Goal: Transaction & Acquisition: Book appointment/travel/reservation

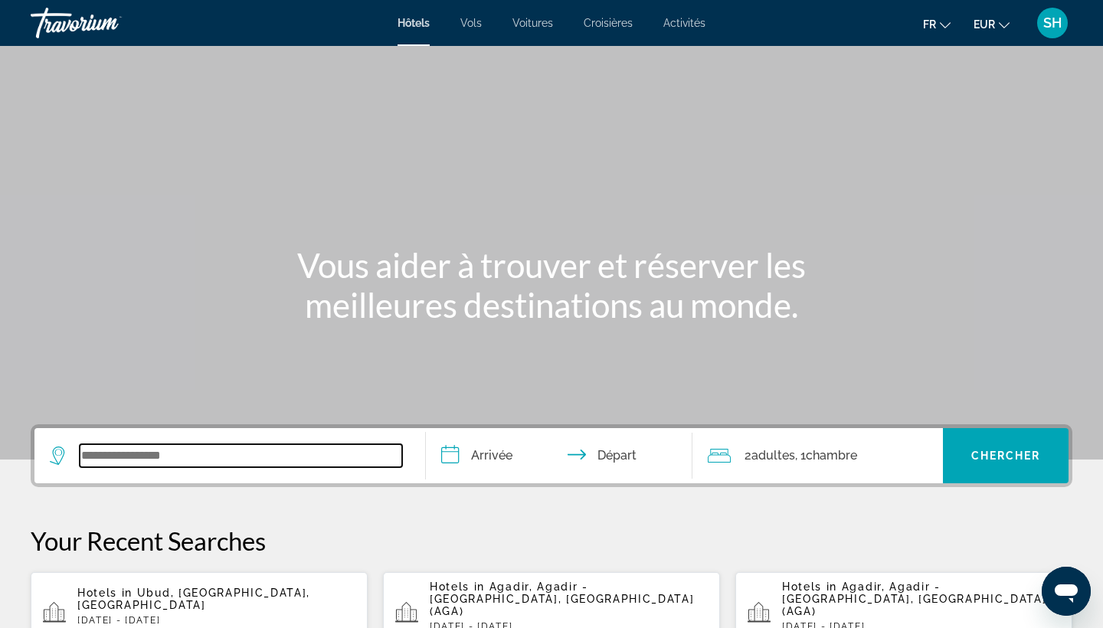
click at [172, 456] on input "Search widget" at bounding box center [241, 455] width 323 height 23
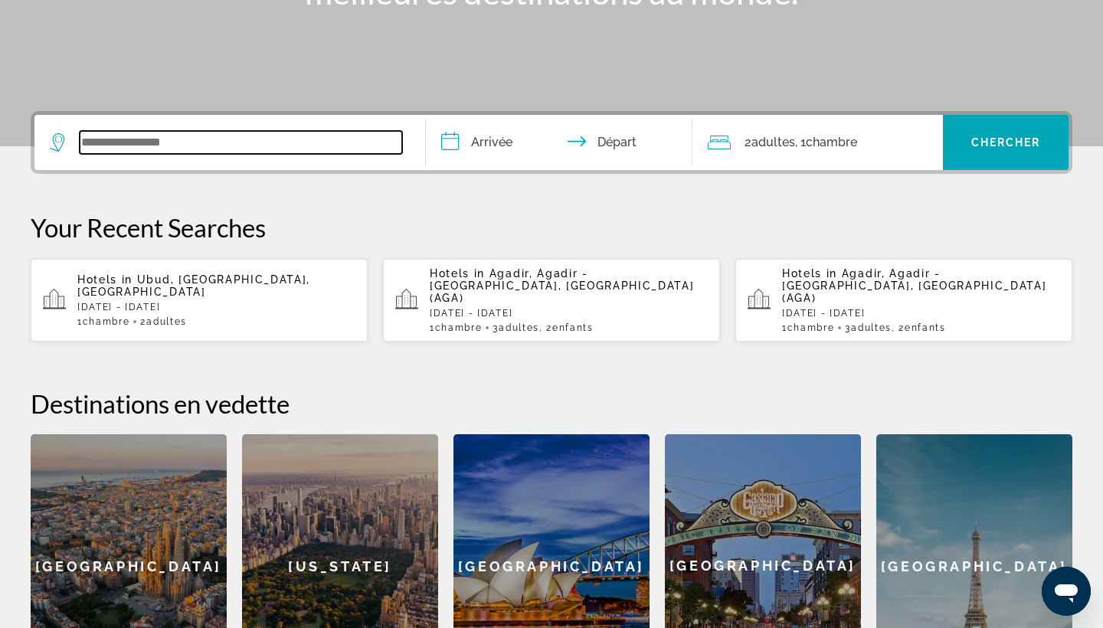
scroll to position [375, 0]
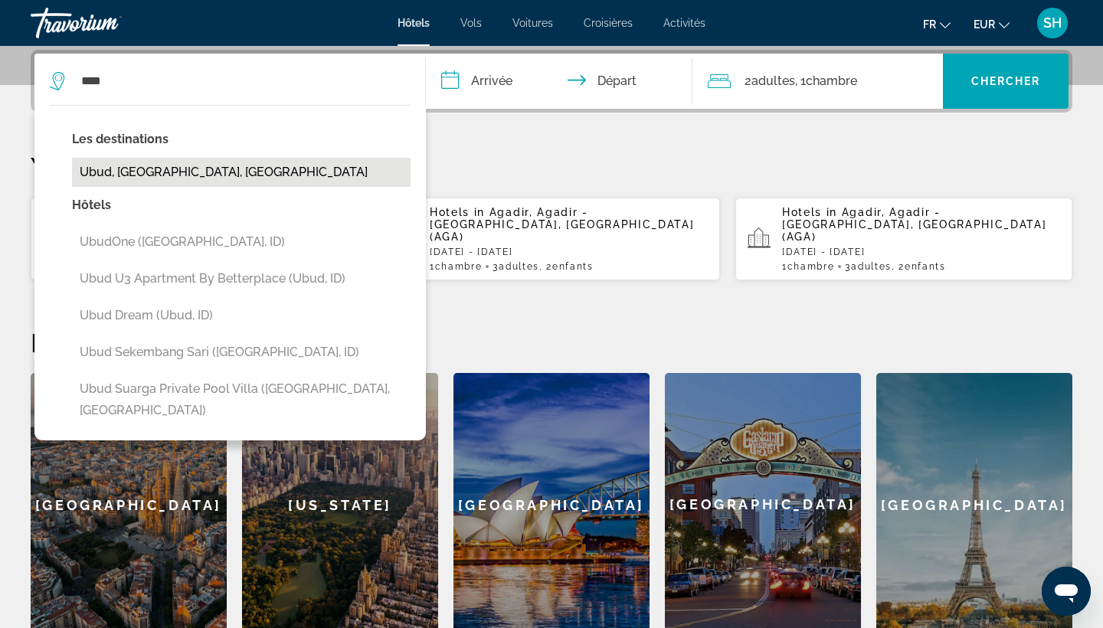
click at [185, 172] on button "Ubud, Bali, Indonesia" at bounding box center [241, 172] width 339 height 29
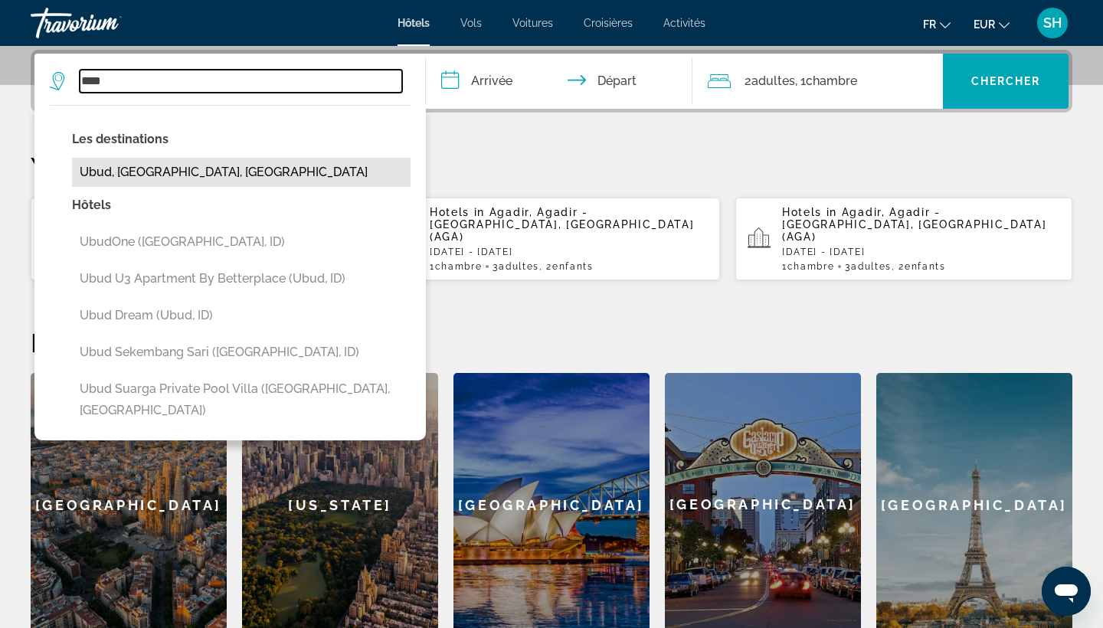
type input "**********"
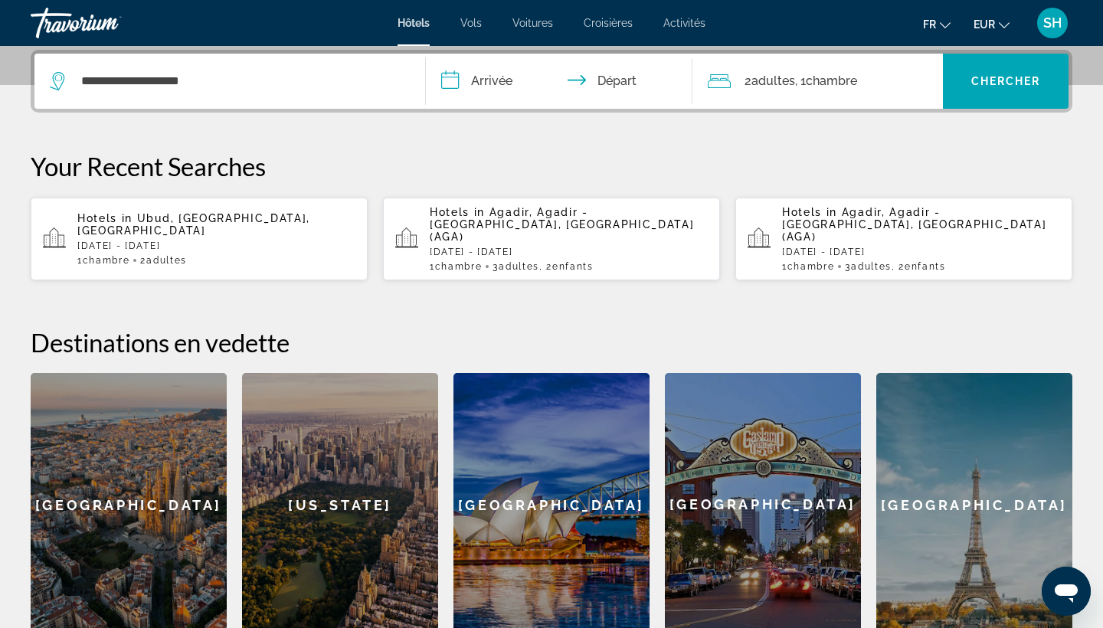
click at [491, 86] on input "**********" at bounding box center [562, 84] width 273 height 60
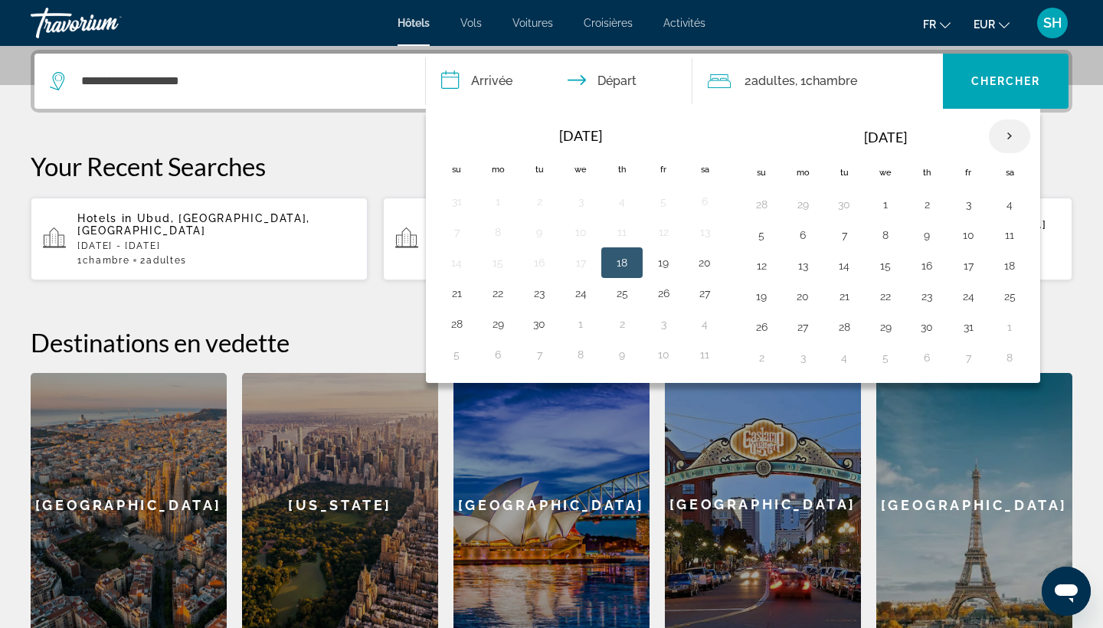
drag, startPoint x: 933, startPoint y: 115, endPoint x: 1012, endPoint y: 132, distance: 80.7
click at [1012, 132] on th "Next month" at bounding box center [1009, 137] width 41 height 34
click at [890, 263] on button "12" at bounding box center [885, 265] width 25 height 21
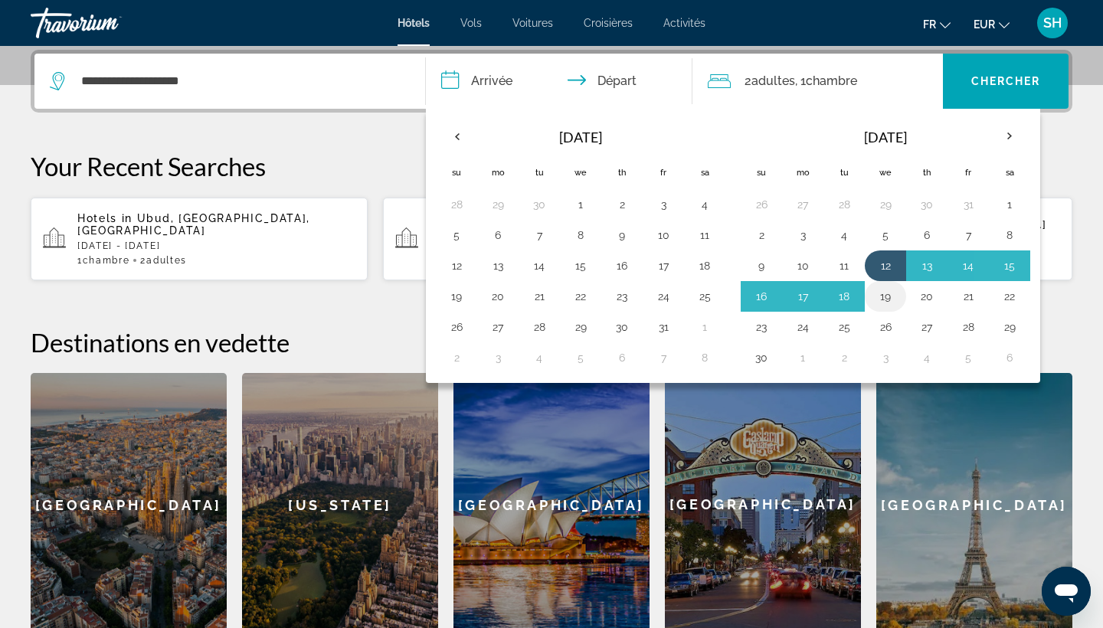
click at [885, 293] on button "19" at bounding box center [885, 296] width 25 height 21
type input "**********"
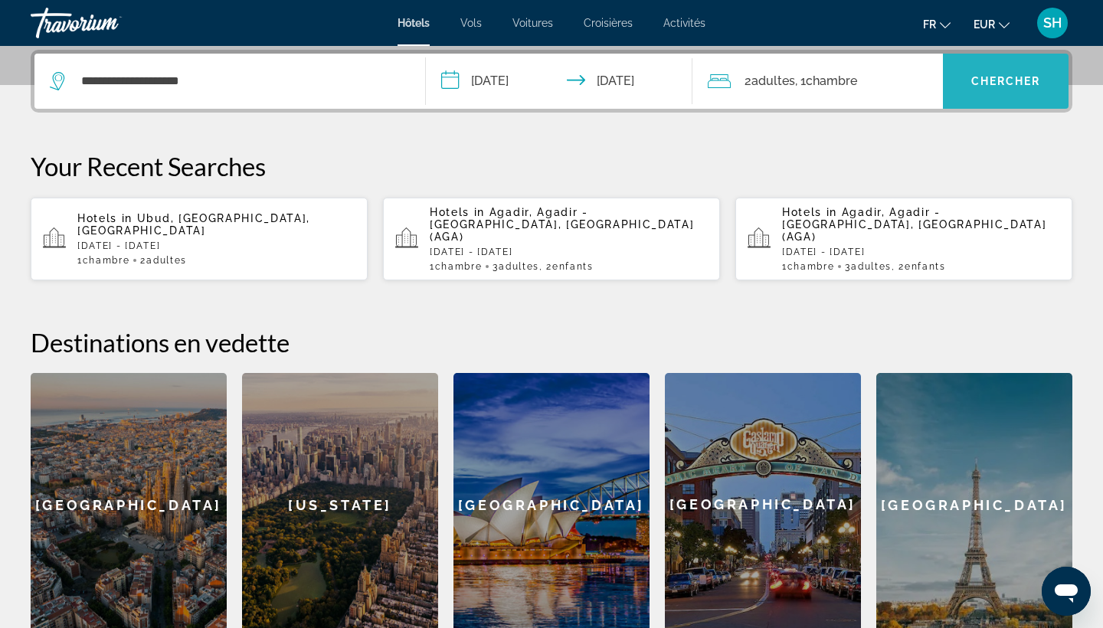
click at [1007, 90] on span "Search widget" at bounding box center [1006, 81] width 126 height 37
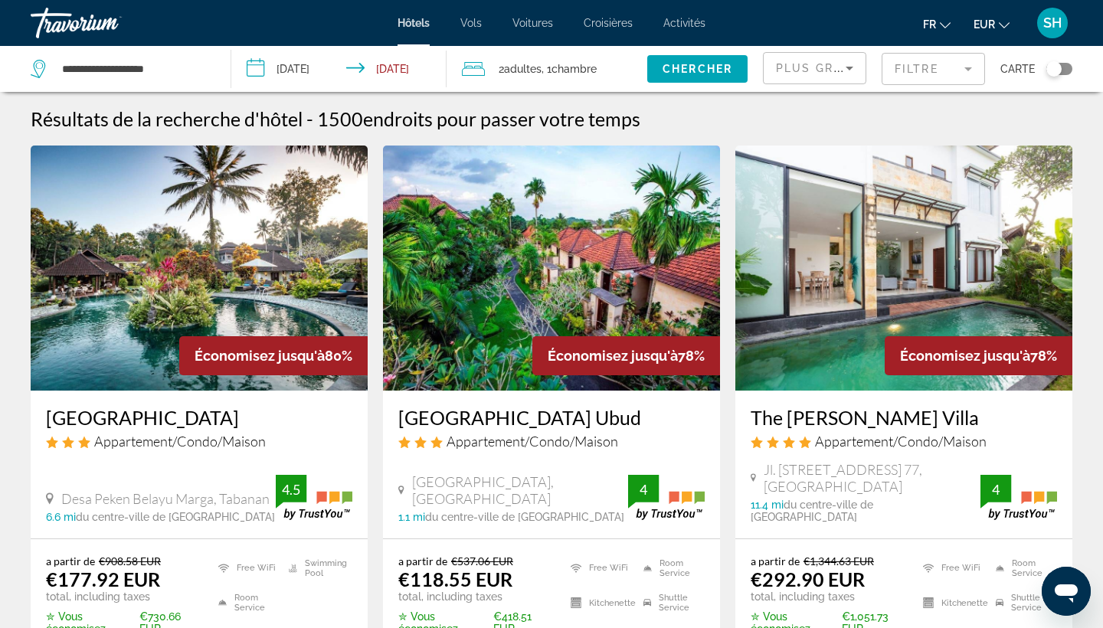
click at [839, 67] on span "Plus grandes économies" at bounding box center [867, 68] width 183 height 12
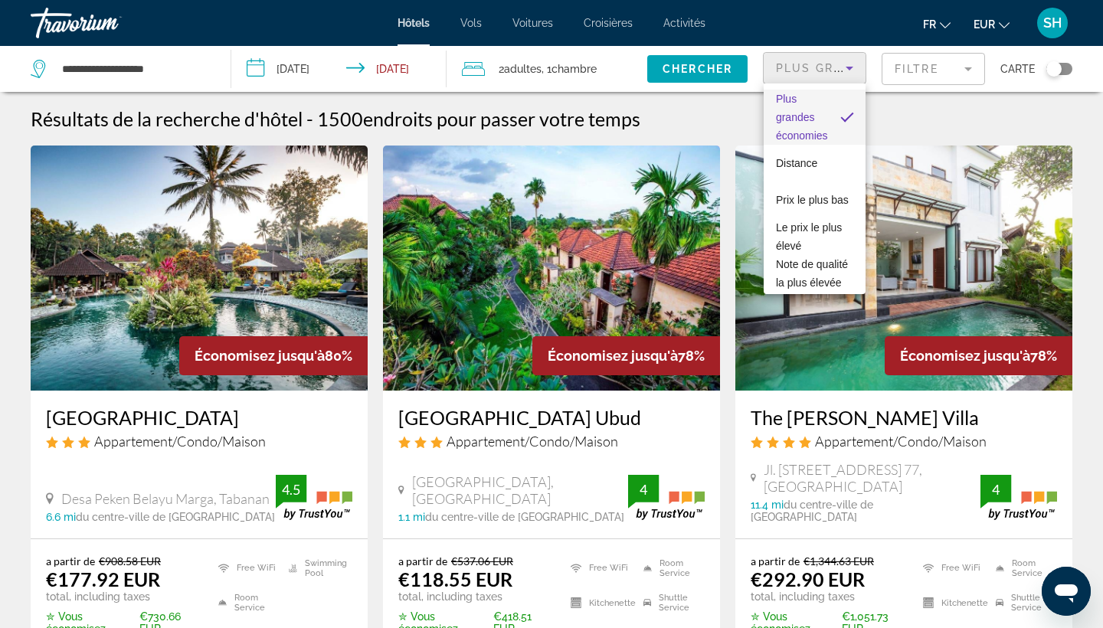
click at [939, 116] on div at bounding box center [551, 314] width 1103 height 628
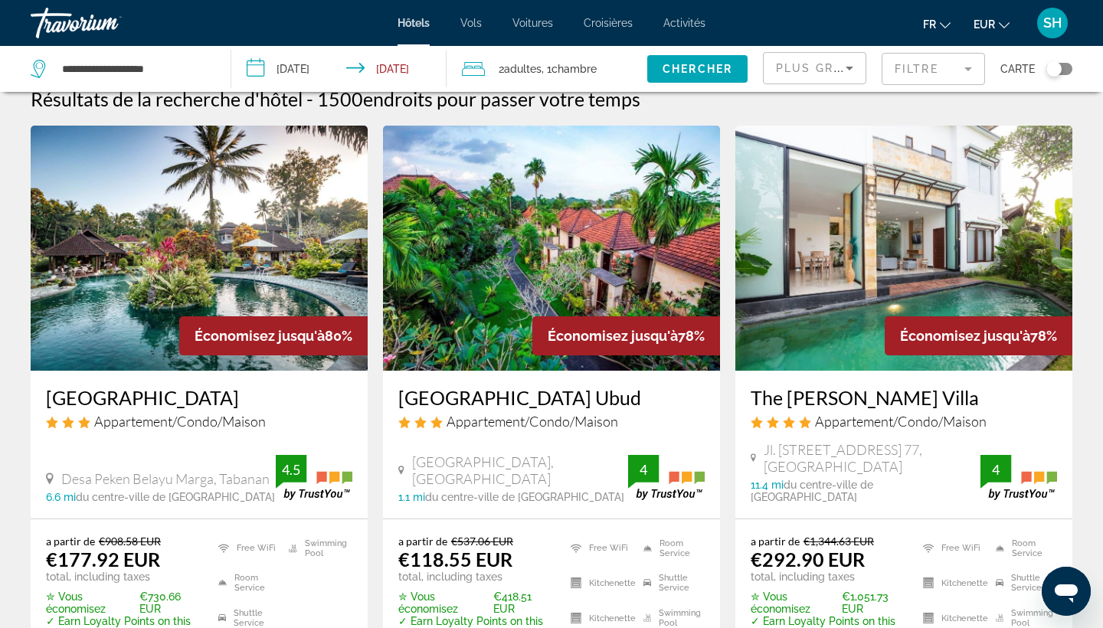
scroll to position [15, 0]
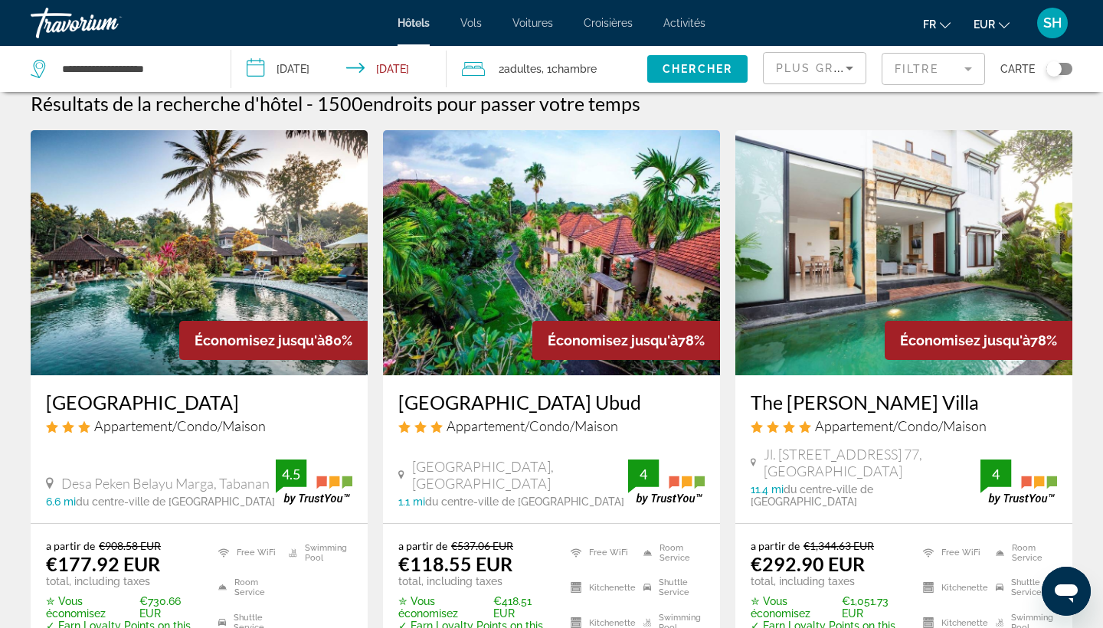
click at [186, 257] on img "Main content" at bounding box center [199, 252] width 337 height 245
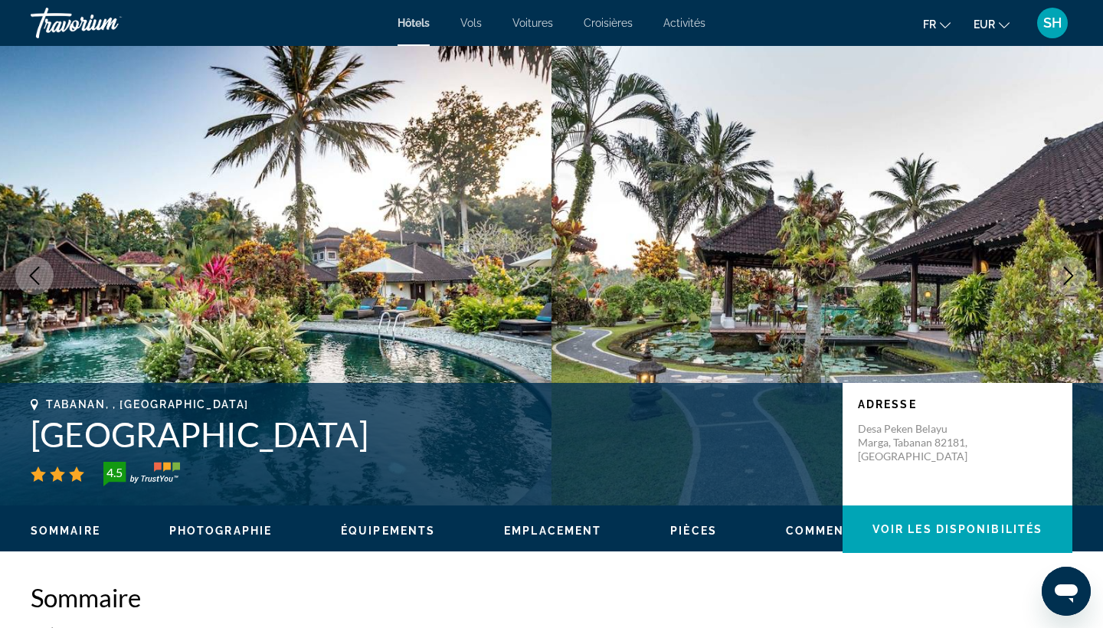
click at [1070, 272] on icon "Next image" at bounding box center [1069, 276] width 10 height 18
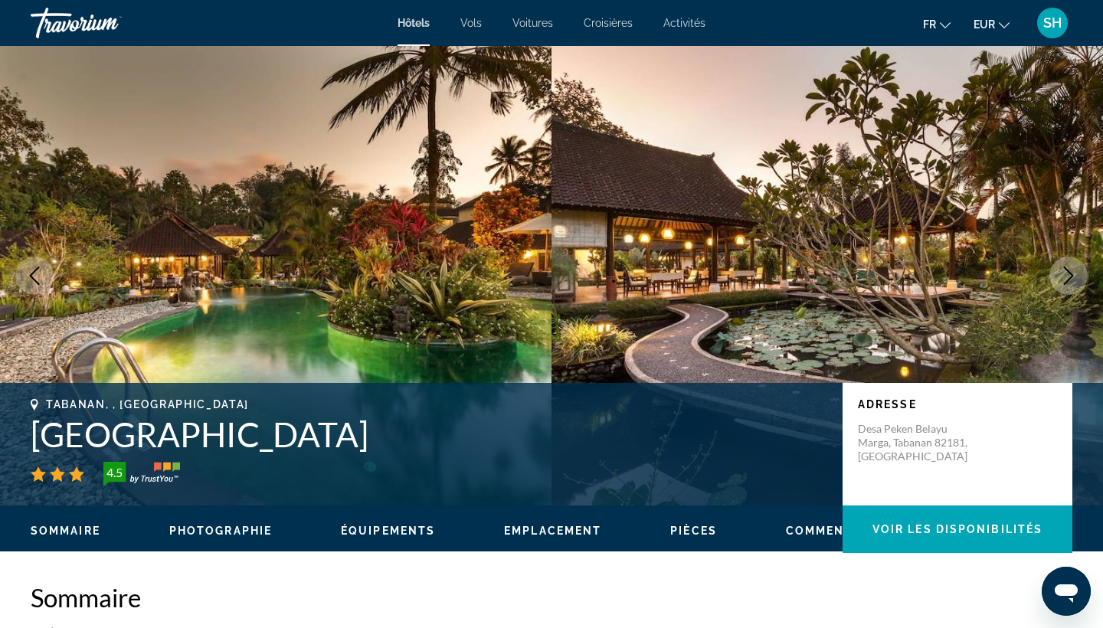
click at [1066, 273] on icon "Next image" at bounding box center [1069, 276] width 18 height 18
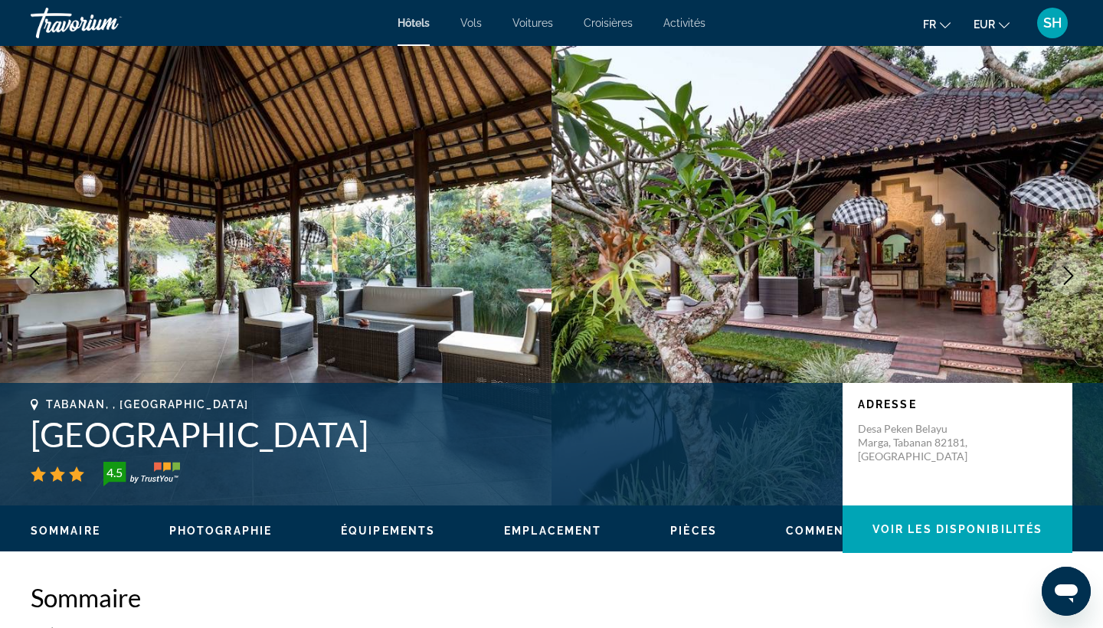
click at [1066, 273] on icon "Next image" at bounding box center [1069, 276] width 18 height 18
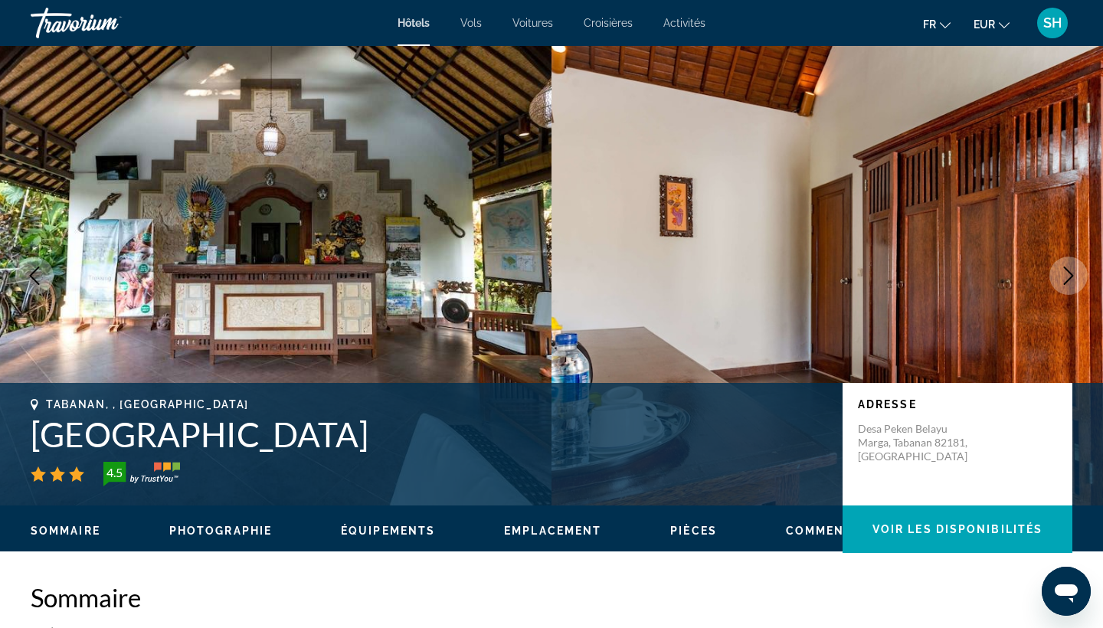
click at [1066, 273] on icon "Next image" at bounding box center [1069, 276] width 18 height 18
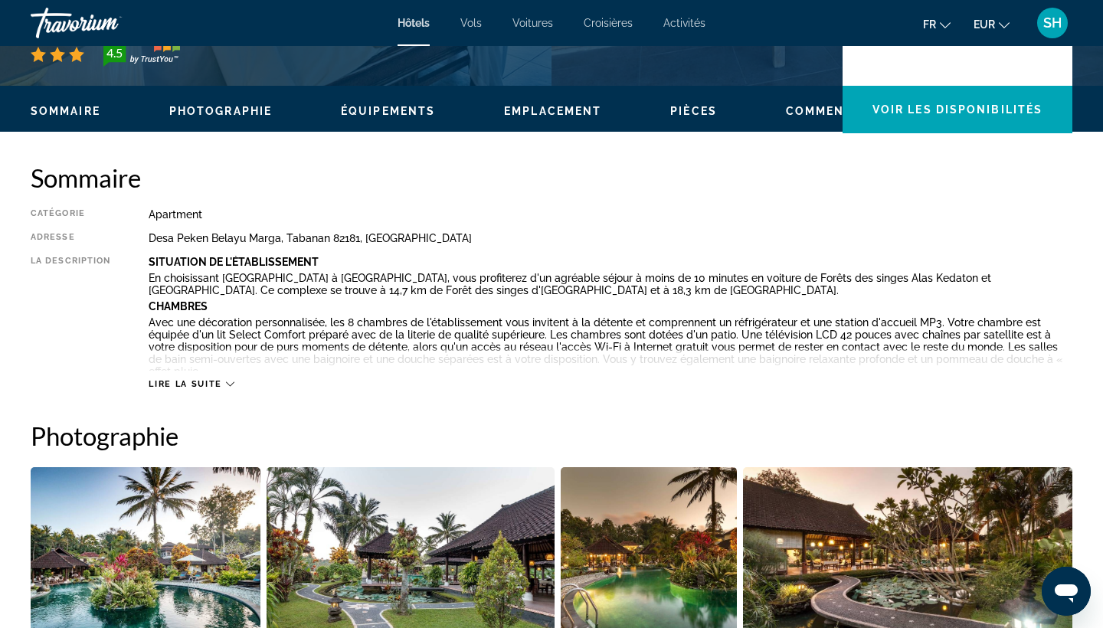
scroll to position [426, 0]
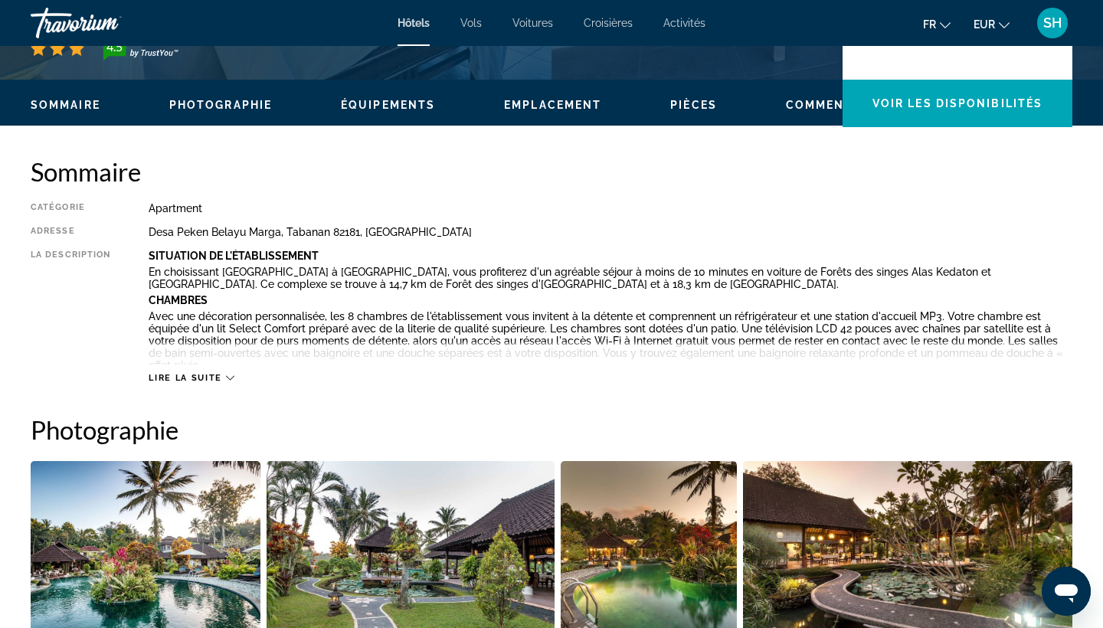
click at [204, 379] on span "Lire la suite" at bounding box center [185, 378] width 73 height 10
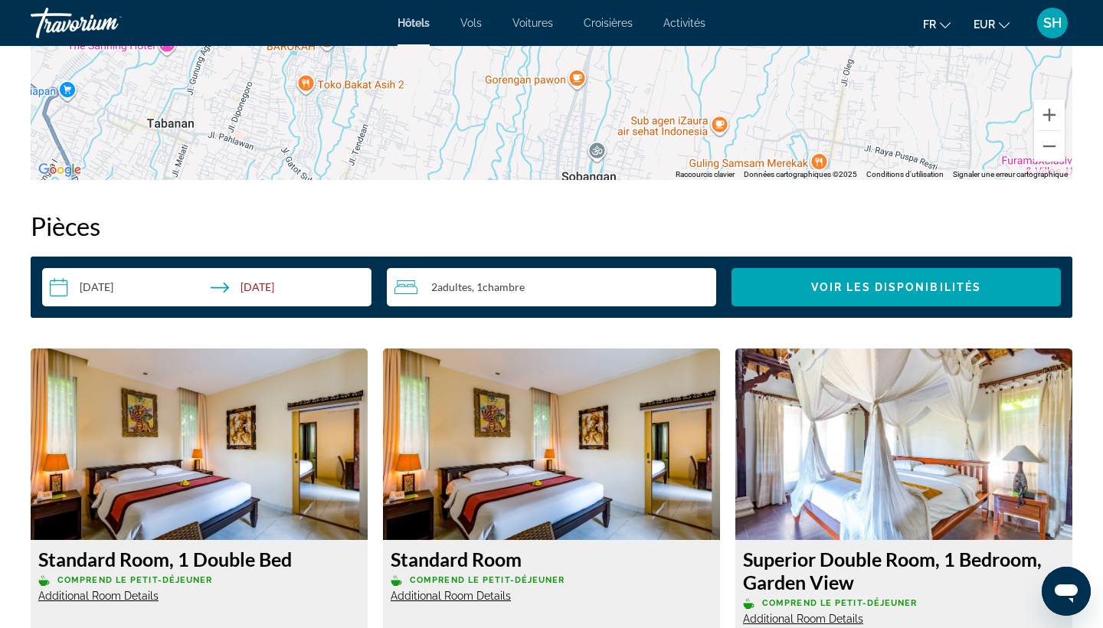
scroll to position [1930, 0]
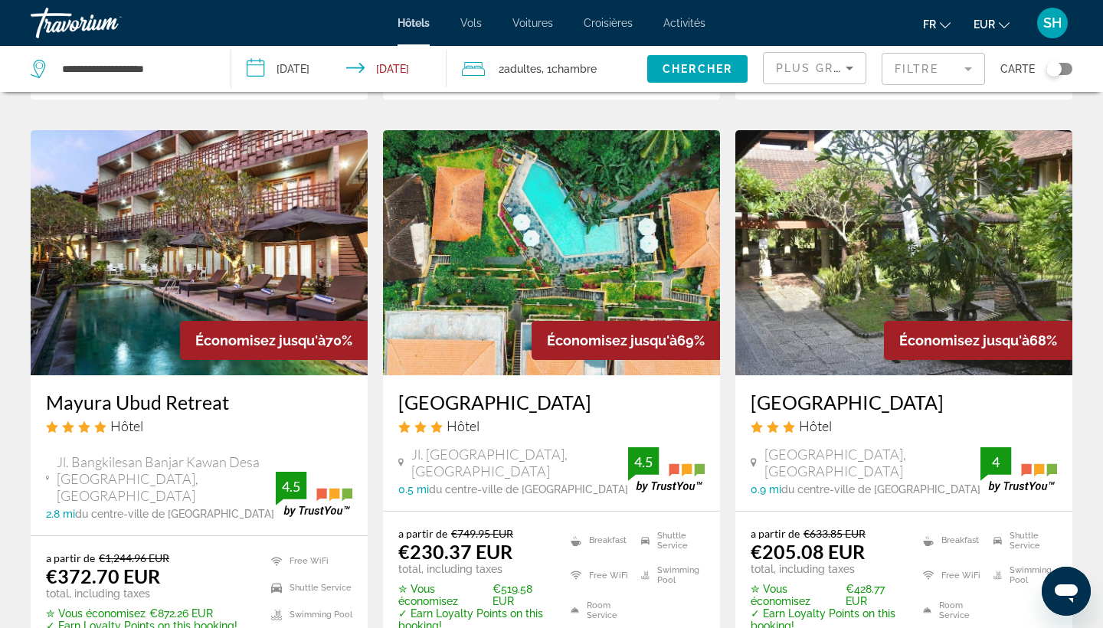
scroll to position [614, 0]
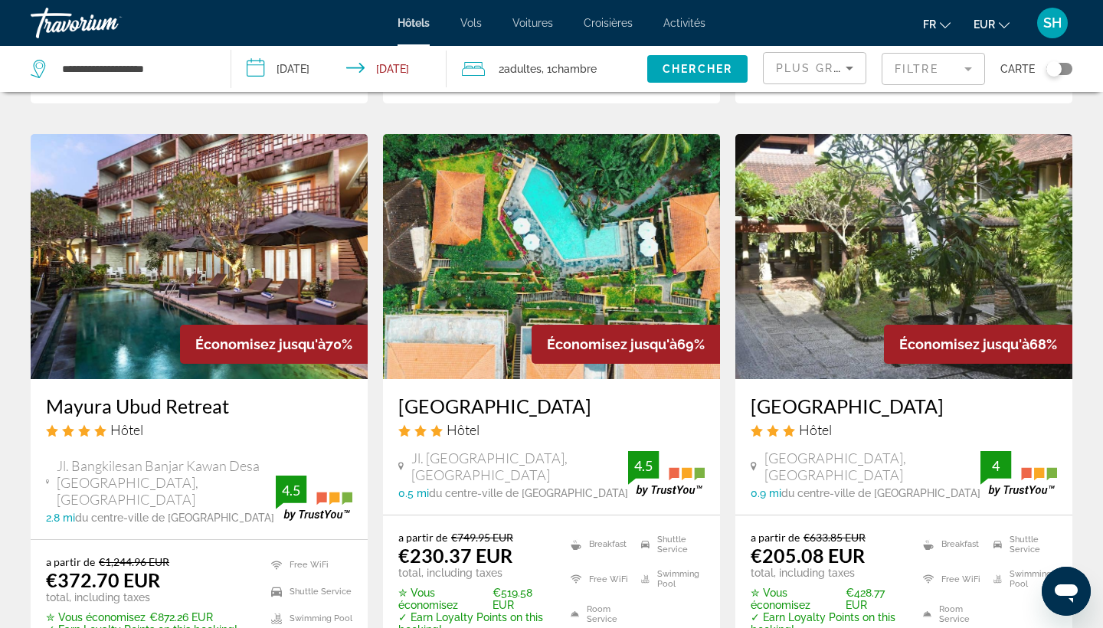
click at [202, 261] on img "Main content" at bounding box center [199, 256] width 337 height 245
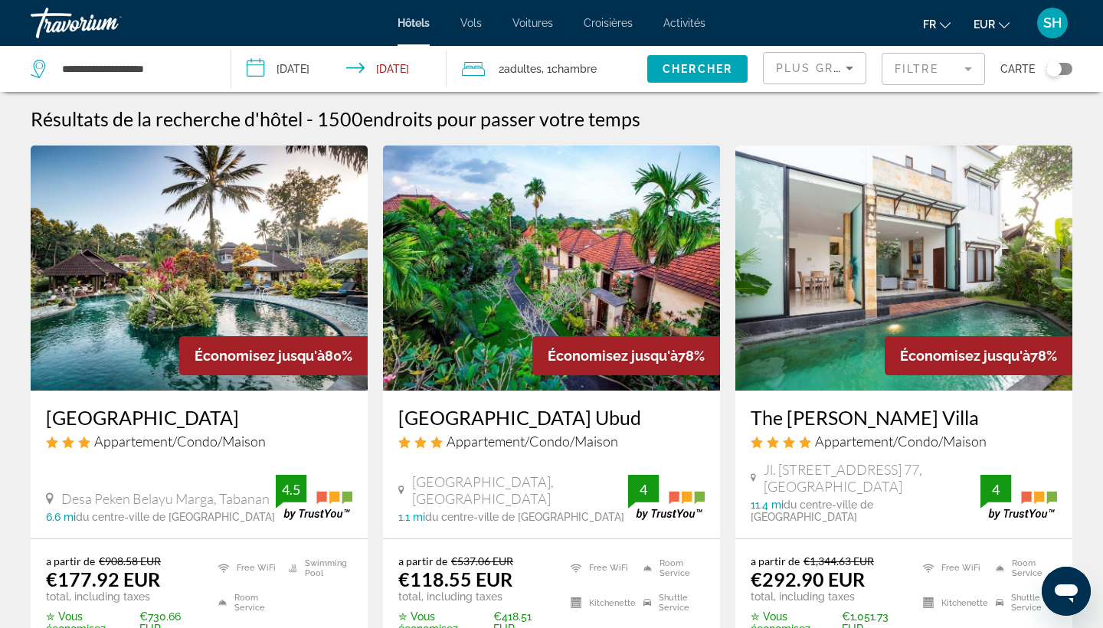
click at [588, 74] on span "Chambre" at bounding box center [574, 69] width 45 height 12
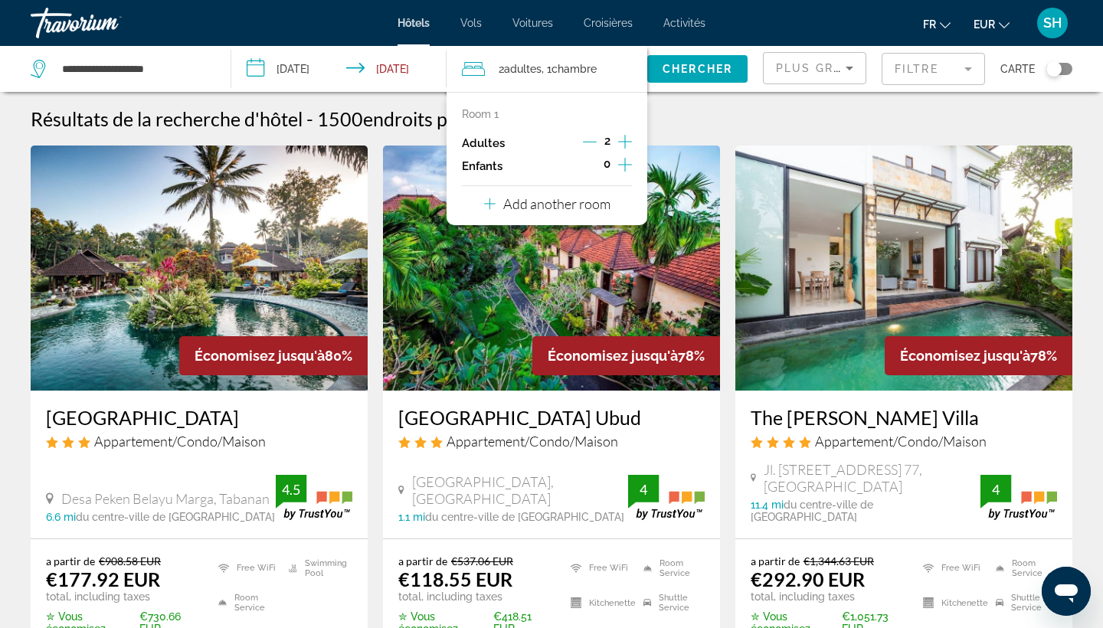
click at [631, 165] on icon "Increment children" at bounding box center [625, 165] width 14 height 18
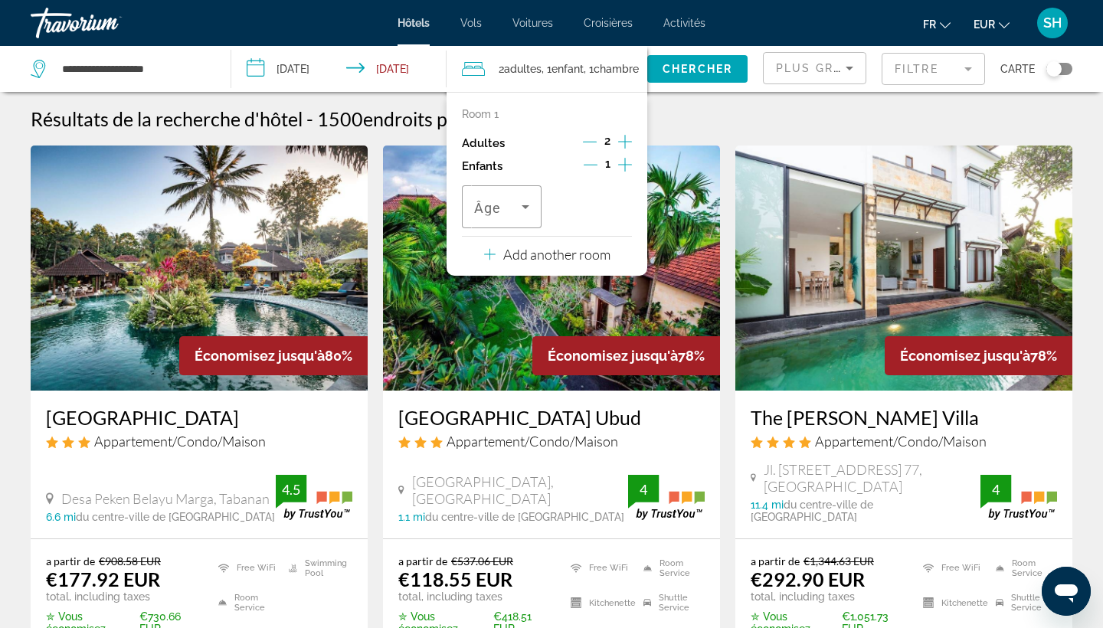
click at [631, 165] on icon "Increment children" at bounding box center [625, 165] width 14 height 18
click at [512, 216] on span "Travelers: 2 adults, 2 children" at bounding box center [497, 207] width 47 height 18
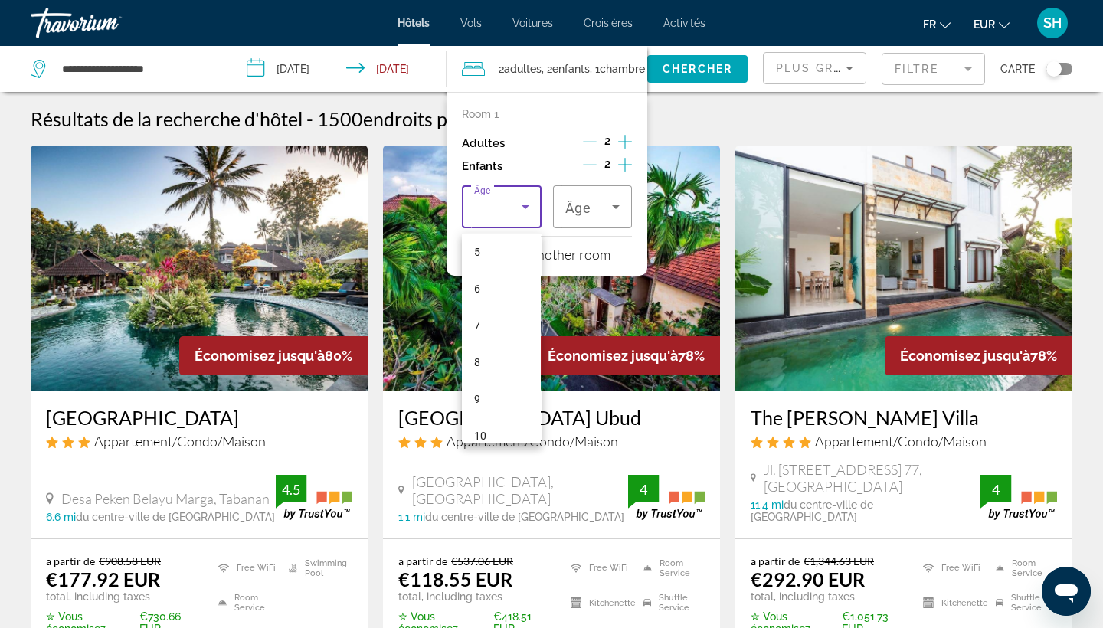
scroll to position [191, 0]
click at [504, 386] on mat-option "9" at bounding box center [501, 397] width 79 height 37
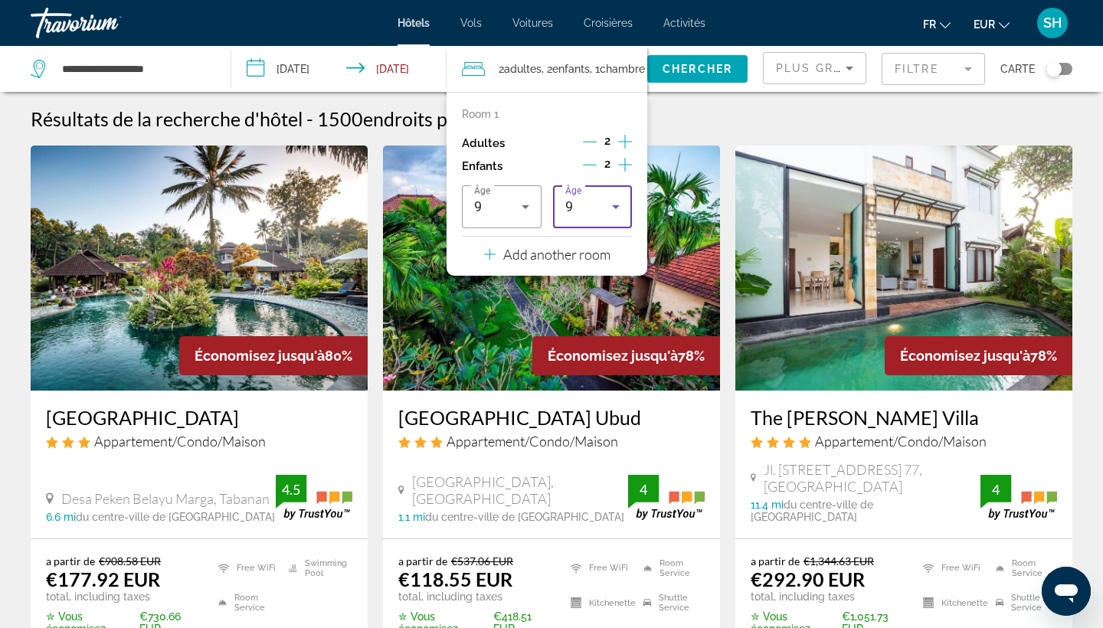
click at [601, 205] on div "9" at bounding box center [588, 207] width 47 height 18
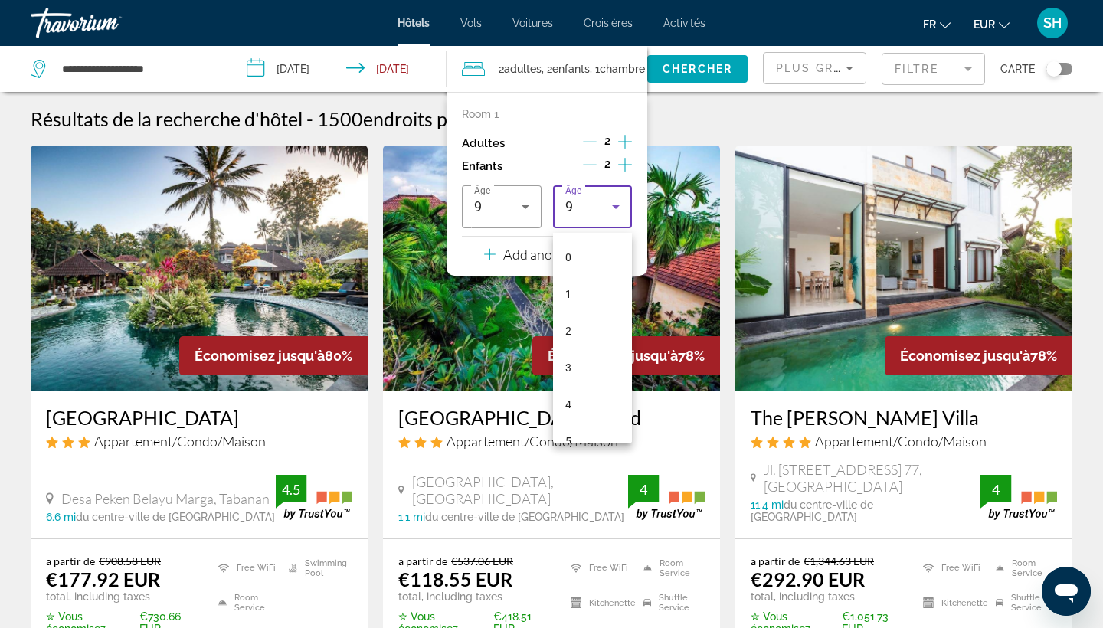
scroll to position [163, 0]
click at [594, 348] on mat-option "7" at bounding box center [592, 351] width 79 height 37
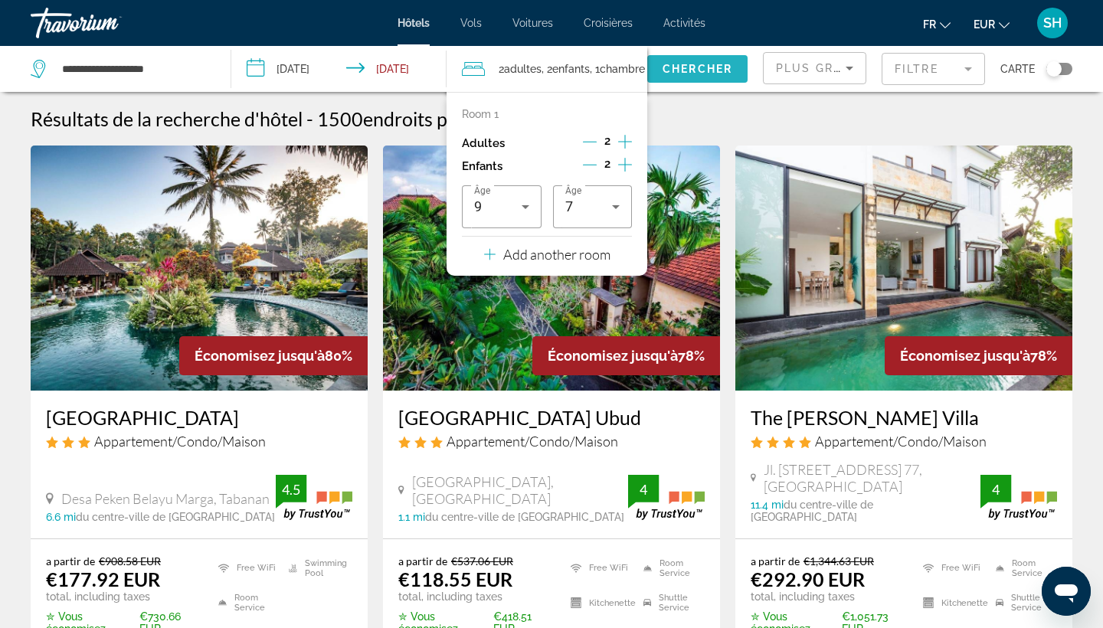
click at [704, 73] on span "Chercher" at bounding box center [698, 69] width 70 height 12
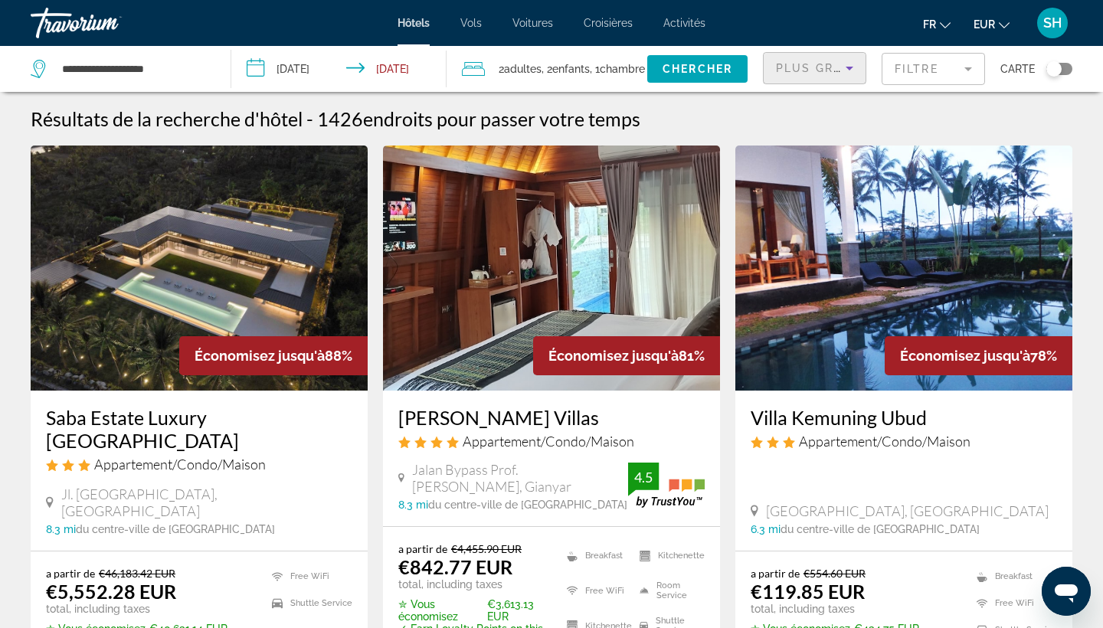
click at [820, 73] on span "Plus grandes économies" at bounding box center [867, 68] width 183 height 12
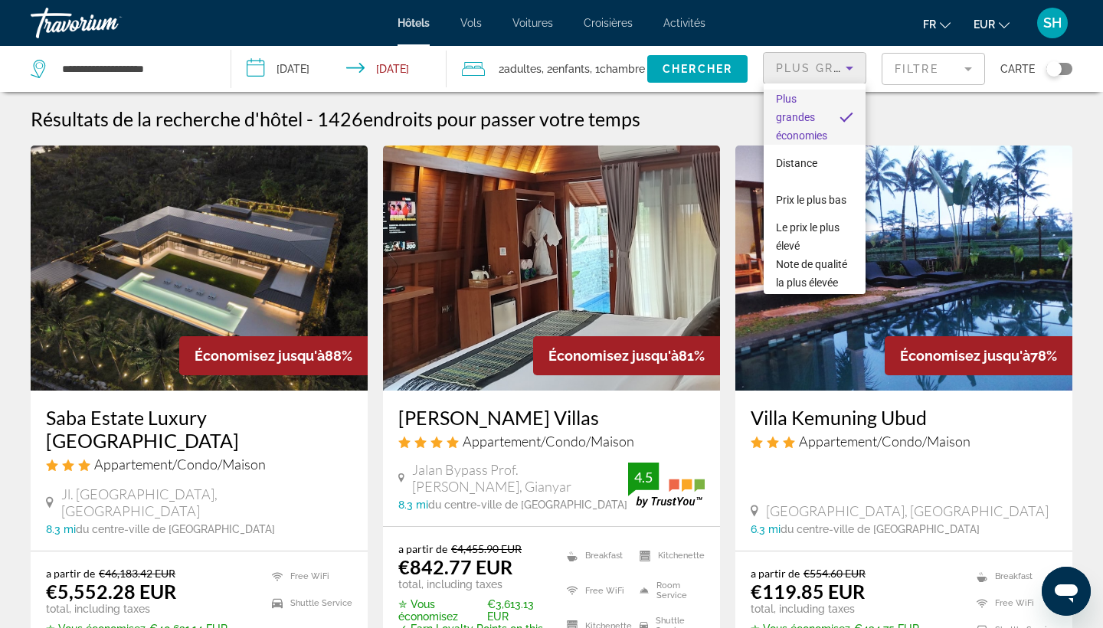
click at [794, 128] on span "Plus grandes économies" at bounding box center [801, 117] width 51 height 55
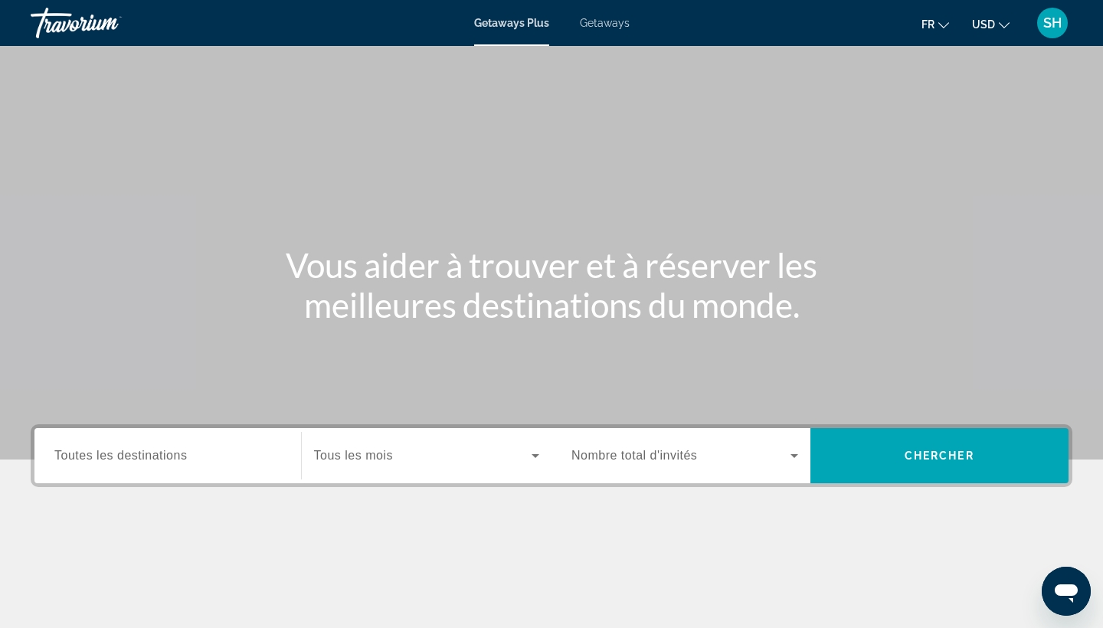
click at [988, 32] on button "USD USD ($) MXN (Mex$) CAD (Can$) GBP (£) EUR (€) AUD (A$) NZD (NZ$) CNY (CN¥)" at bounding box center [991, 24] width 38 height 22
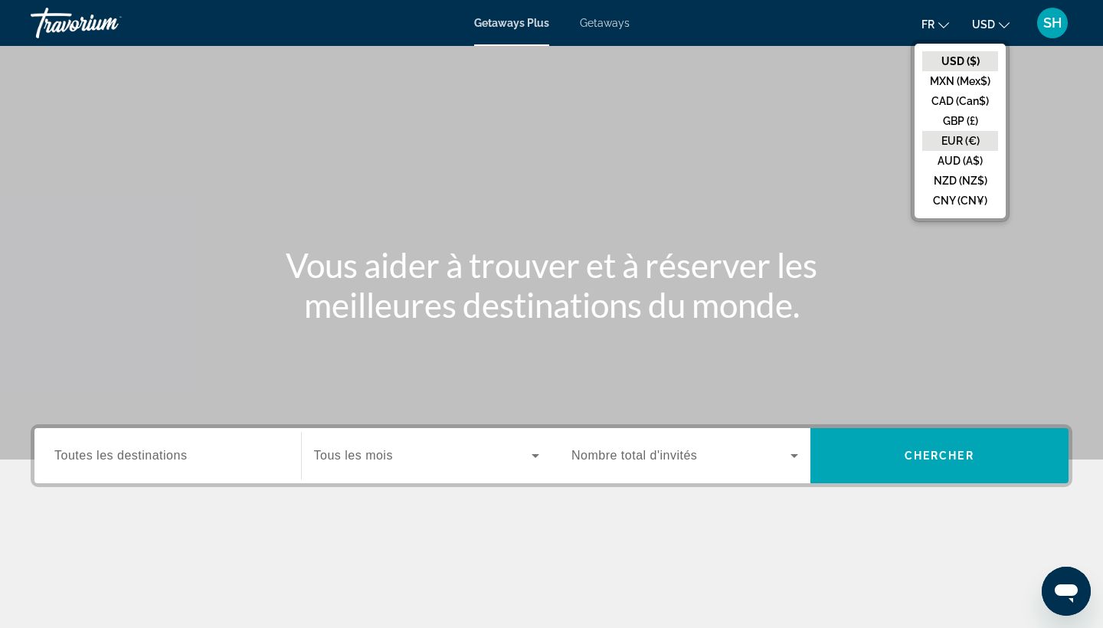
click at [964, 133] on button "EUR (€)" at bounding box center [961, 141] width 76 height 20
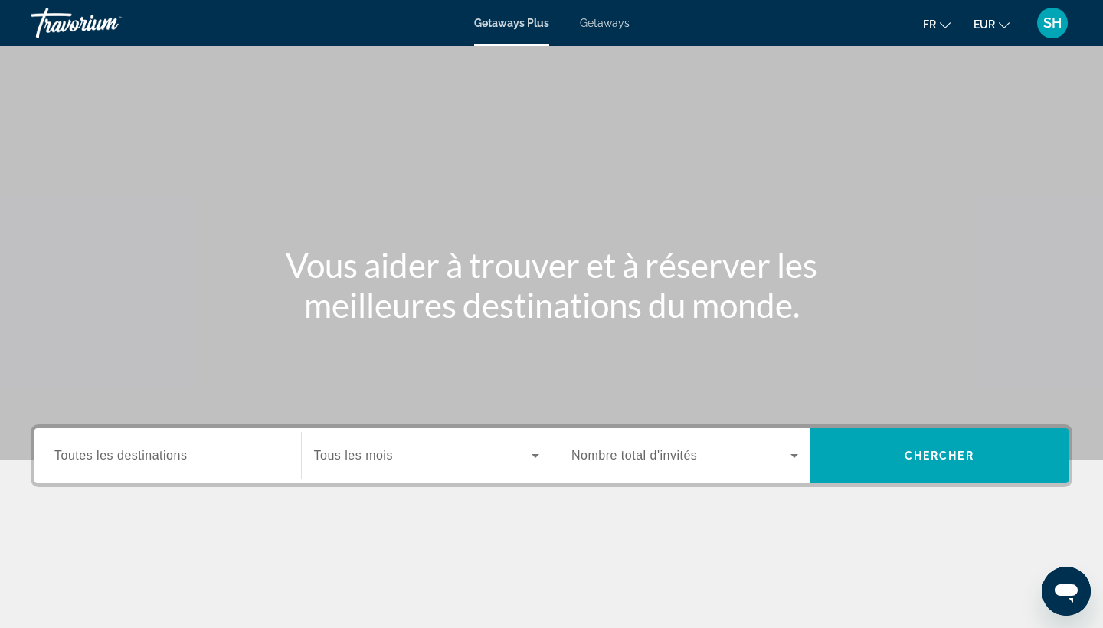
click at [411, 454] on span "Search widget" at bounding box center [423, 456] width 218 height 18
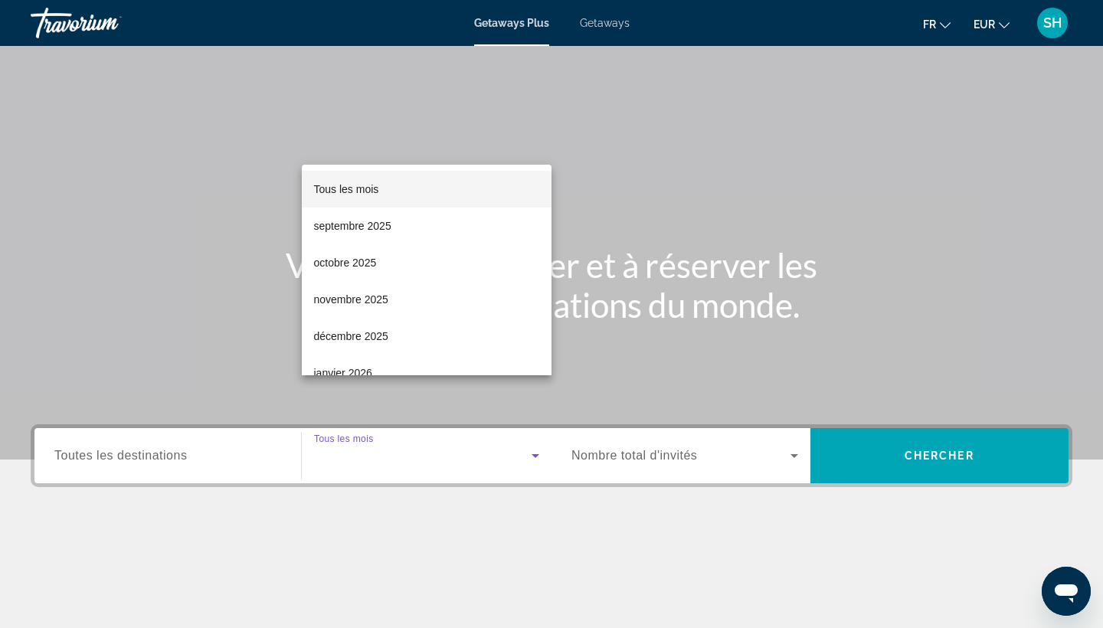
scroll to position [200, 0]
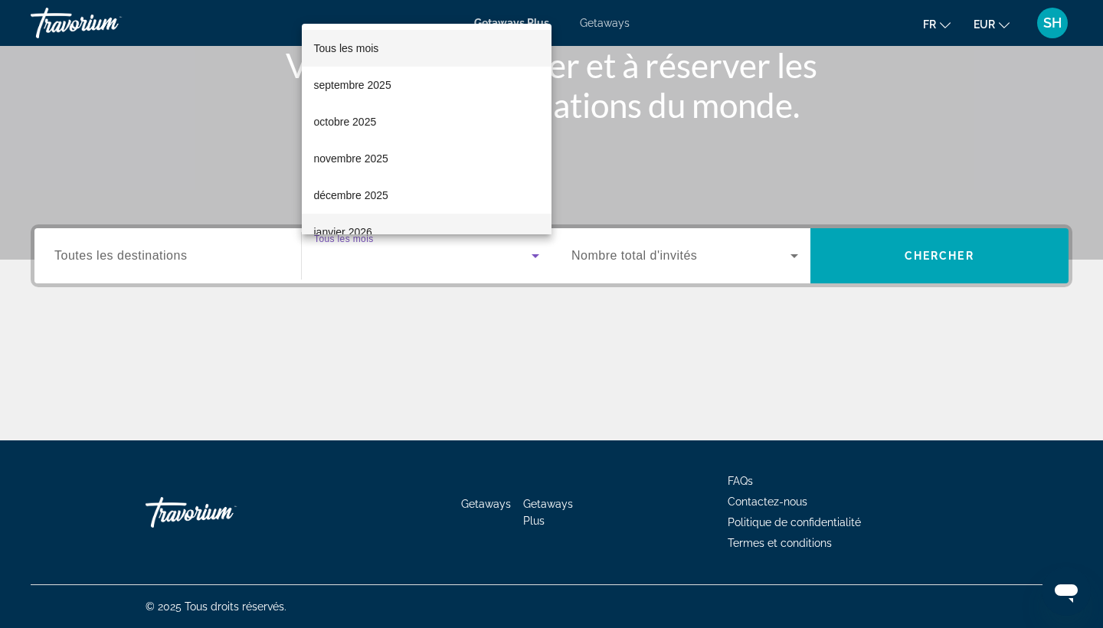
click at [384, 221] on mat-option "janvier 2026" at bounding box center [427, 232] width 251 height 37
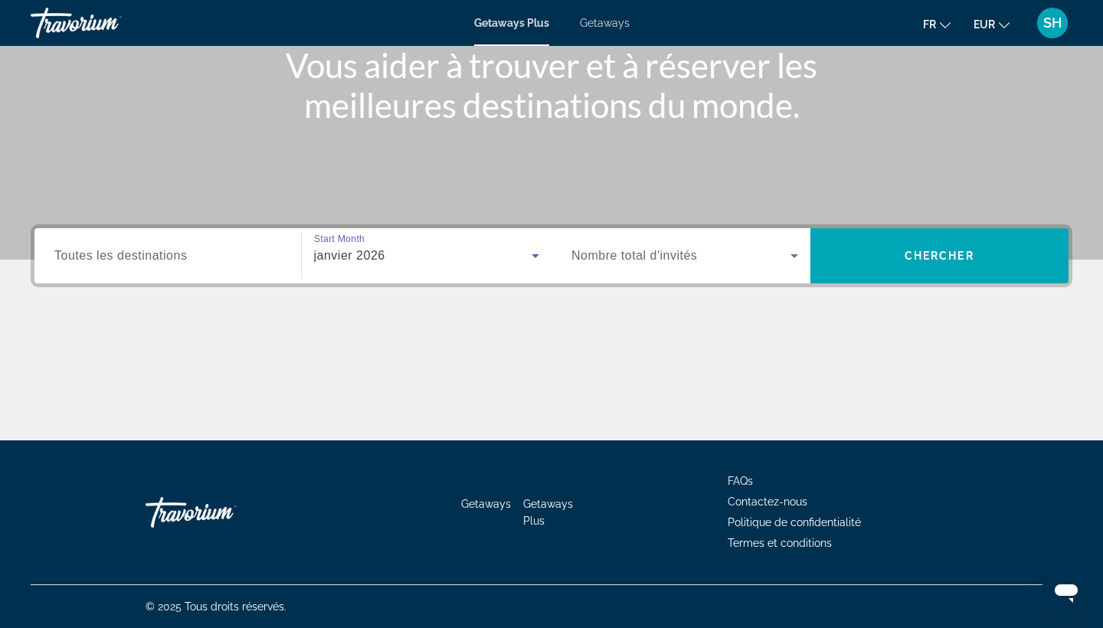
click at [206, 255] on input "Destination Toutes les destinations" at bounding box center [167, 256] width 227 height 18
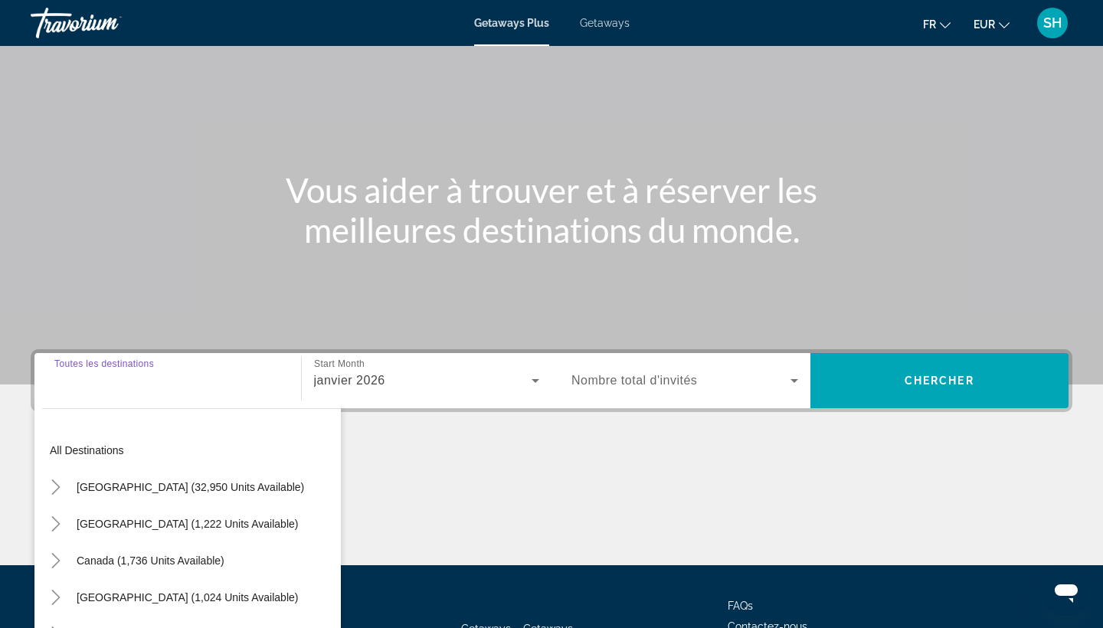
scroll to position [0, 0]
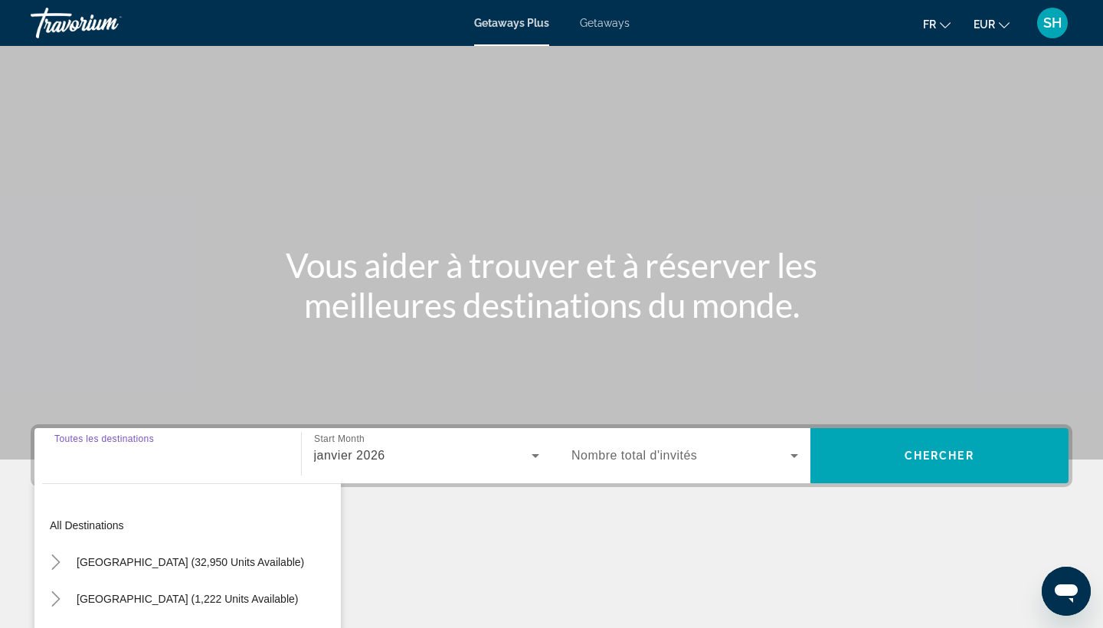
click at [527, 533] on div "Main content" at bounding box center [552, 583] width 1042 height 115
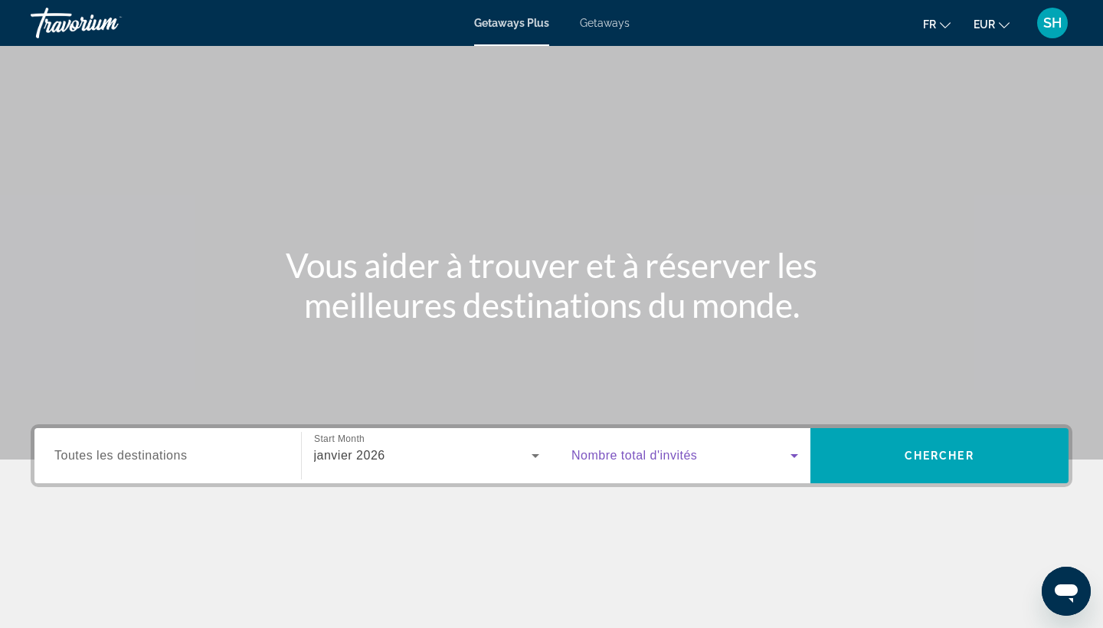
click at [733, 449] on span "Search widget" at bounding box center [681, 456] width 219 height 18
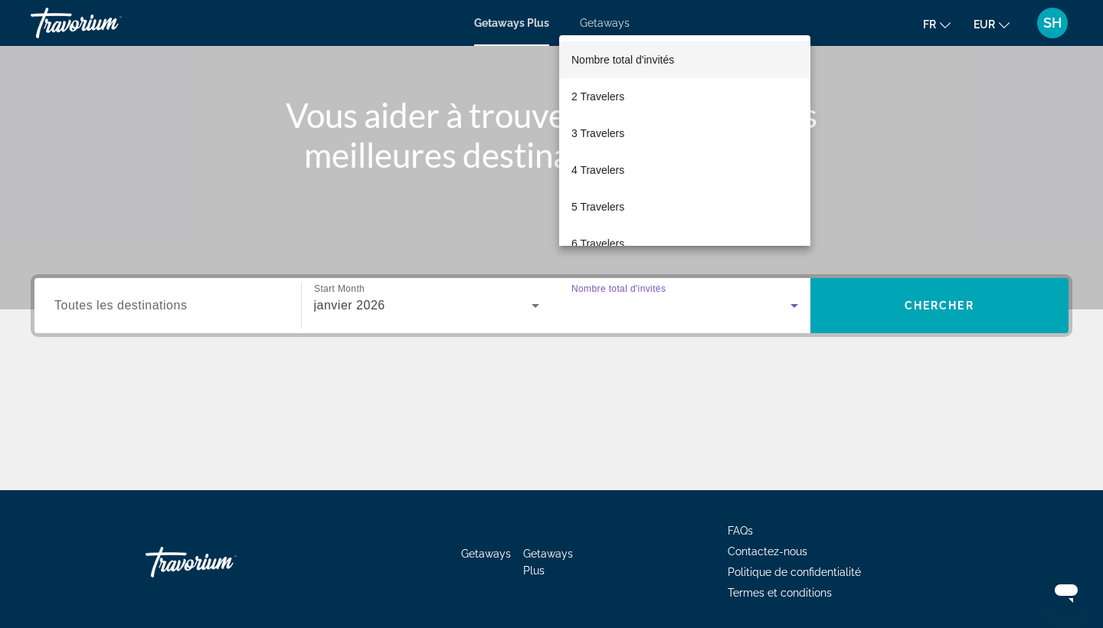
scroll to position [200, 0]
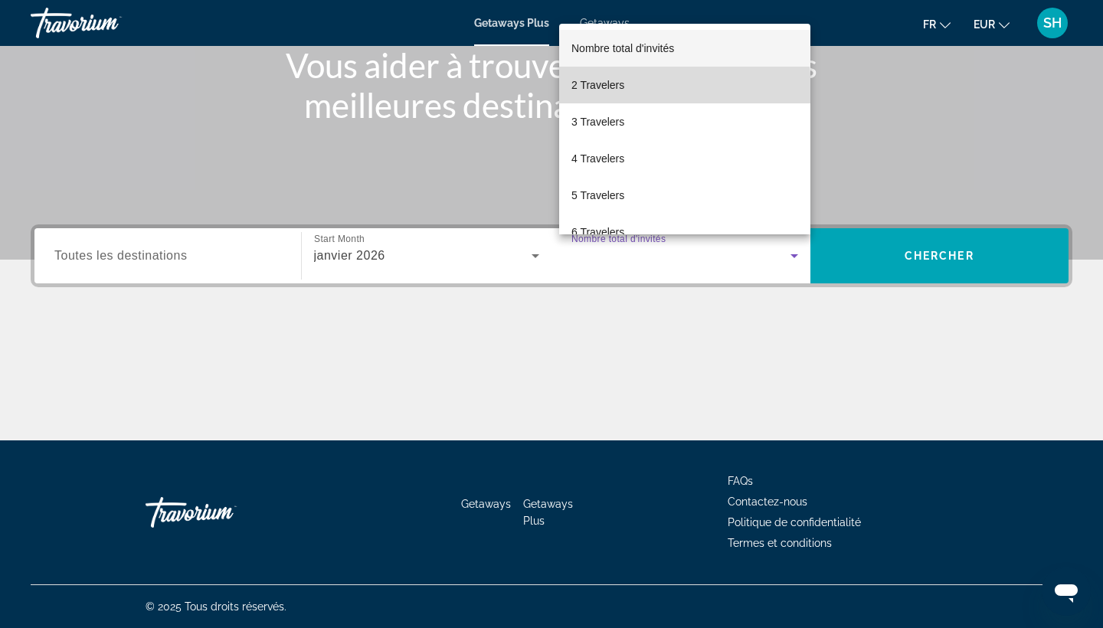
click at [636, 90] on mat-option "2 Travelers" at bounding box center [684, 85] width 251 height 37
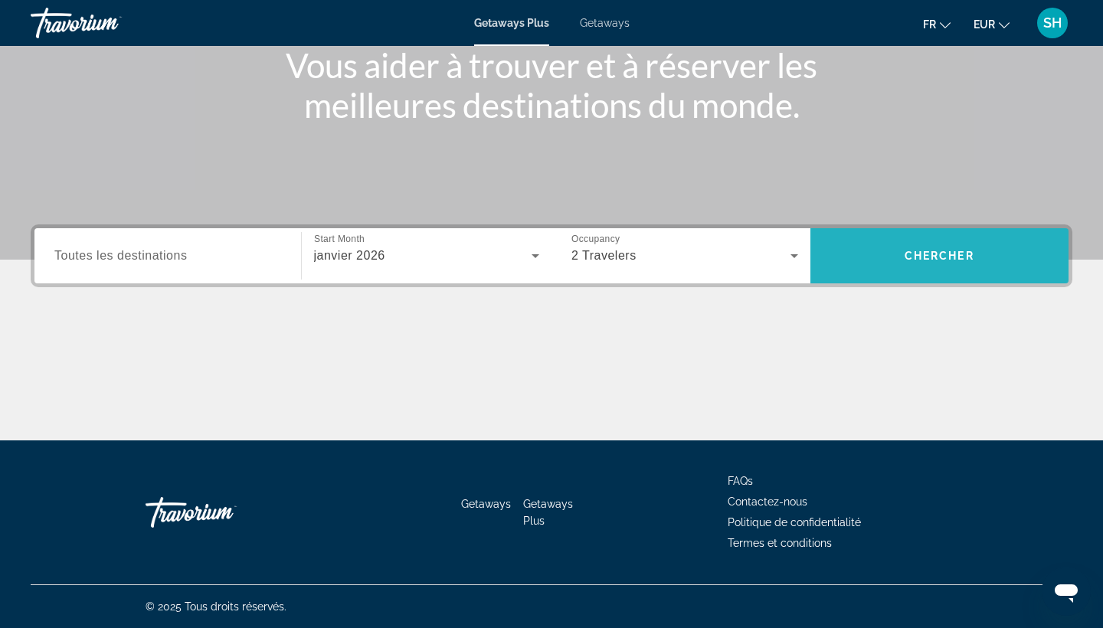
click at [943, 252] on span "Chercher" at bounding box center [940, 256] width 70 height 12
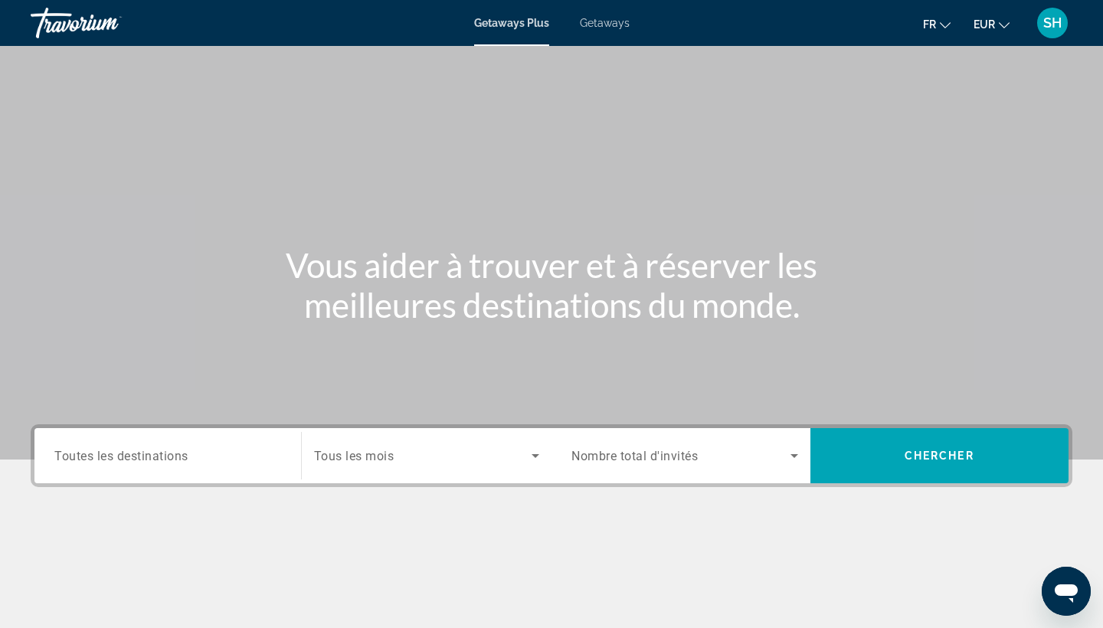
click at [408, 463] on span "Search widget" at bounding box center [423, 456] width 218 height 18
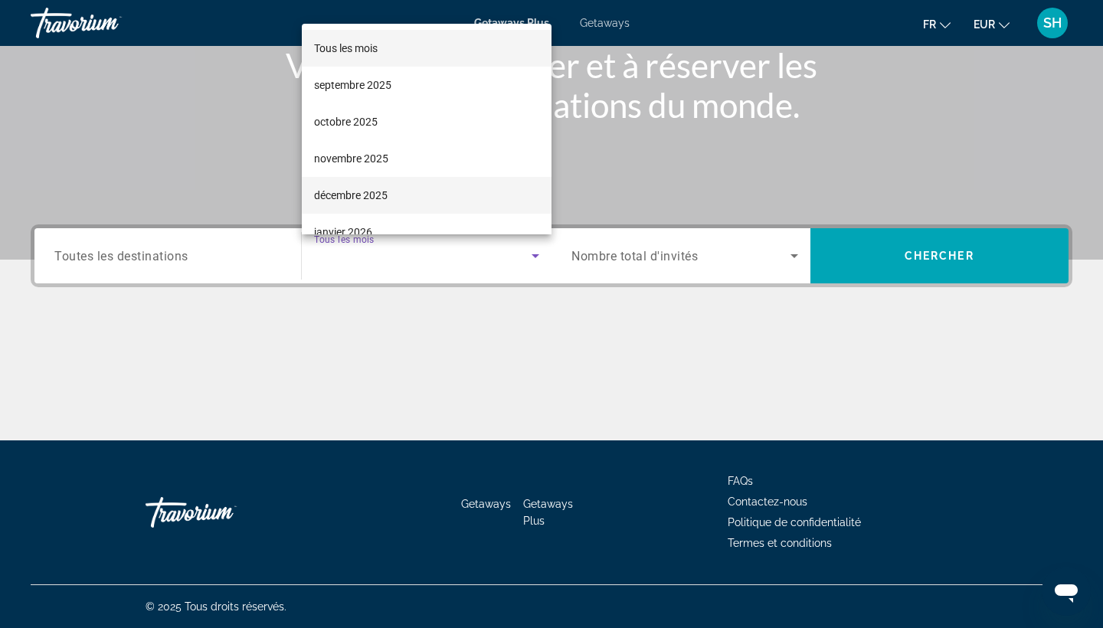
scroll to position [37, 0]
click at [424, 184] on mat-option "janvier 2026" at bounding box center [427, 195] width 251 height 37
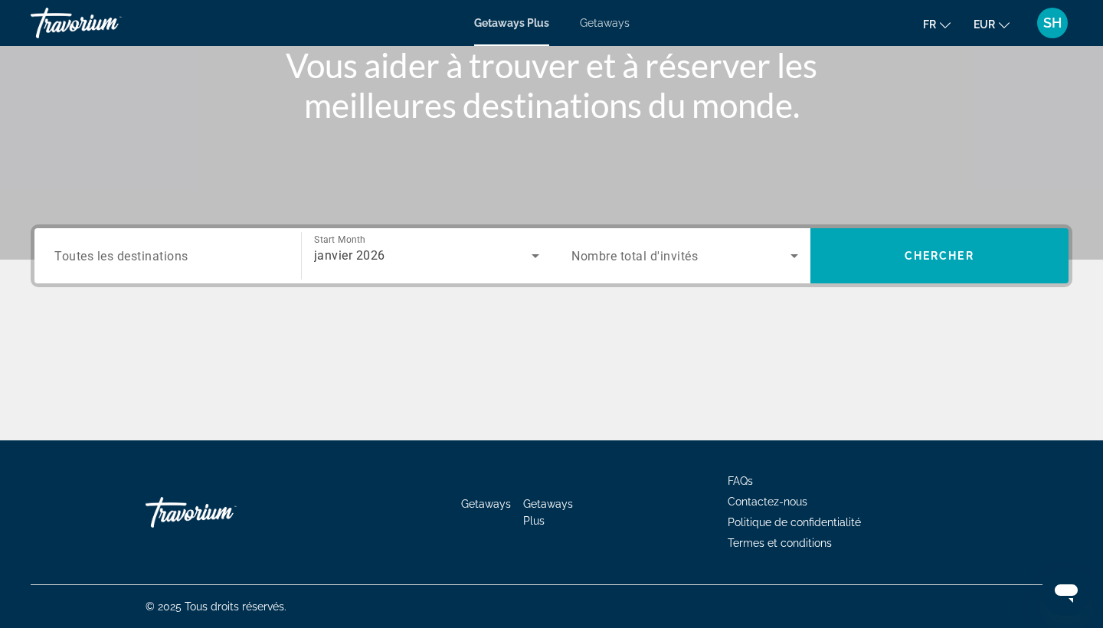
click at [701, 241] on div "Search widget" at bounding box center [685, 255] width 227 height 43
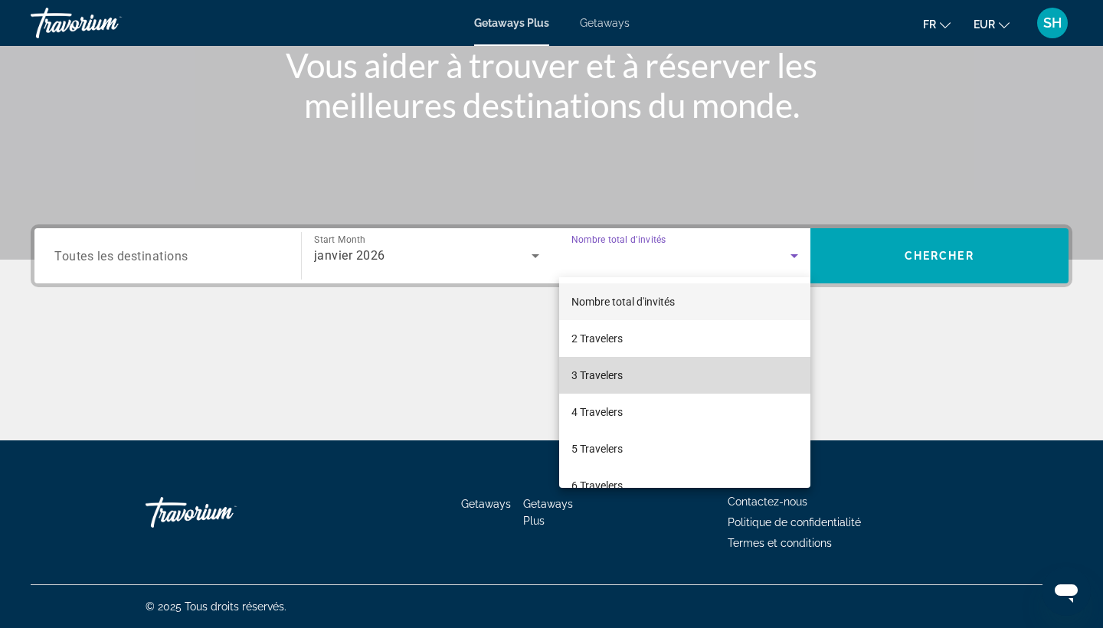
click at [641, 380] on mat-option "3 Travelers" at bounding box center [684, 375] width 251 height 37
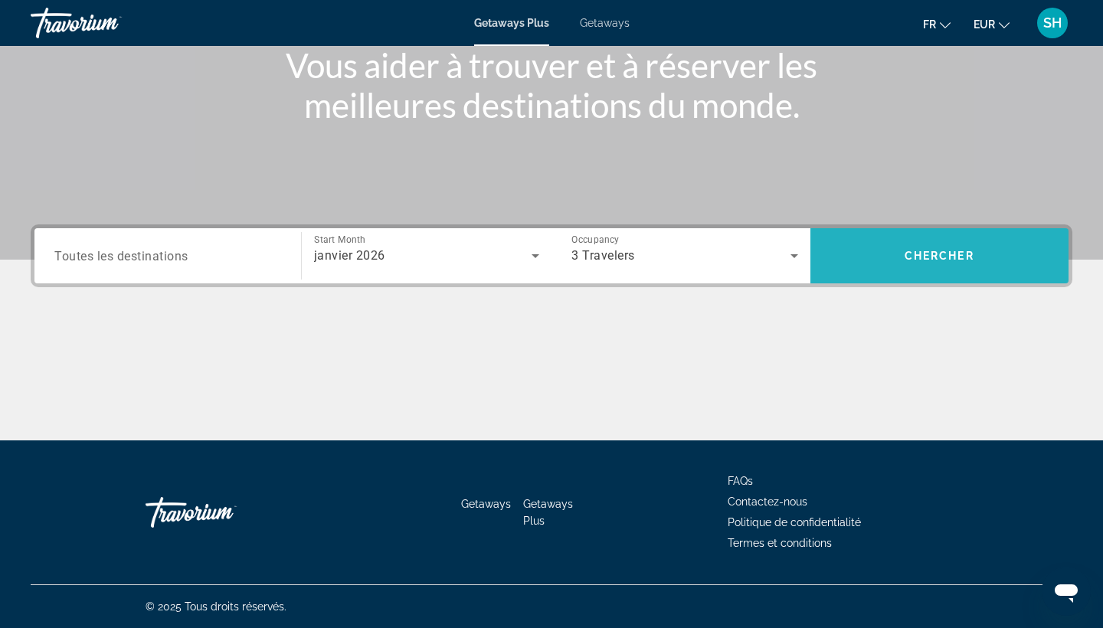
click at [939, 263] on span "Search widget" at bounding box center [940, 256] width 259 height 37
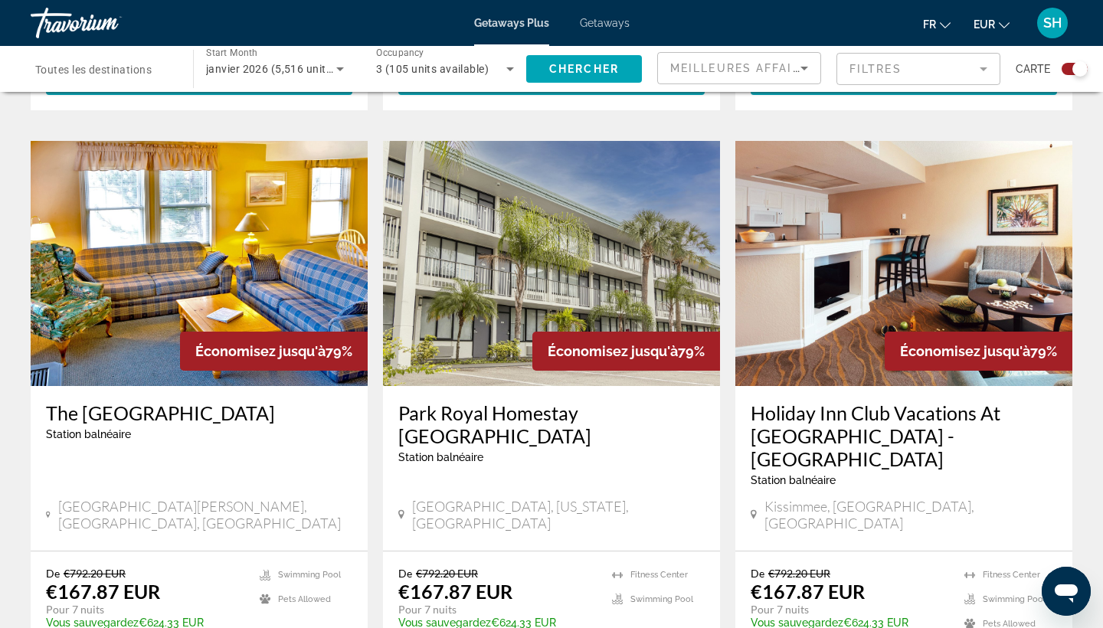
scroll to position [1019, 0]
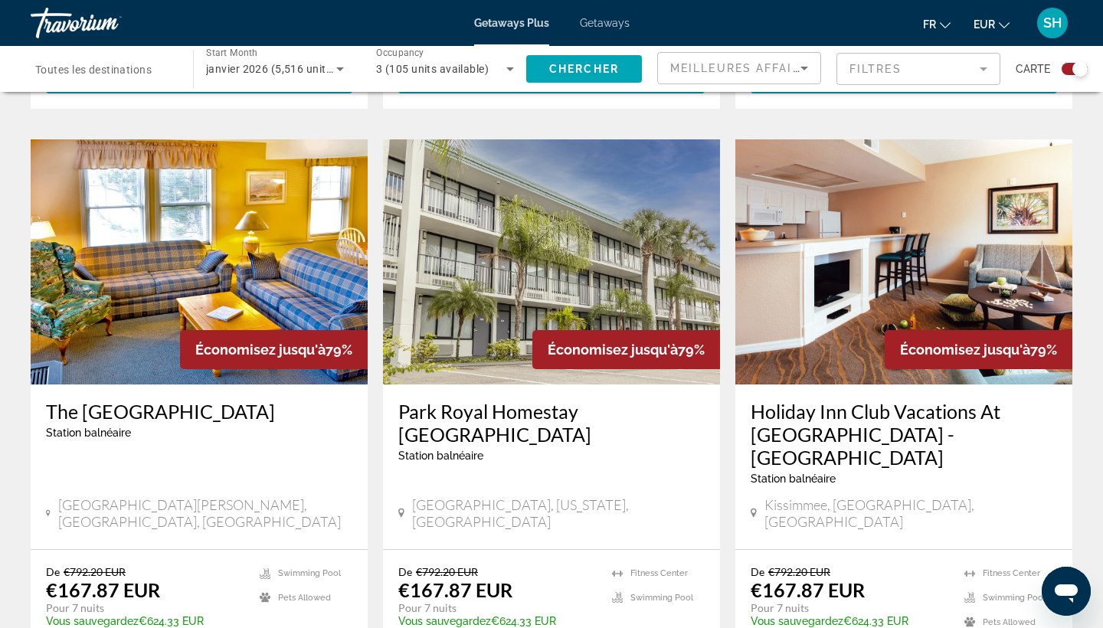
click at [558, 260] on img "Main content" at bounding box center [551, 261] width 337 height 245
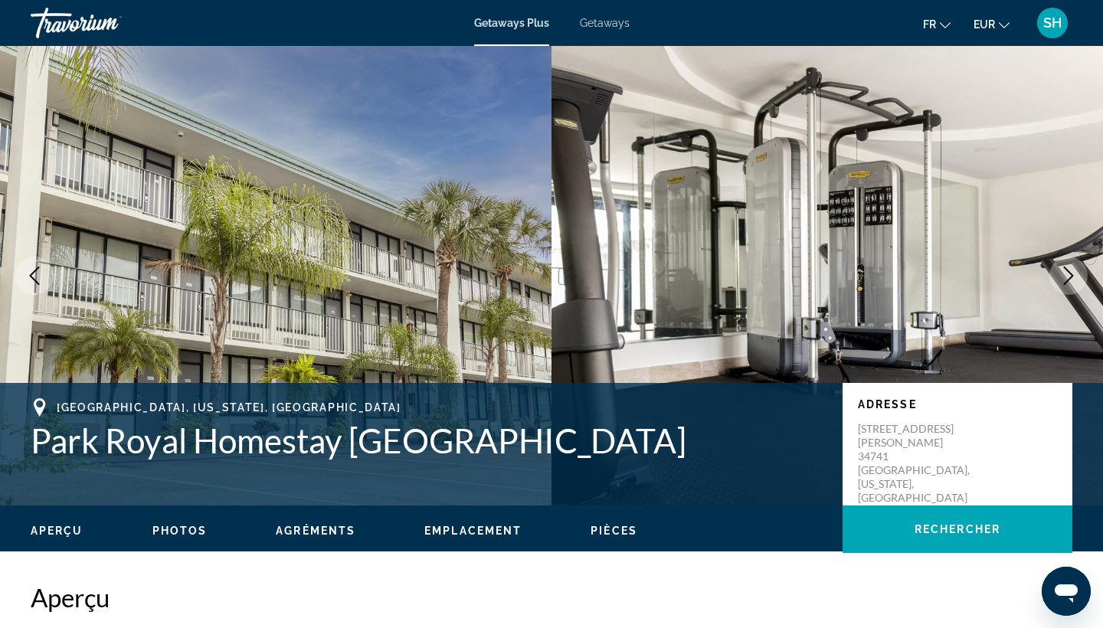
click at [1064, 274] on icon "Next image" at bounding box center [1069, 276] width 18 height 18
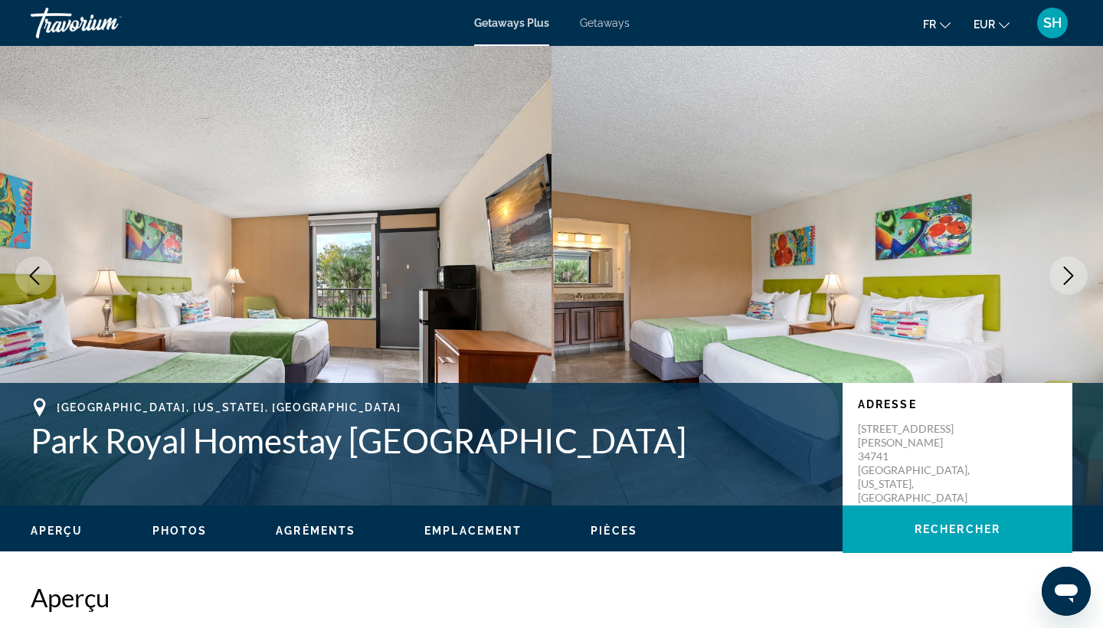
click at [1064, 274] on icon "Next image" at bounding box center [1069, 276] width 18 height 18
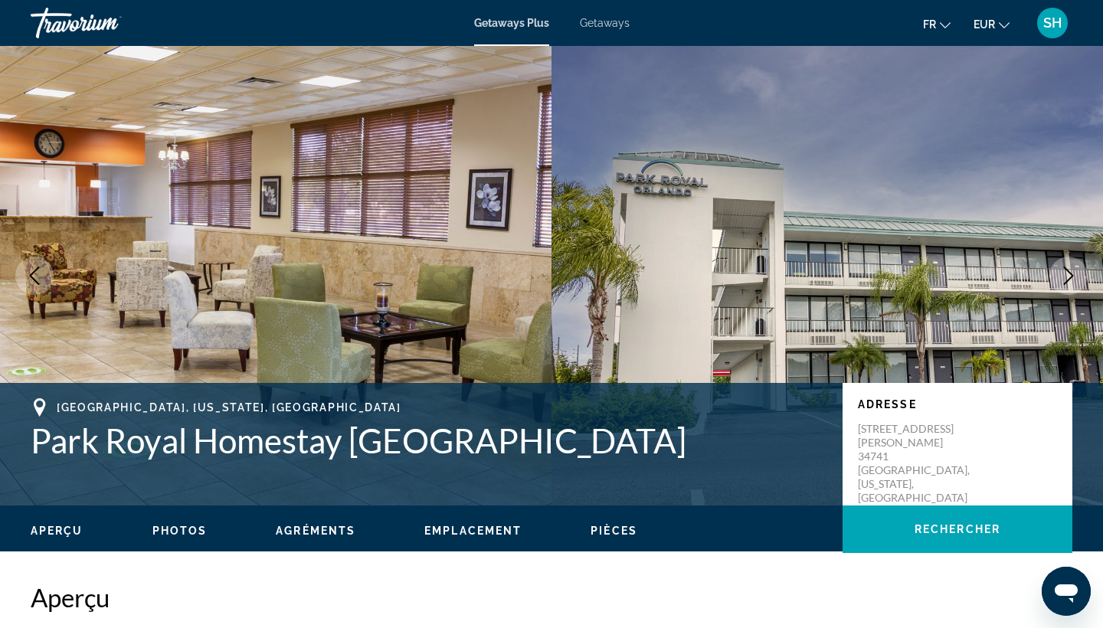
click at [1064, 274] on icon "Next image" at bounding box center [1069, 276] width 18 height 18
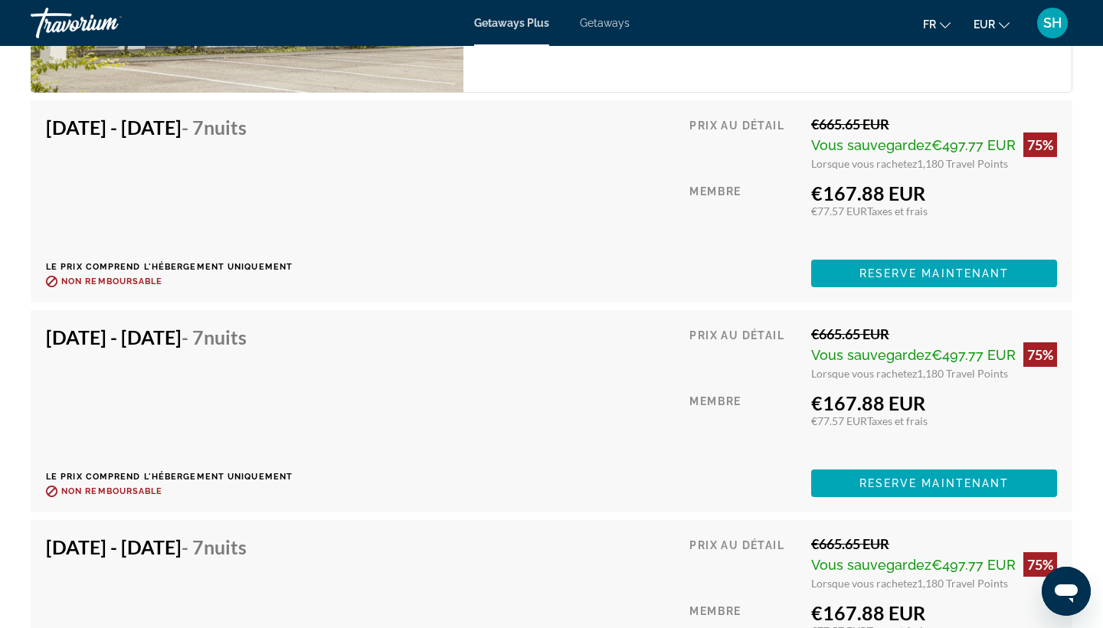
scroll to position [2709, 0]
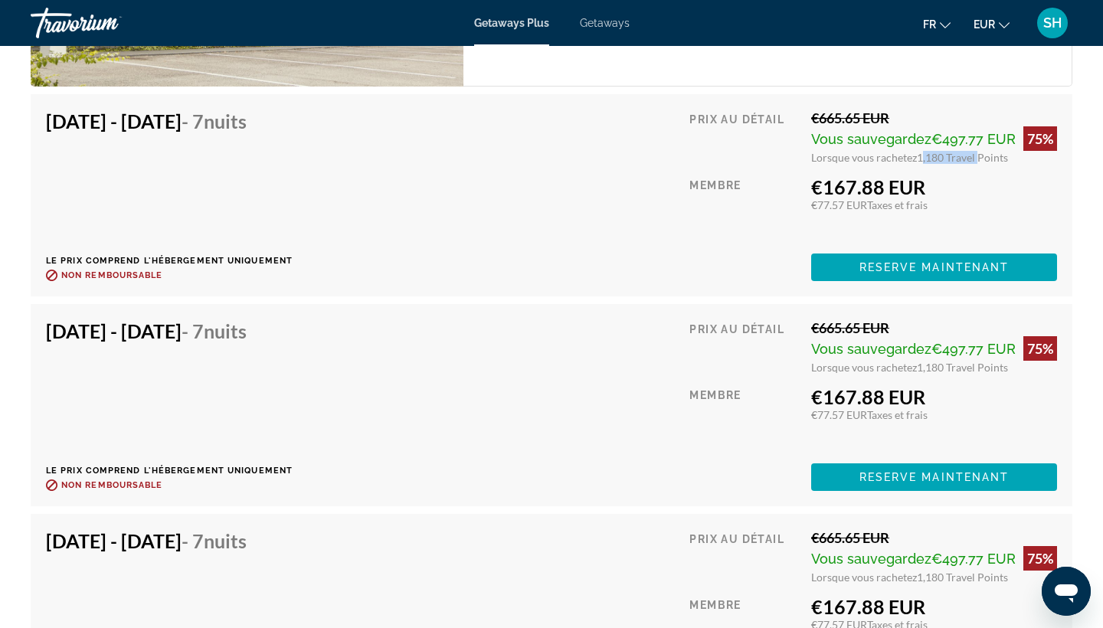
drag, startPoint x: 919, startPoint y: 155, endPoint x: 975, endPoint y: 155, distance: 55.9
click at [685, 230] on div "Jan 3, 2026 - Jan 10, 2026 - 7 nuits Le prix comprend l'hébergement uniquement …" at bounding box center [551, 196] width 1011 height 172
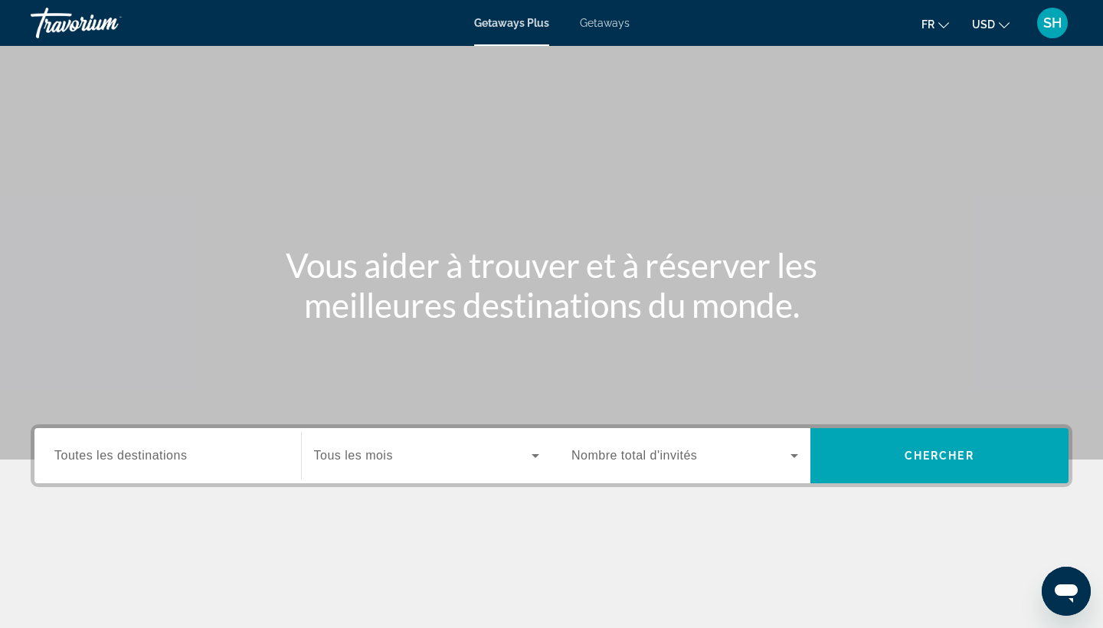
click at [989, 21] on span "USD" at bounding box center [983, 24] width 23 height 12
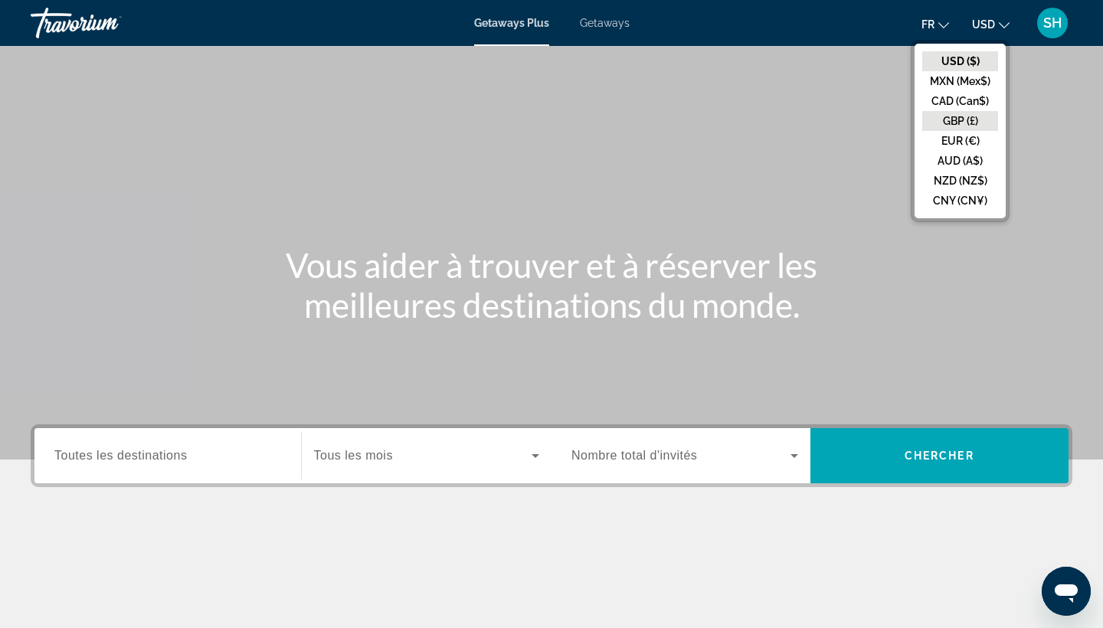
click at [952, 122] on button "GBP (£)" at bounding box center [961, 121] width 76 height 20
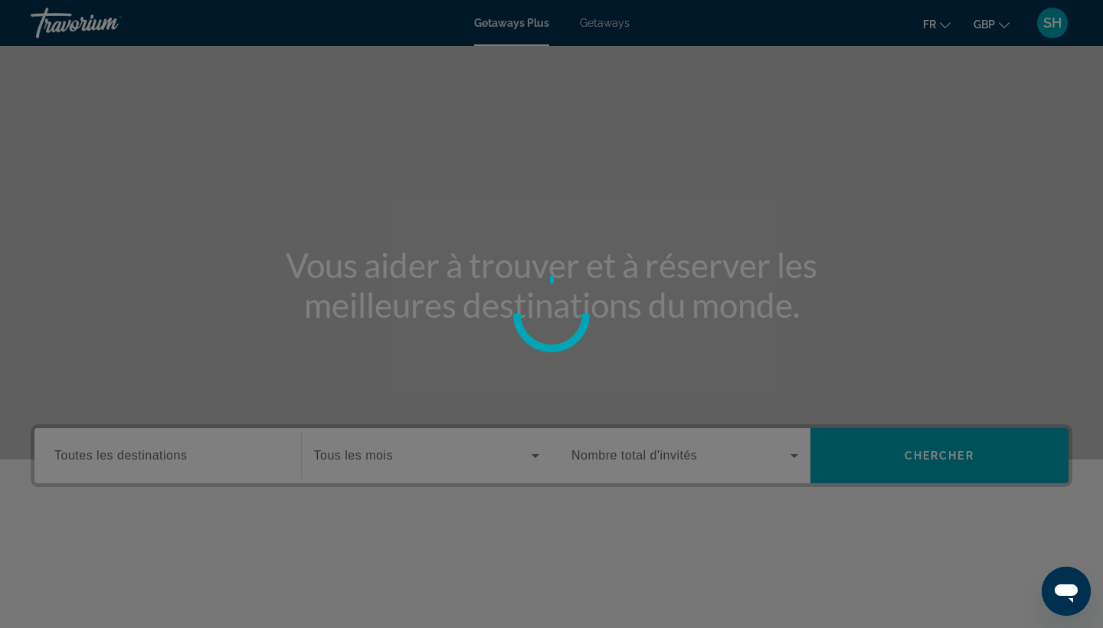
click at [991, 28] on span "GBP" at bounding box center [984, 24] width 21 height 12
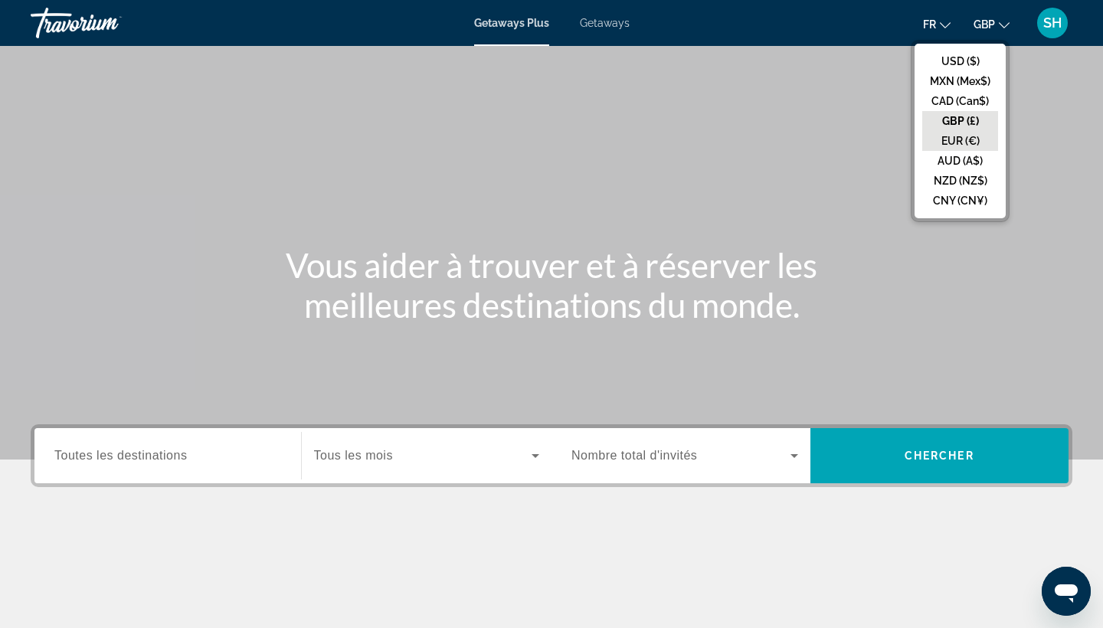
click at [954, 139] on button "EUR (€)" at bounding box center [961, 141] width 76 height 20
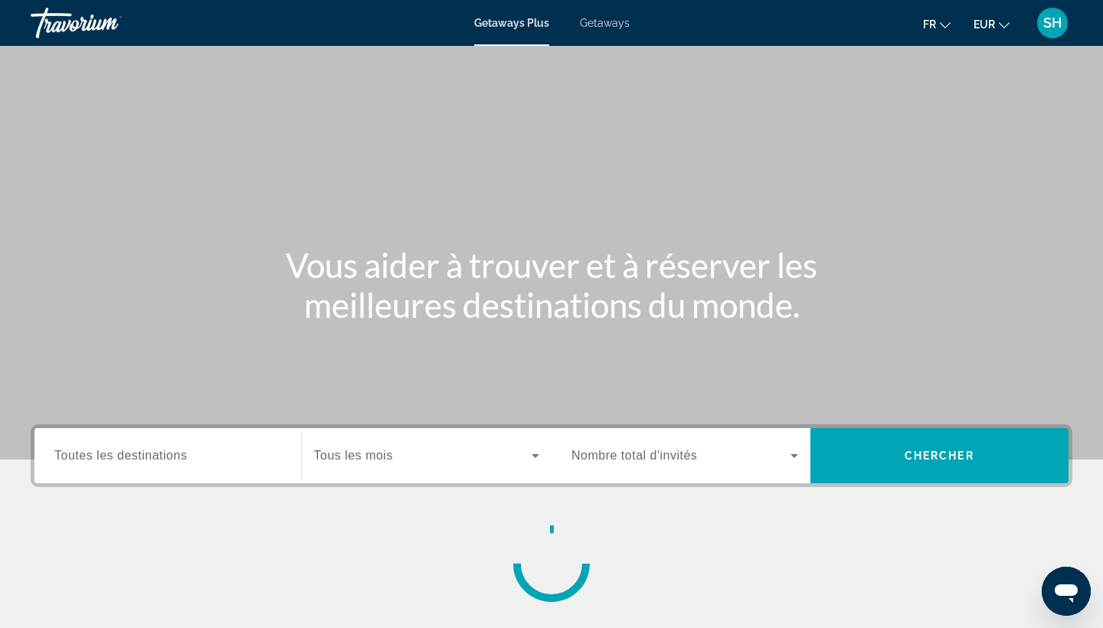
click at [605, 30] on div "Getaways Plus Getaways fr English Español Français Italiano Português русский E…" at bounding box center [551, 23] width 1103 height 40
click at [600, 24] on span "Getaways" at bounding box center [605, 23] width 50 height 12
click at [177, 450] on span "Toutes les destinations" at bounding box center [120, 455] width 133 height 13
click at [177, 450] on input "Destination Toutes les destinations" at bounding box center [167, 456] width 227 height 18
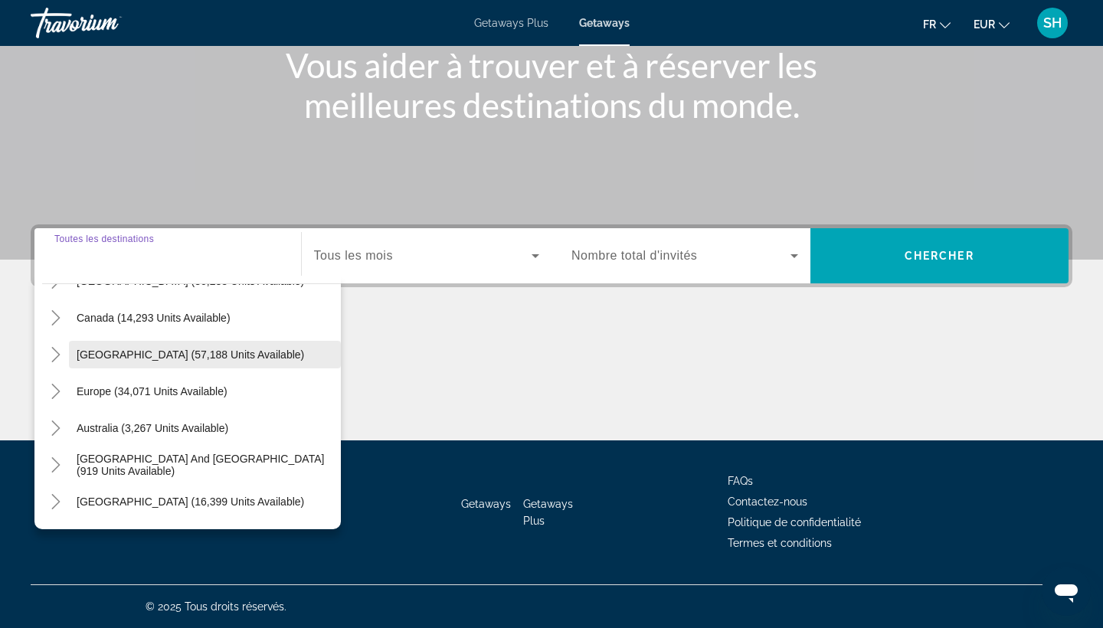
scroll to position [121, 0]
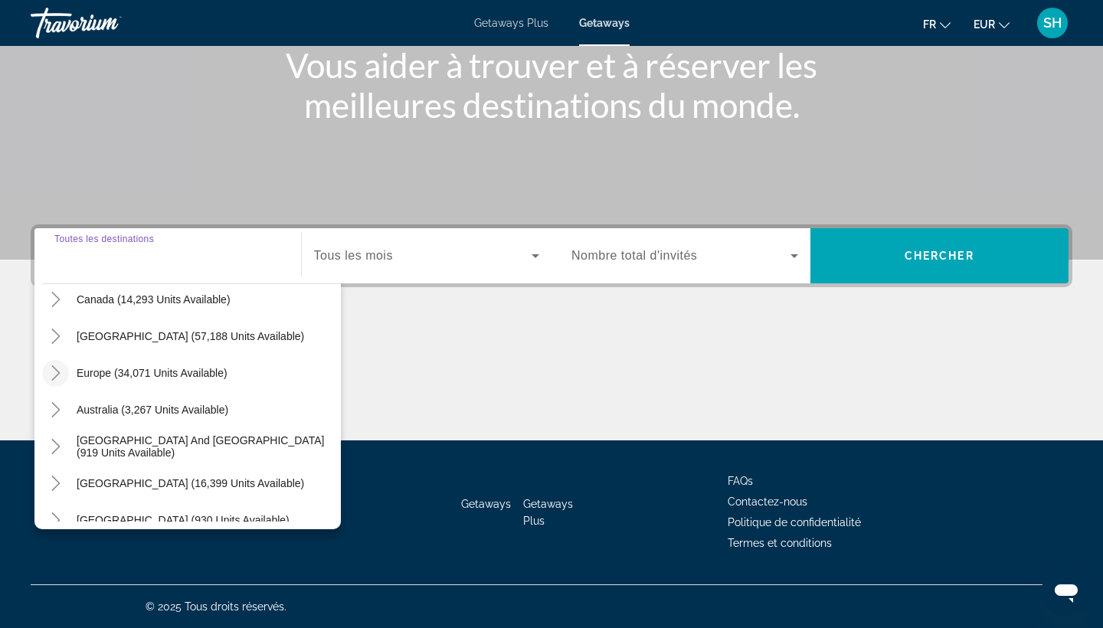
click at [57, 375] on icon "Toggle Europe (34,071 units available)" at bounding box center [55, 372] width 8 height 15
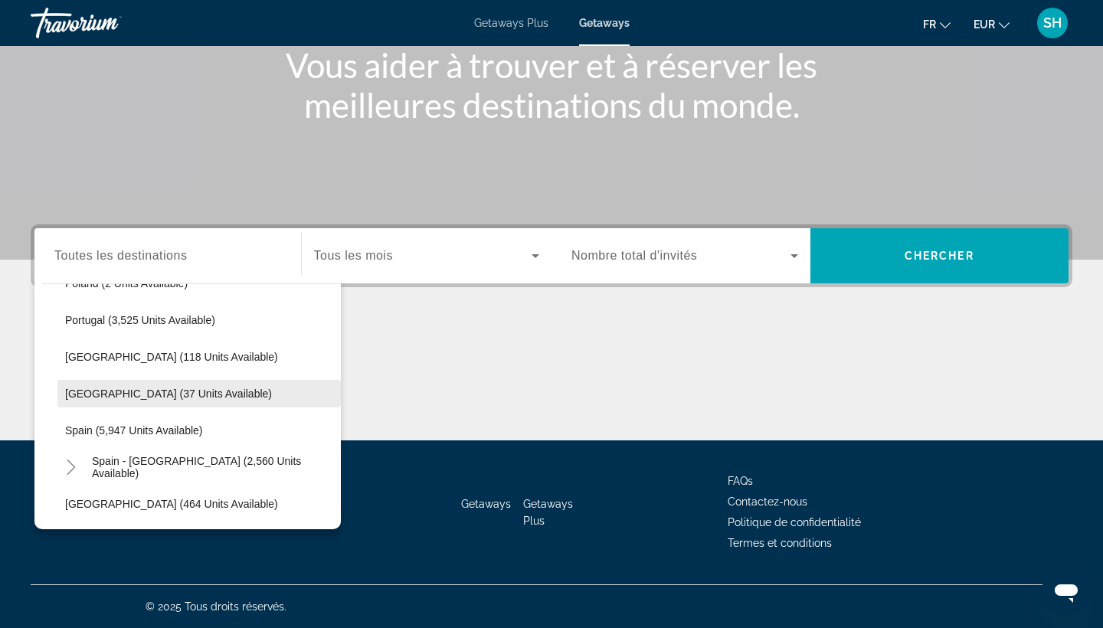
scroll to position [739, 0]
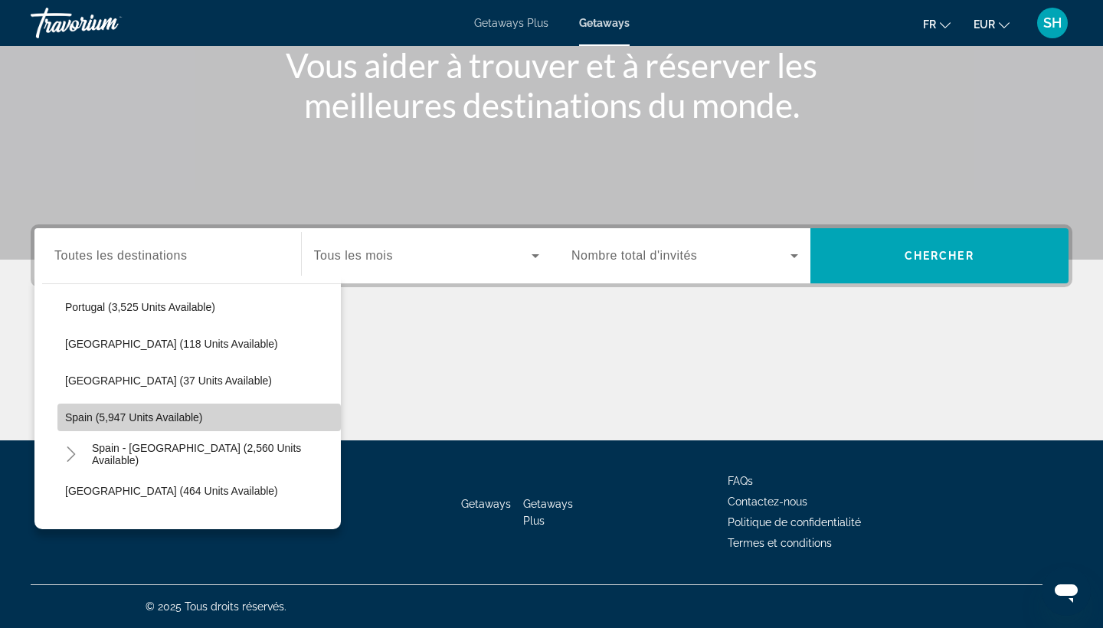
click at [120, 424] on span "Search widget" at bounding box center [198, 417] width 283 height 37
type input "**********"
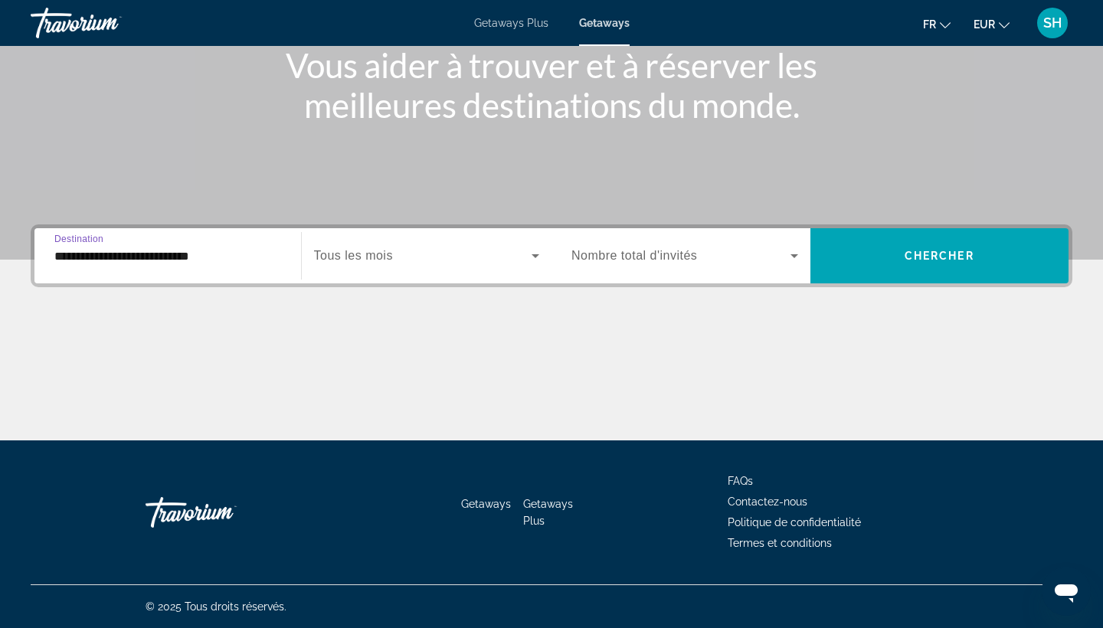
click at [396, 273] on div "Search widget" at bounding box center [427, 255] width 226 height 43
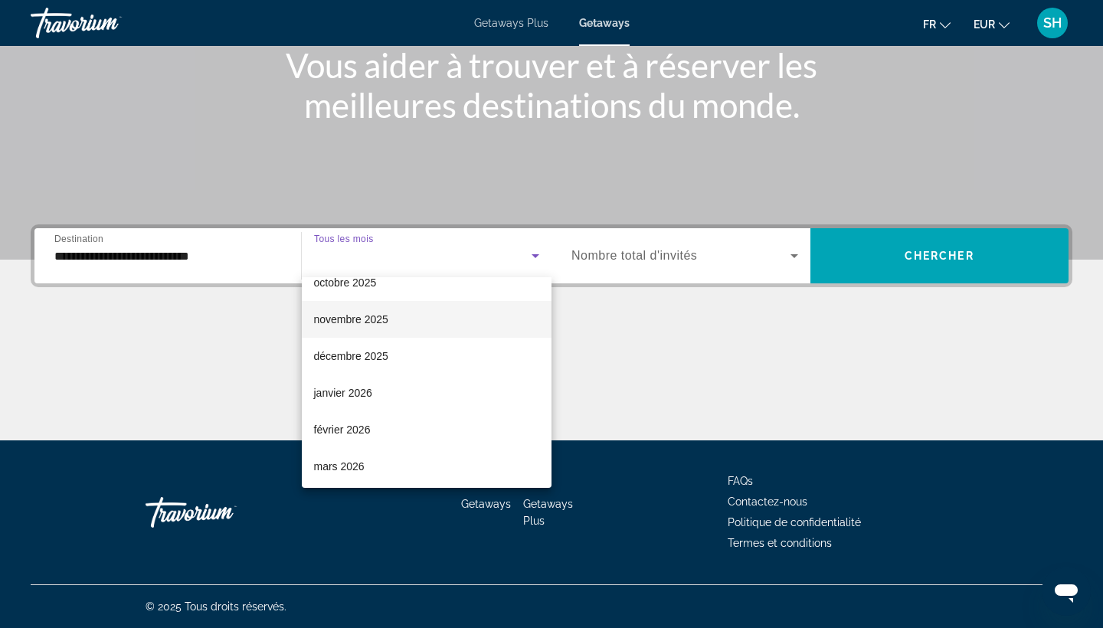
scroll to position [93, 0]
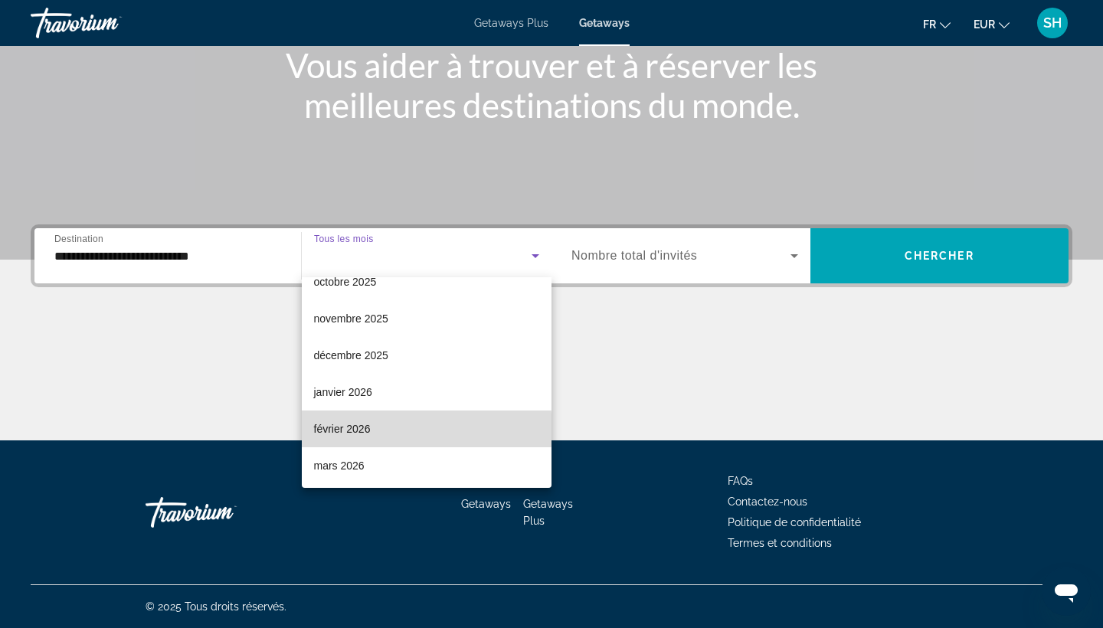
click at [369, 431] on span "février 2026" at bounding box center [342, 429] width 57 height 18
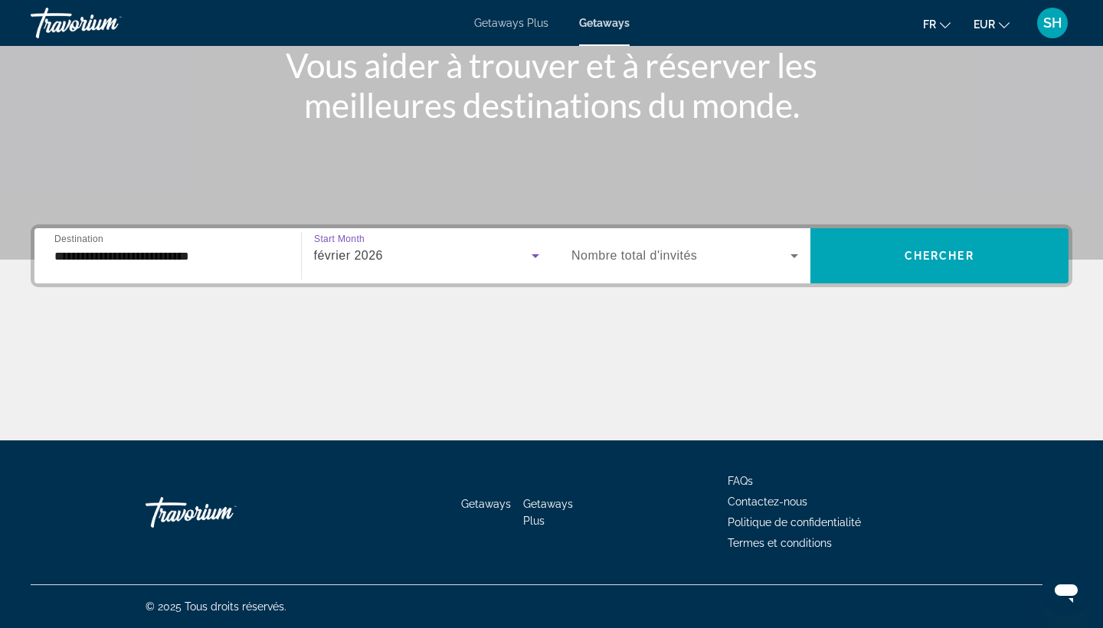
click at [647, 256] on span "Nombre total d'invités" at bounding box center [635, 255] width 126 height 13
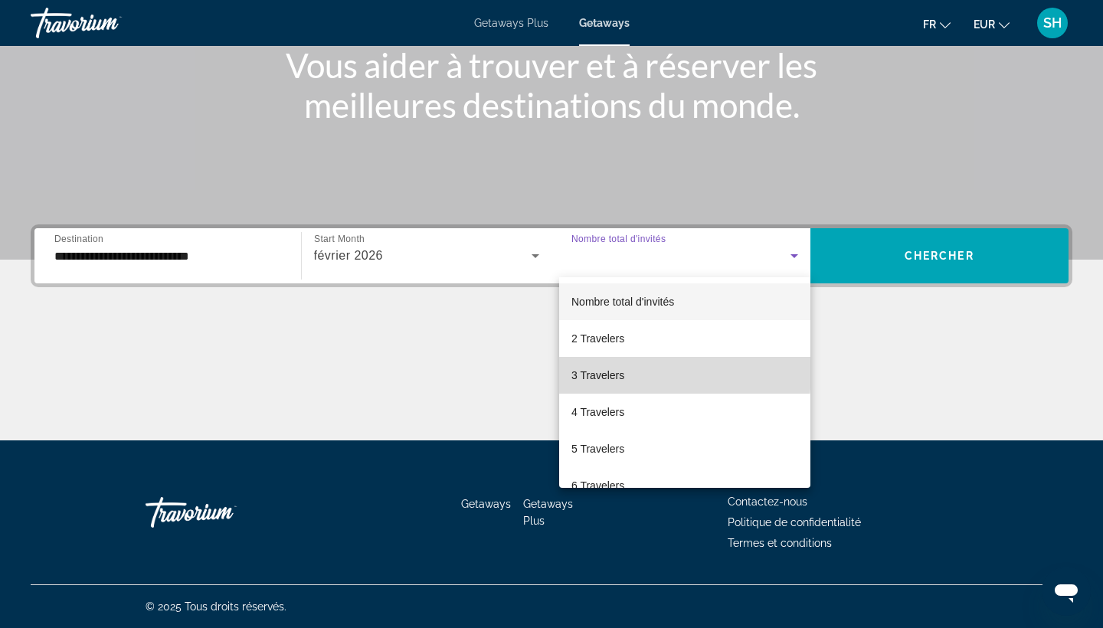
click at [606, 371] on span "3 Travelers" at bounding box center [598, 375] width 53 height 18
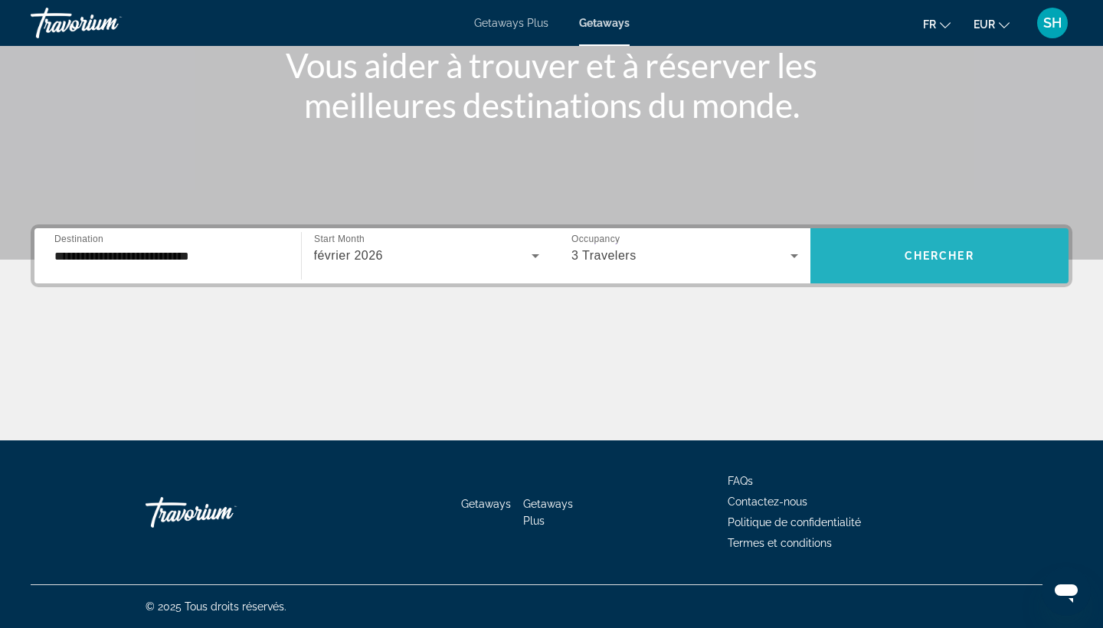
click at [903, 264] on span "Search widget" at bounding box center [940, 256] width 259 height 37
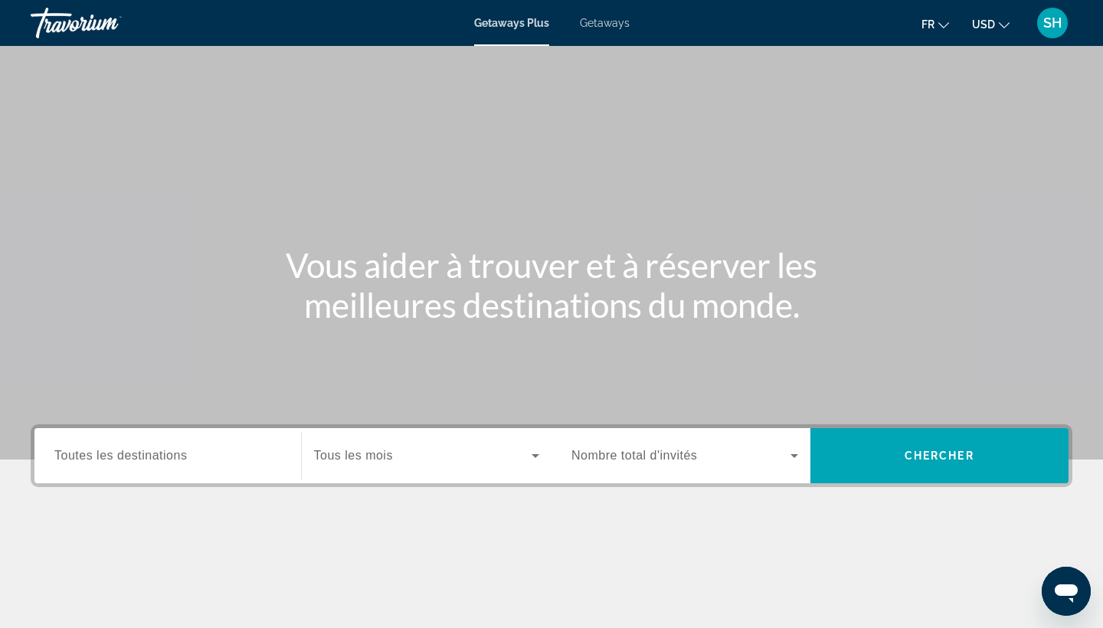
click at [998, 25] on button "USD USD ($) MXN (Mex$) CAD (Can$) GBP (£) EUR (€) AUD (A$) NZD (NZ$) CNY (CN¥)" at bounding box center [991, 24] width 38 height 22
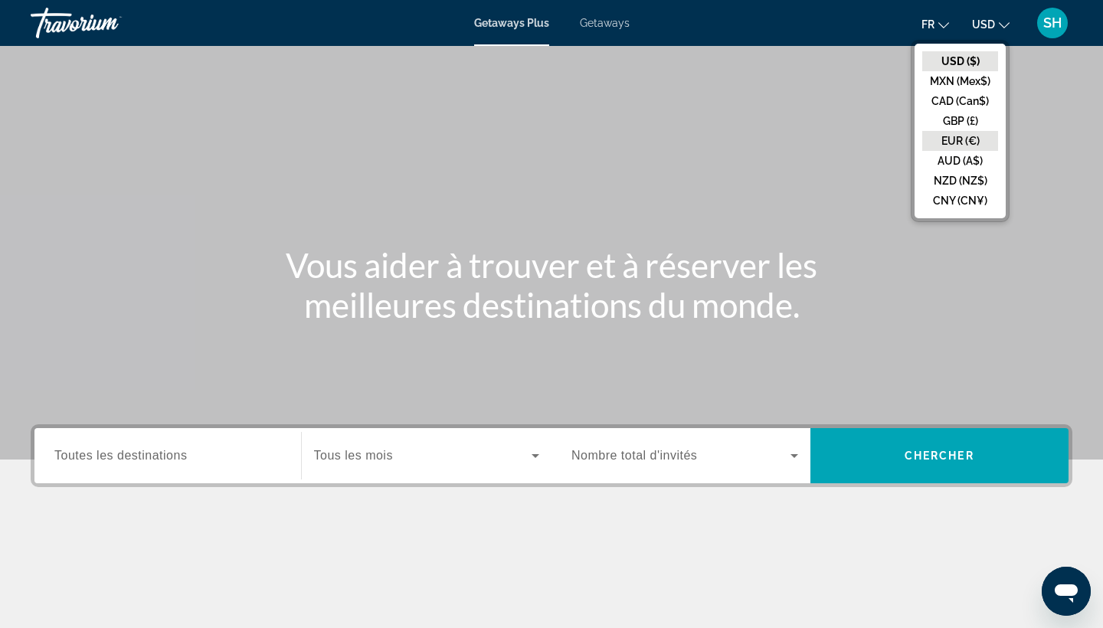
click at [960, 140] on button "EUR (€)" at bounding box center [961, 141] width 76 height 20
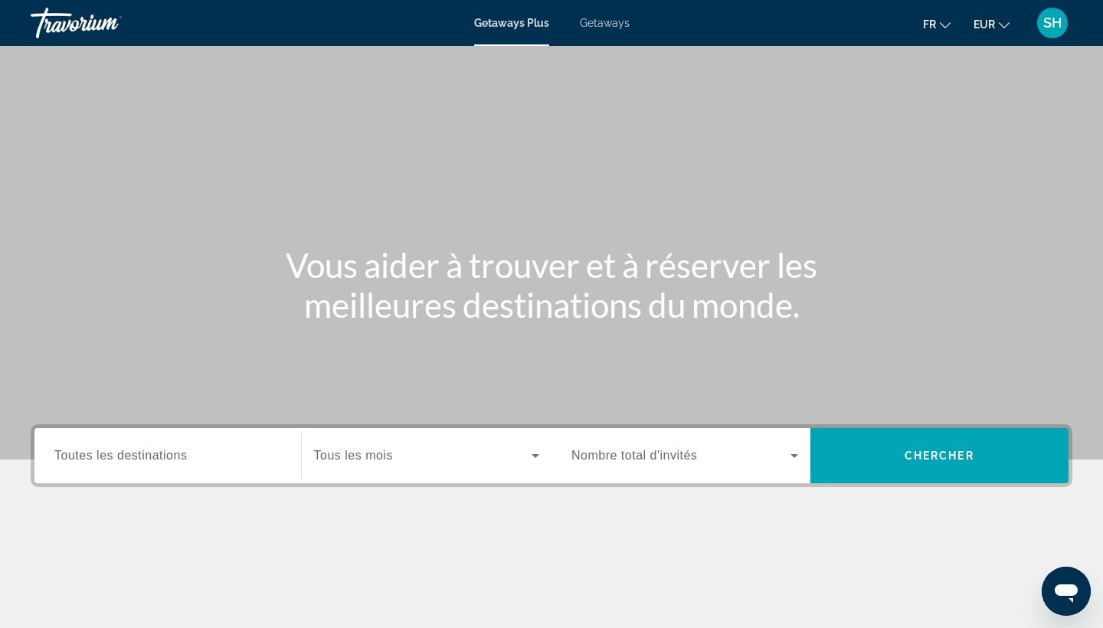
click at [187, 457] on span "Toutes les destinations" at bounding box center [120, 455] width 133 height 13
click at [187, 457] on input "Destination Toutes les destinations" at bounding box center [167, 456] width 227 height 18
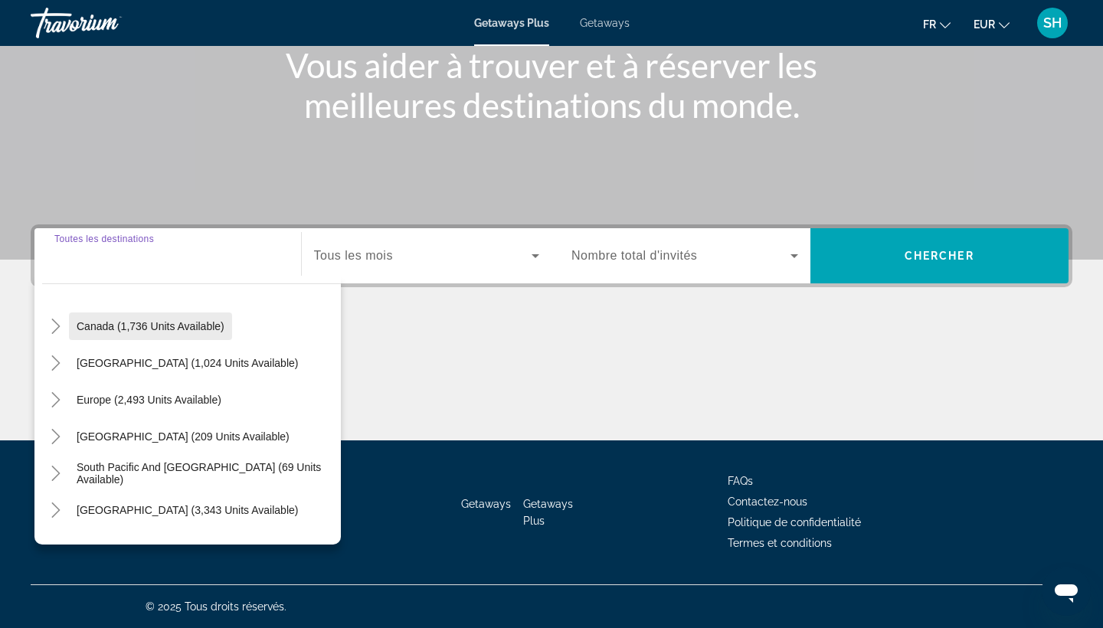
scroll to position [119, 0]
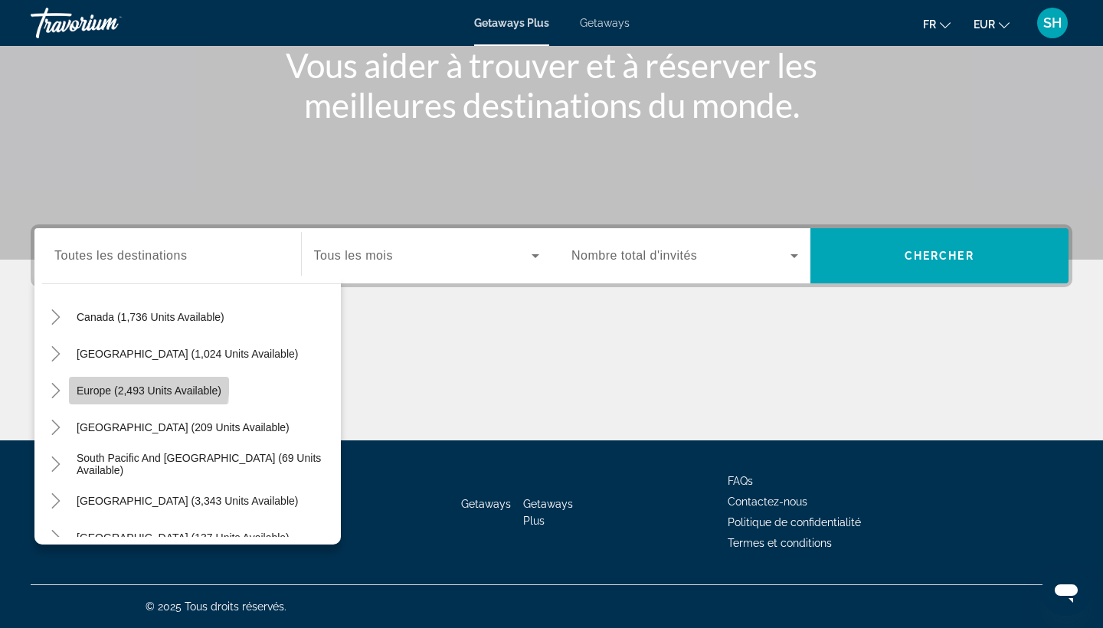
click at [110, 380] on span "Search widget" at bounding box center [149, 390] width 160 height 37
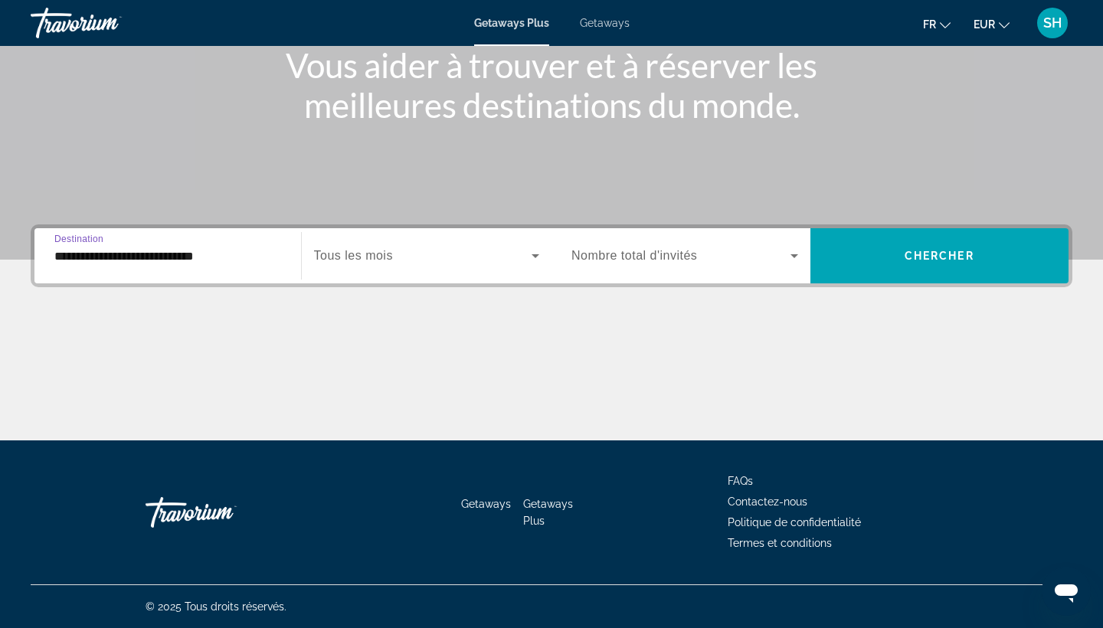
click at [129, 257] on input "**********" at bounding box center [167, 256] width 227 height 18
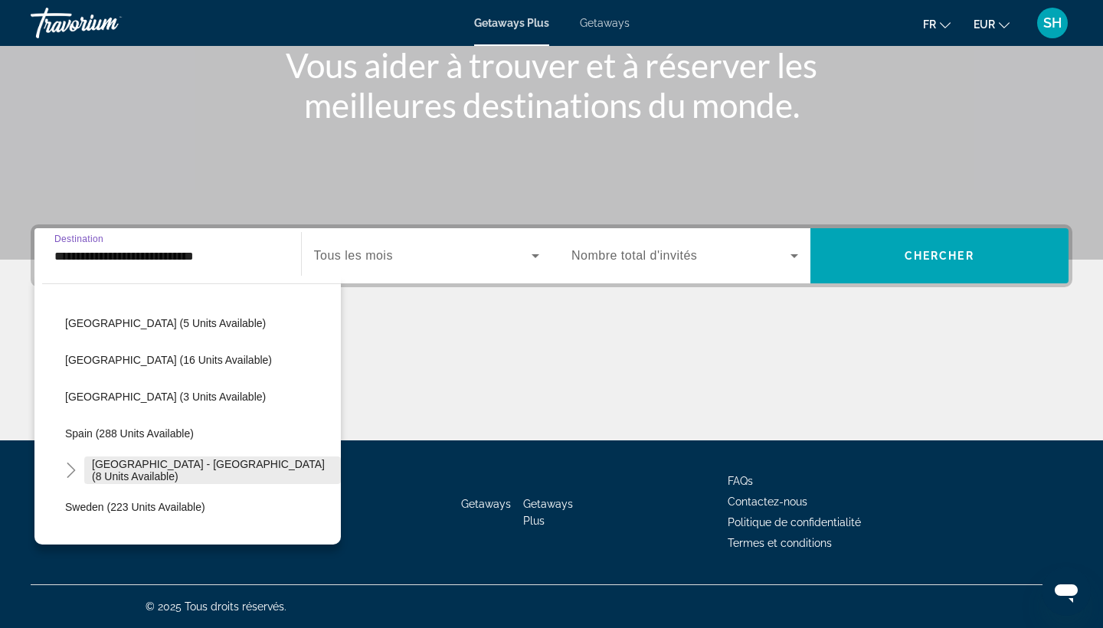
scroll to position [664, 0]
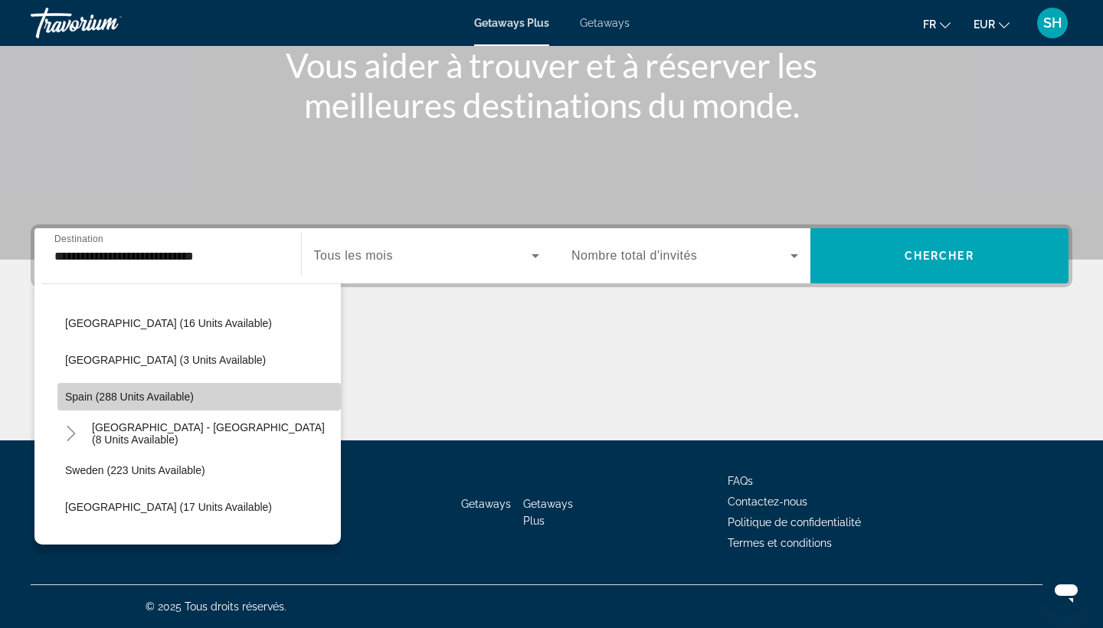
click at [121, 395] on span "Spain (288 units available)" at bounding box center [129, 397] width 129 height 12
type input "**********"
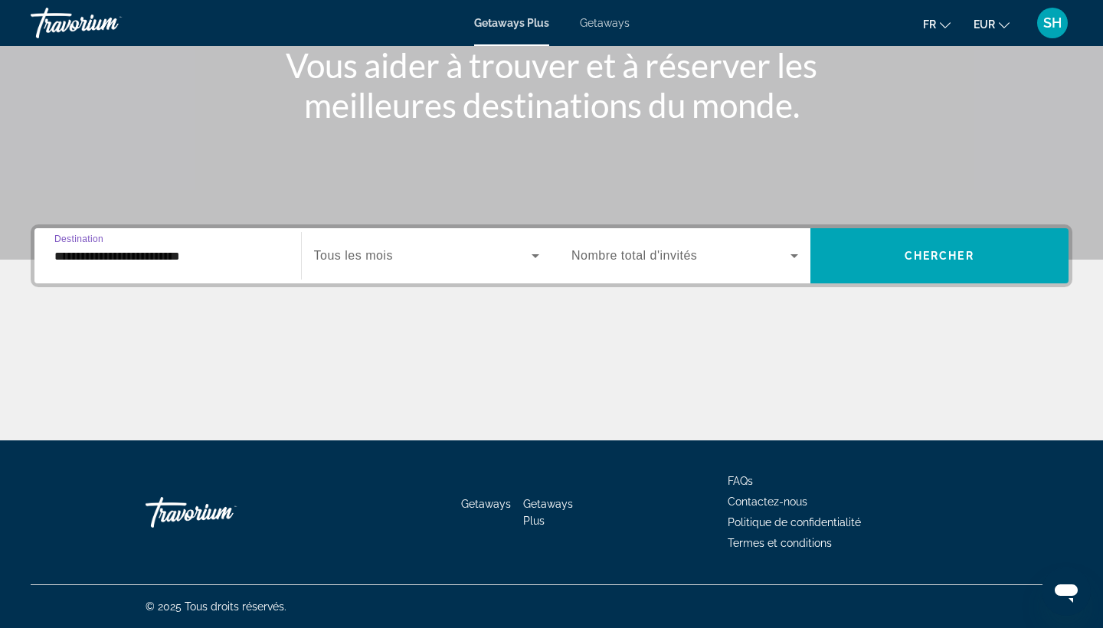
click at [392, 257] on span "Tous les mois" at bounding box center [353, 255] width 79 height 13
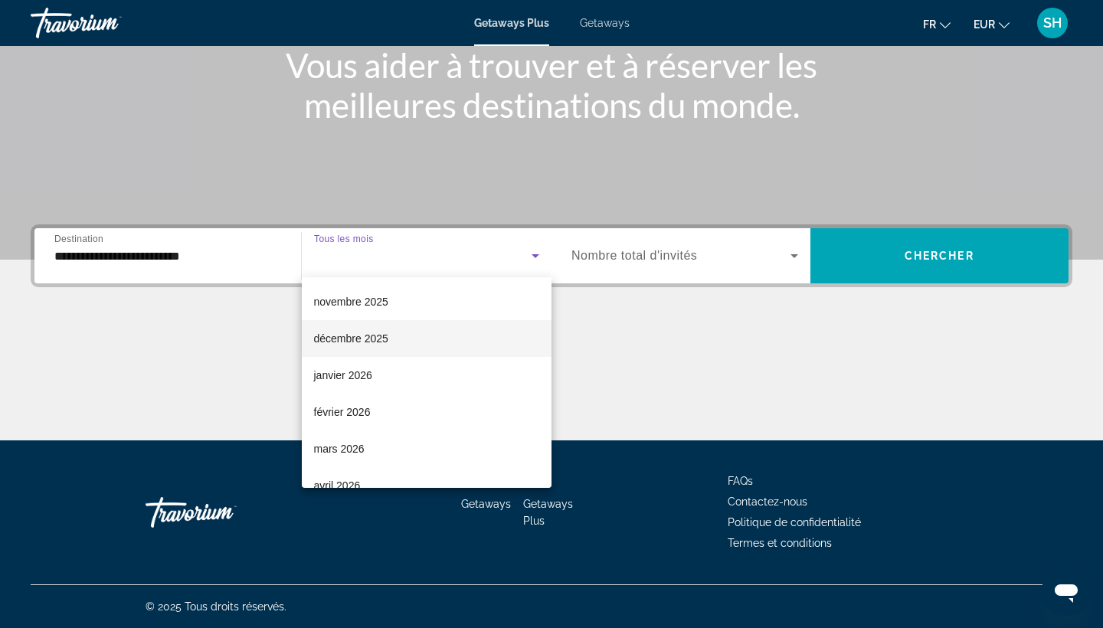
scroll to position [120, 0]
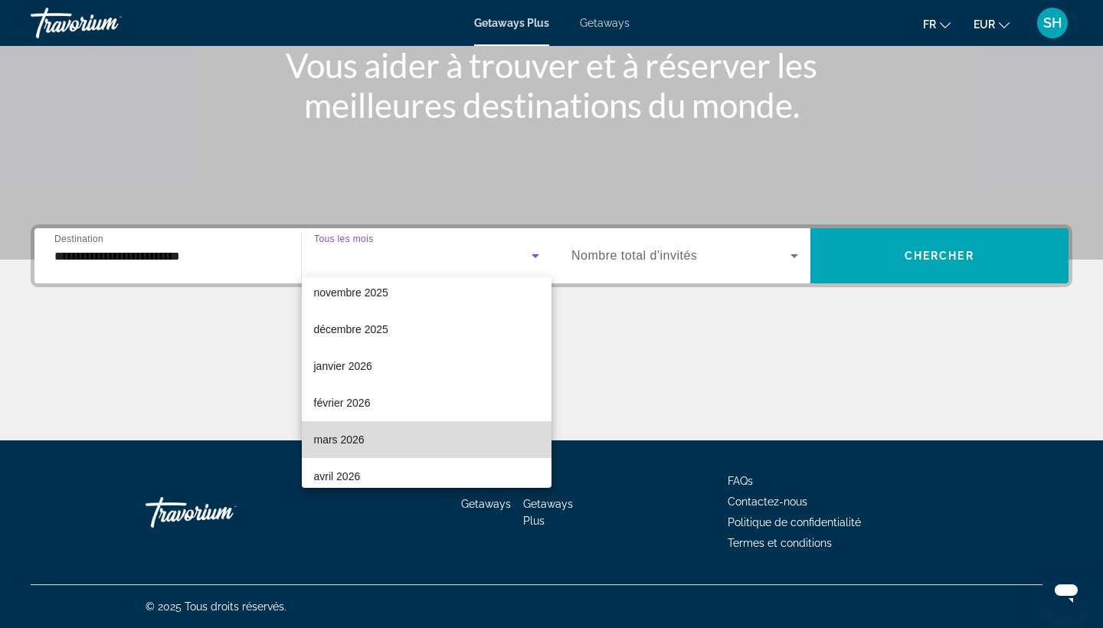
click at [367, 446] on mat-option "mars 2026" at bounding box center [427, 439] width 251 height 37
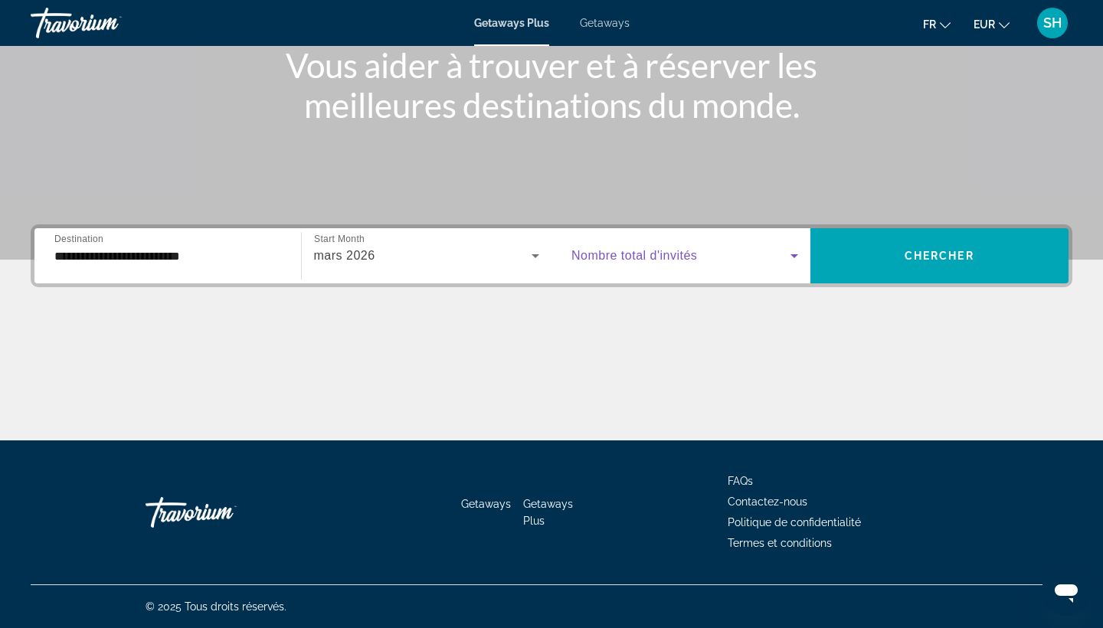
click at [666, 264] on span "Search widget" at bounding box center [681, 256] width 219 height 18
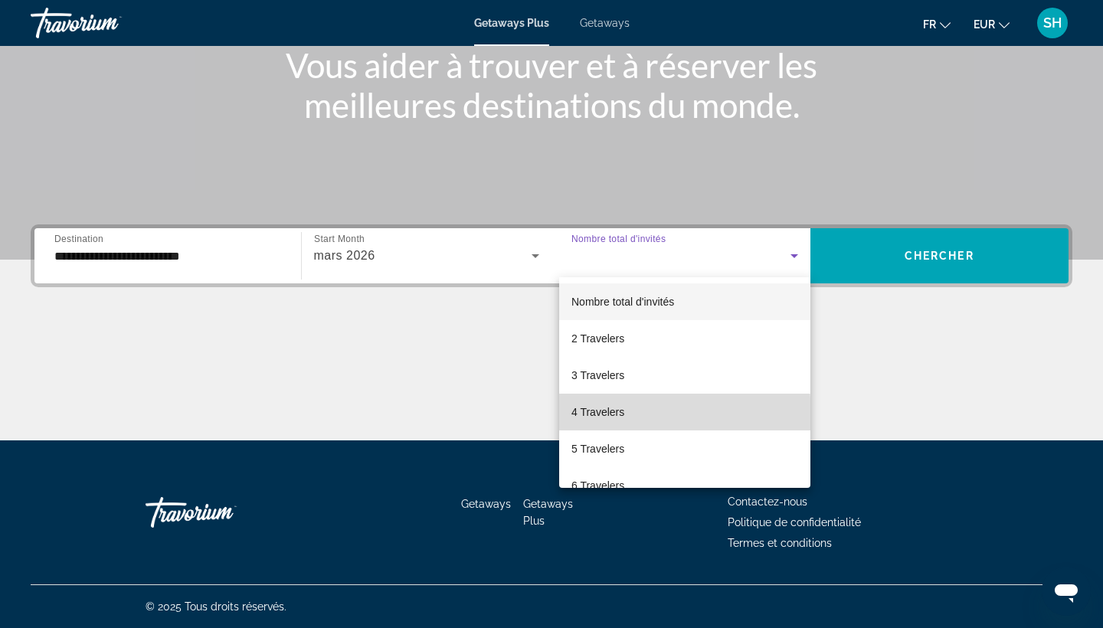
click at [611, 415] on span "4 Travelers" at bounding box center [598, 412] width 53 height 18
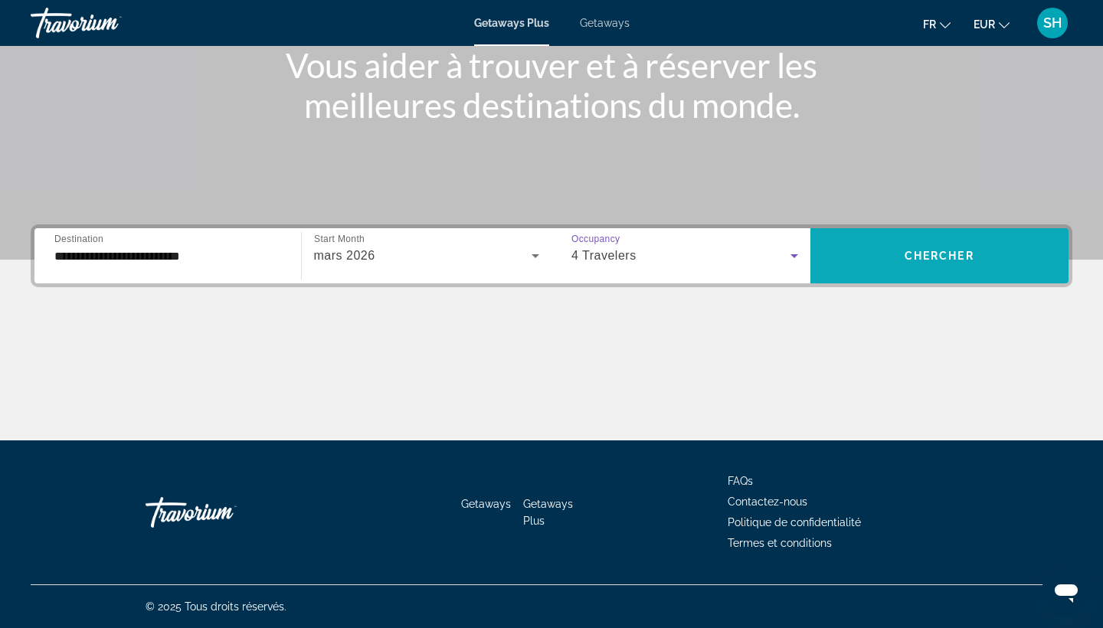
click at [972, 250] on span "Chercher" at bounding box center [940, 256] width 70 height 12
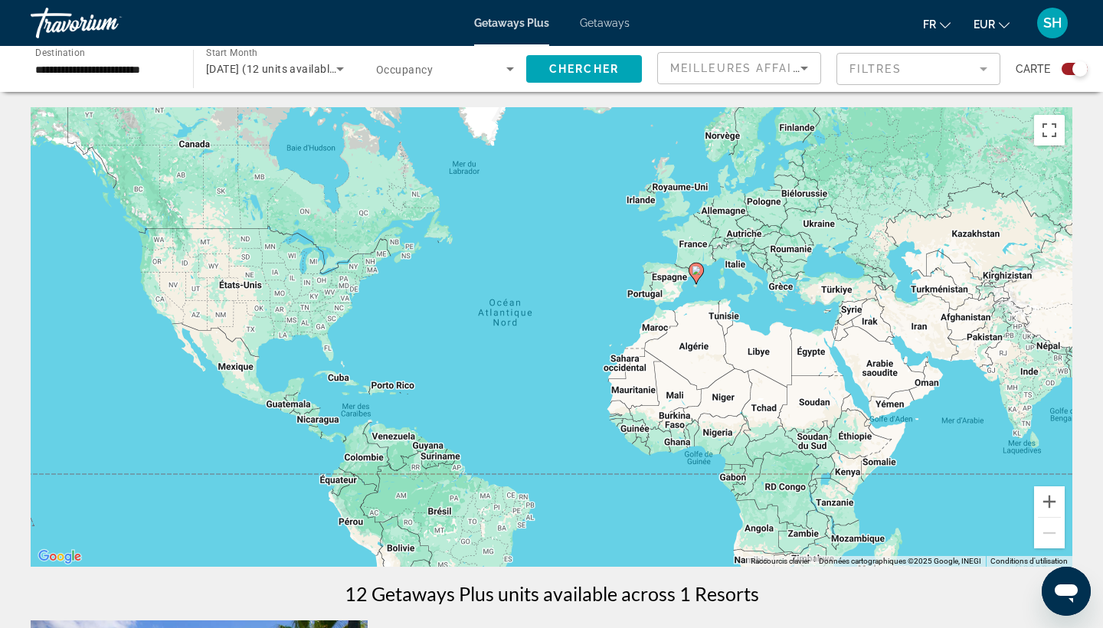
click at [617, 17] on span "Getaways" at bounding box center [605, 23] width 50 height 12
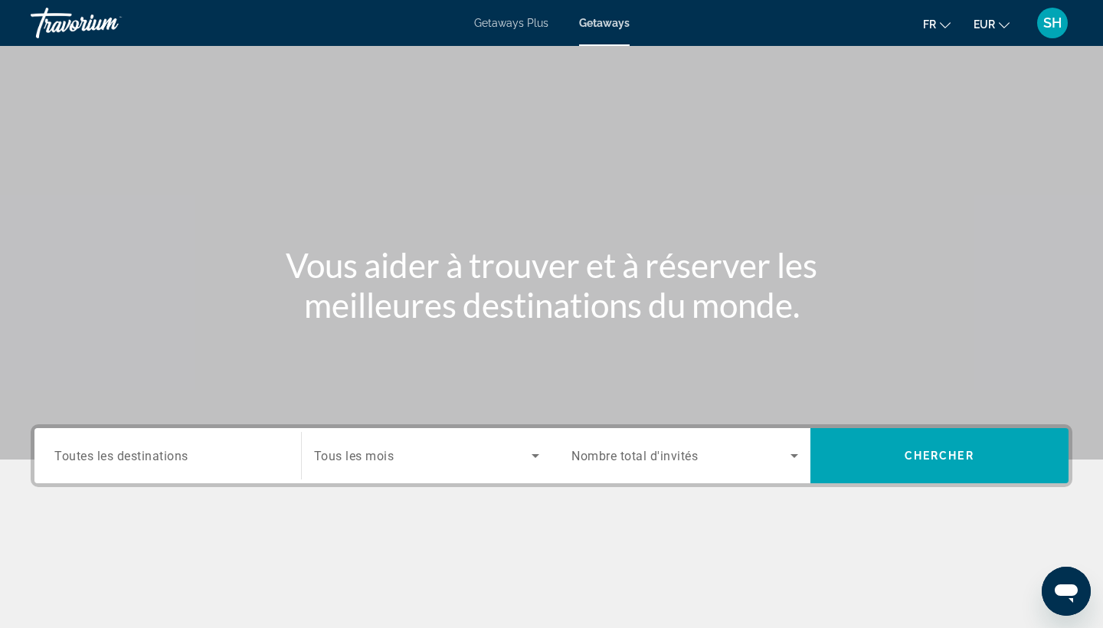
click at [179, 460] on span "Toutes les destinations" at bounding box center [121, 455] width 134 height 15
click at [179, 460] on input "Destination Toutes les destinations" at bounding box center [167, 456] width 227 height 18
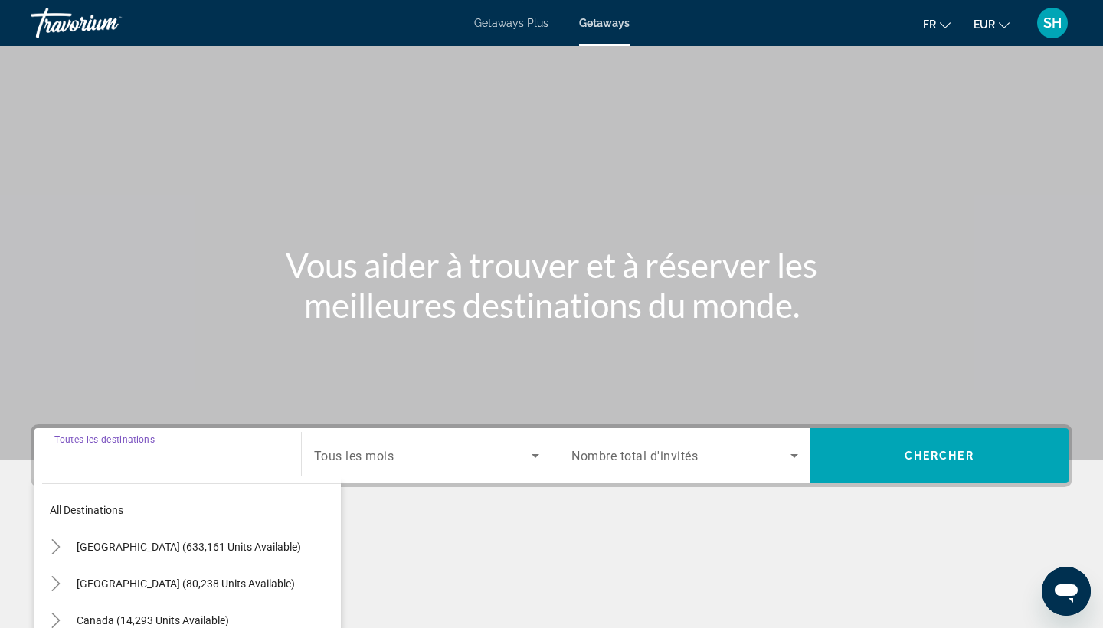
scroll to position [200, 0]
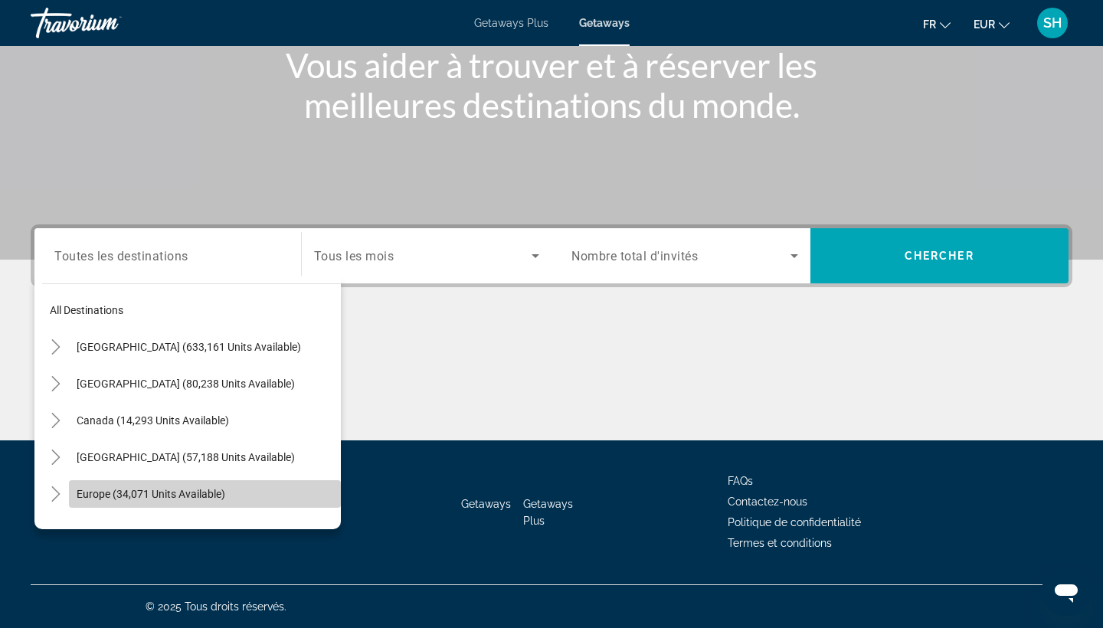
click at [82, 497] on span "Europe (34,071 units available)" at bounding box center [151, 494] width 149 height 12
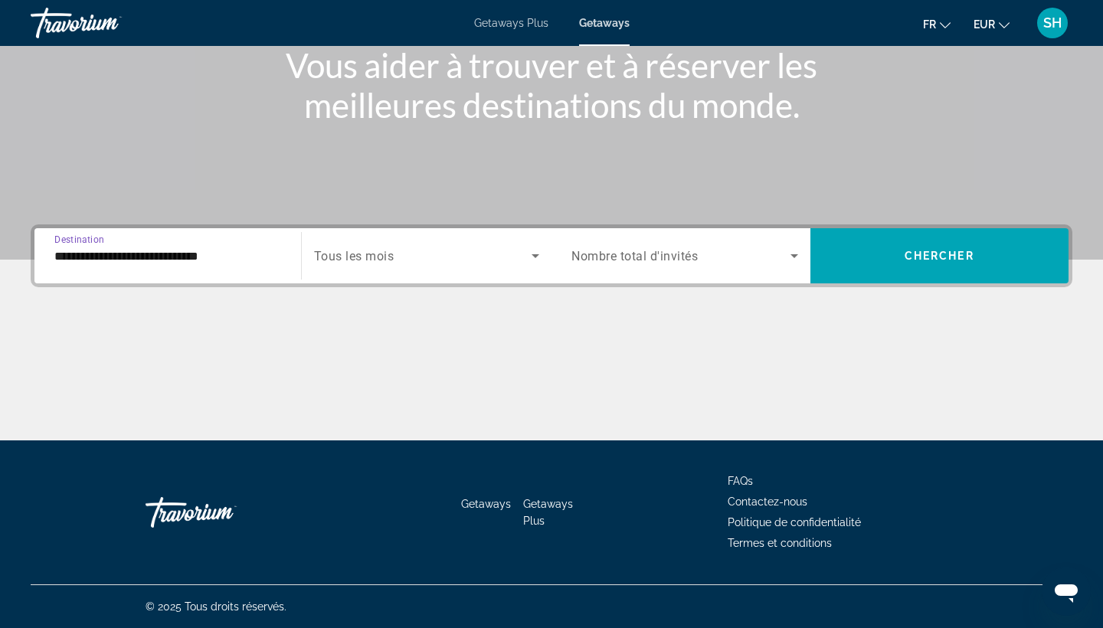
click at [61, 253] on input "**********" at bounding box center [167, 256] width 227 height 18
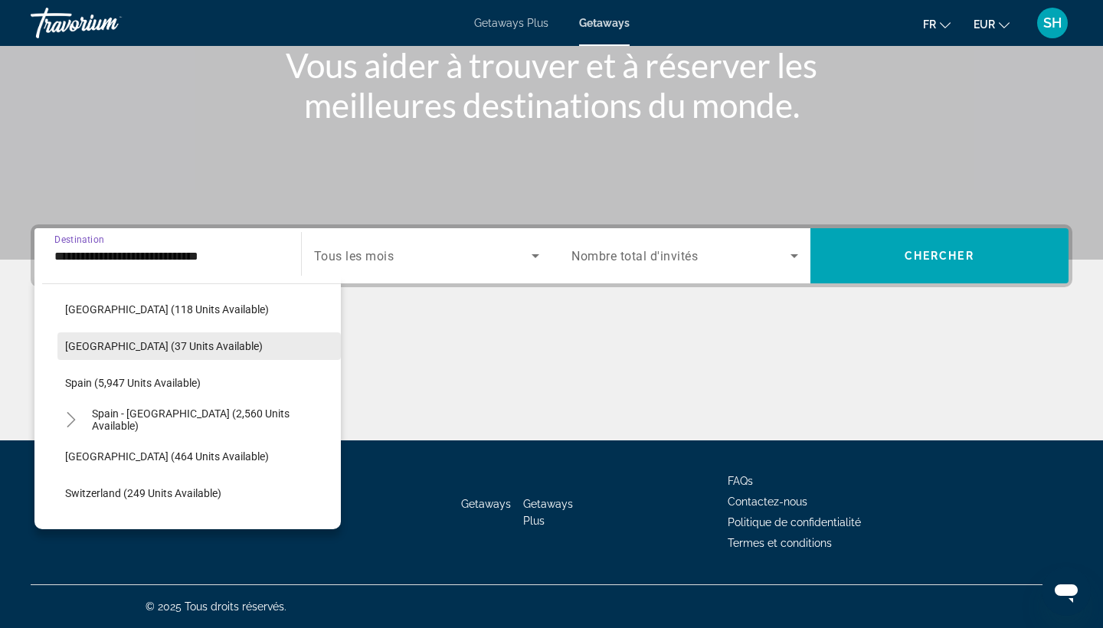
scroll to position [819, 0]
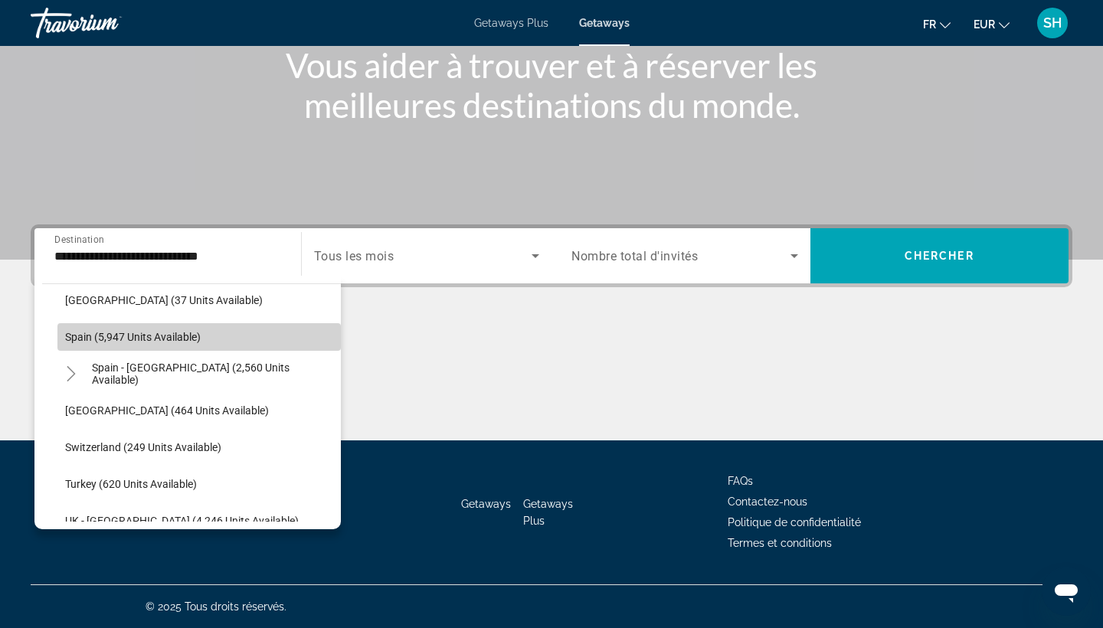
click at [141, 341] on span "Spain (5,947 units available)" at bounding box center [133, 337] width 136 height 12
type input "**********"
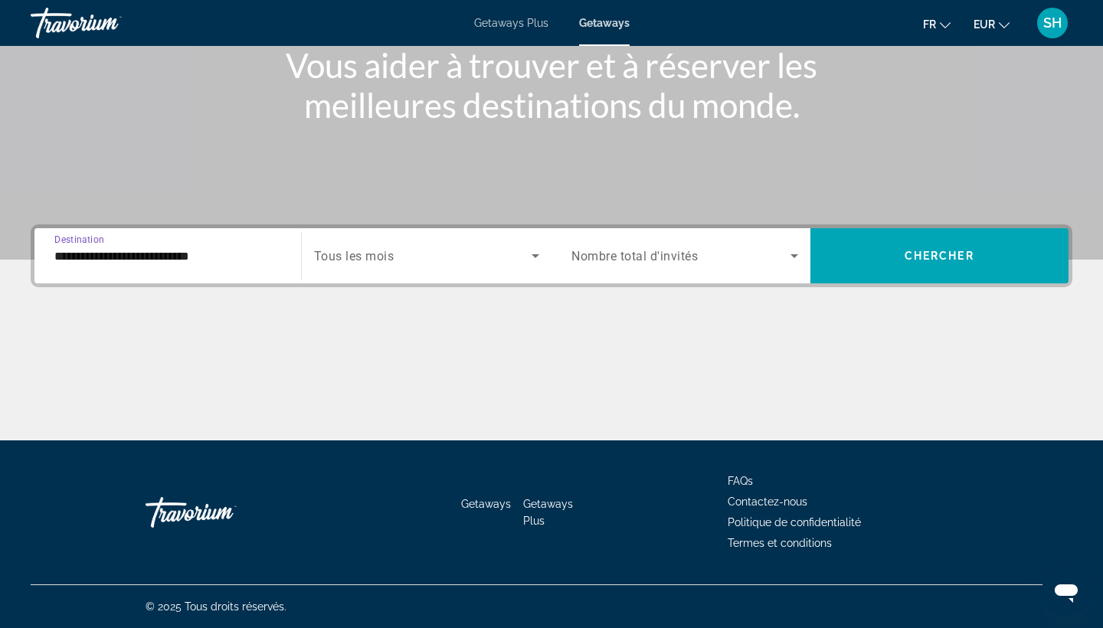
click at [378, 274] on div "Search widget" at bounding box center [427, 255] width 226 height 43
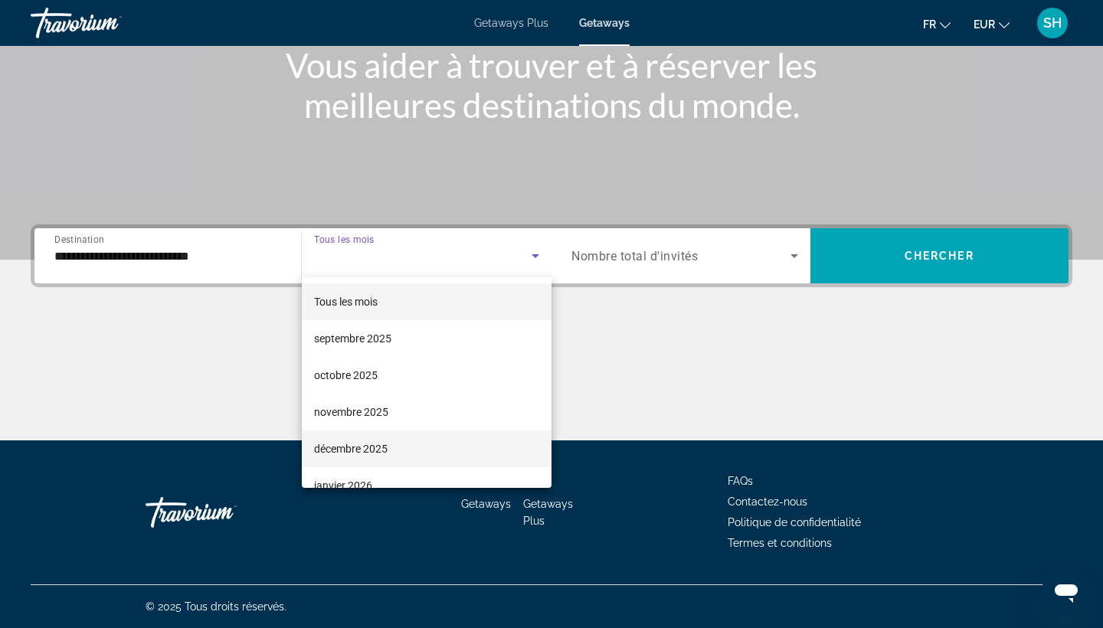
scroll to position [62, 0]
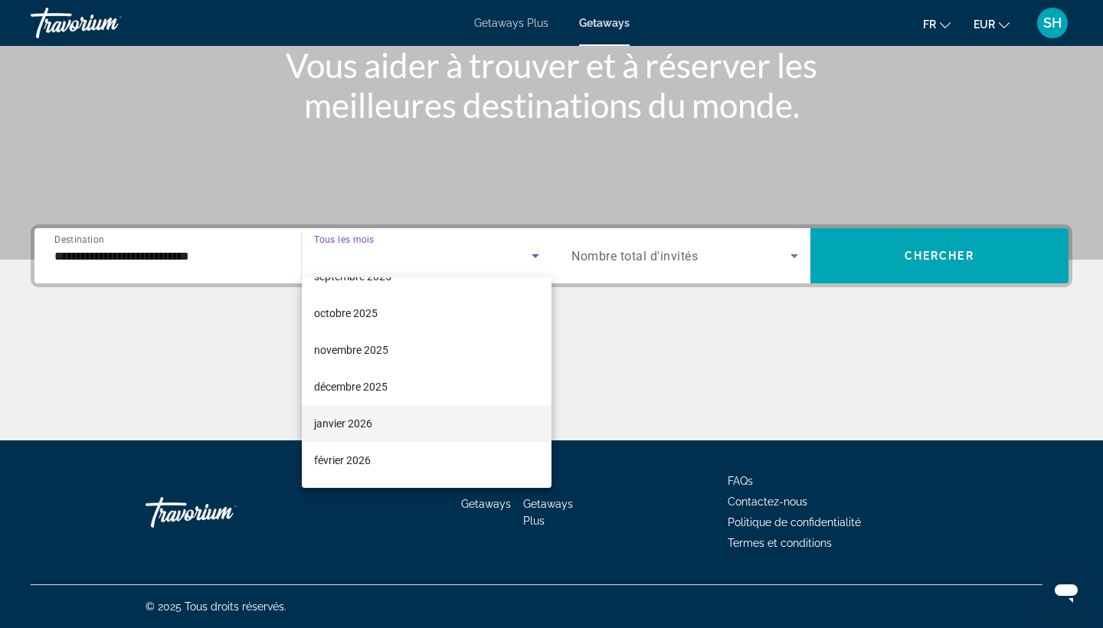
click at [362, 427] on span "janvier 2026" at bounding box center [343, 424] width 58 height 18
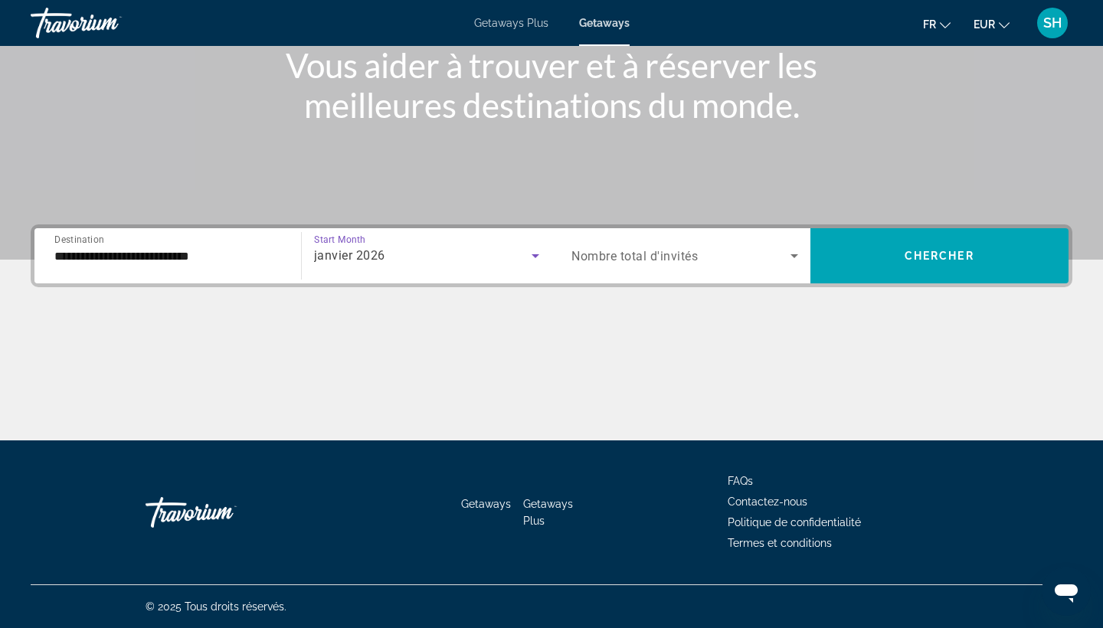
click at [690, 257] on span "Nombre total d'invités" at bounding box center [635, 256] width 126 height 15
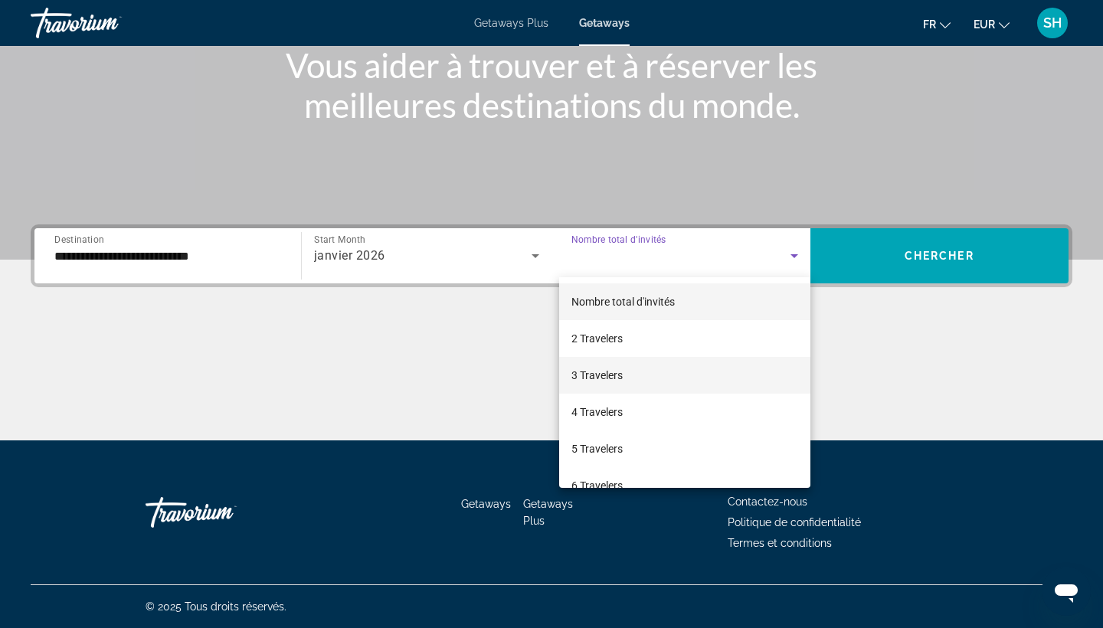
click at [608, 369] on span "3 Travelers" at bounding box center [597, 375] width 51 height 18
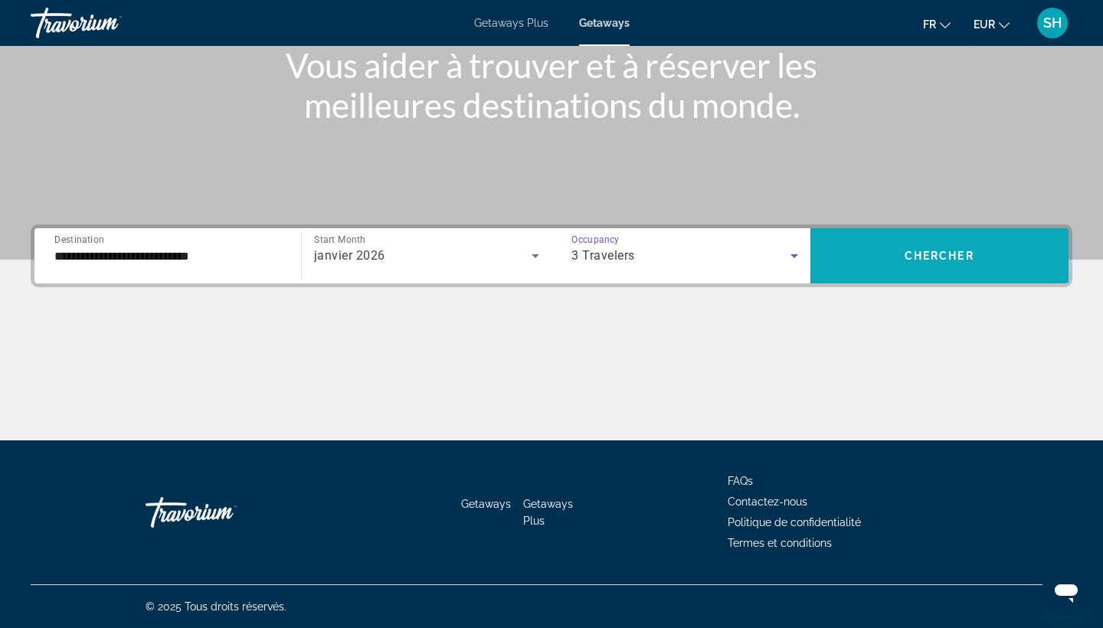
click at [917, 252] on span "Chercher" at bounding box center [940, 256] width 70 height 12
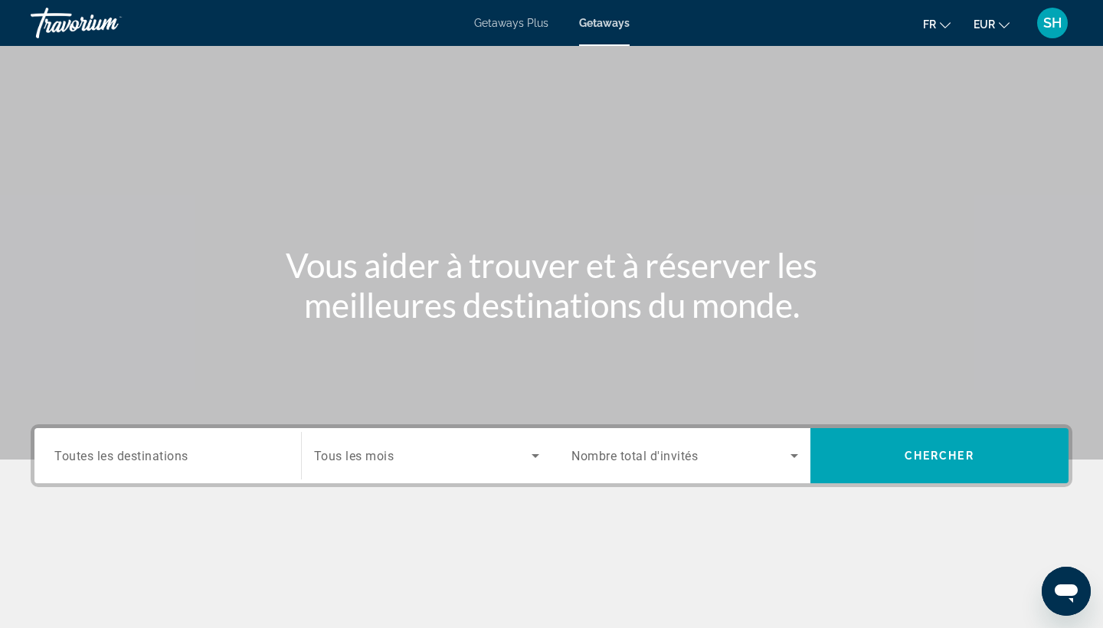
click at [183, 455] on span "Toutes les destinations" at bounding box center [121, 455] width 134 height 15
click at [183, 455] on input "Destination Toutes les destinations" at bounding box center [167, 456] width 227 height 18
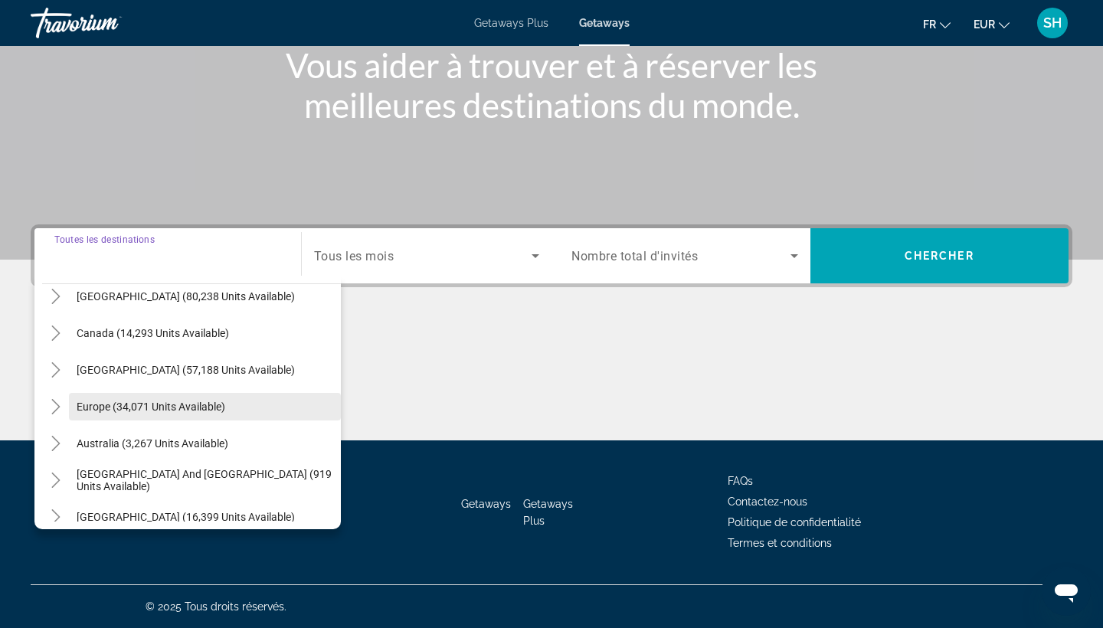
scroll to position [93, 0]
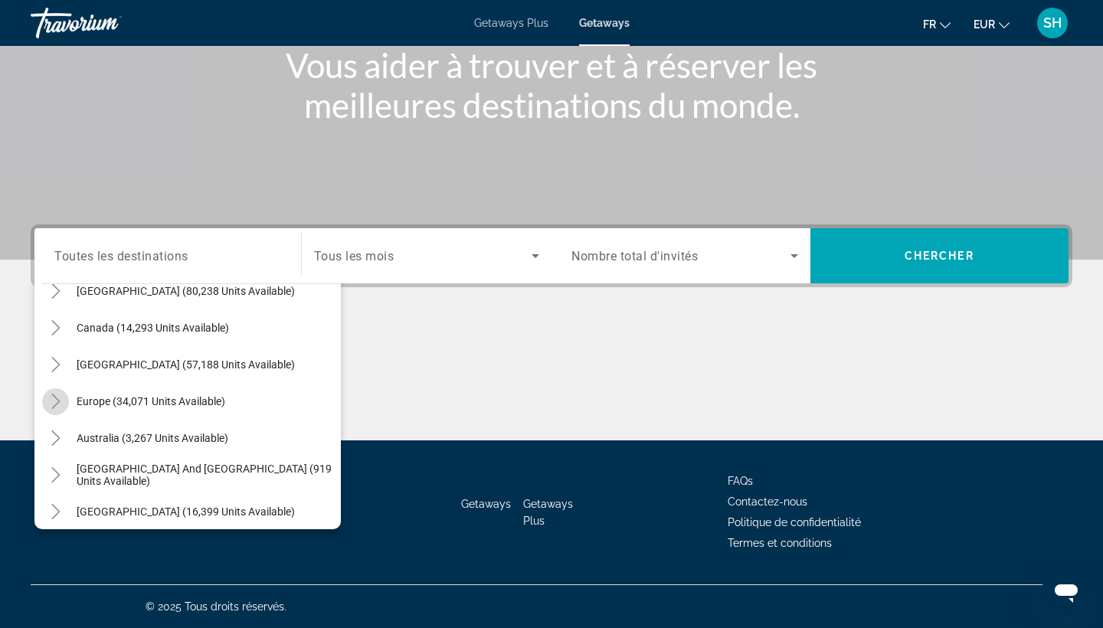
click at [59, 399] on icon "Toggle Europe (34,071 units available)" at bounding box center [55, 401] width 15 height 15
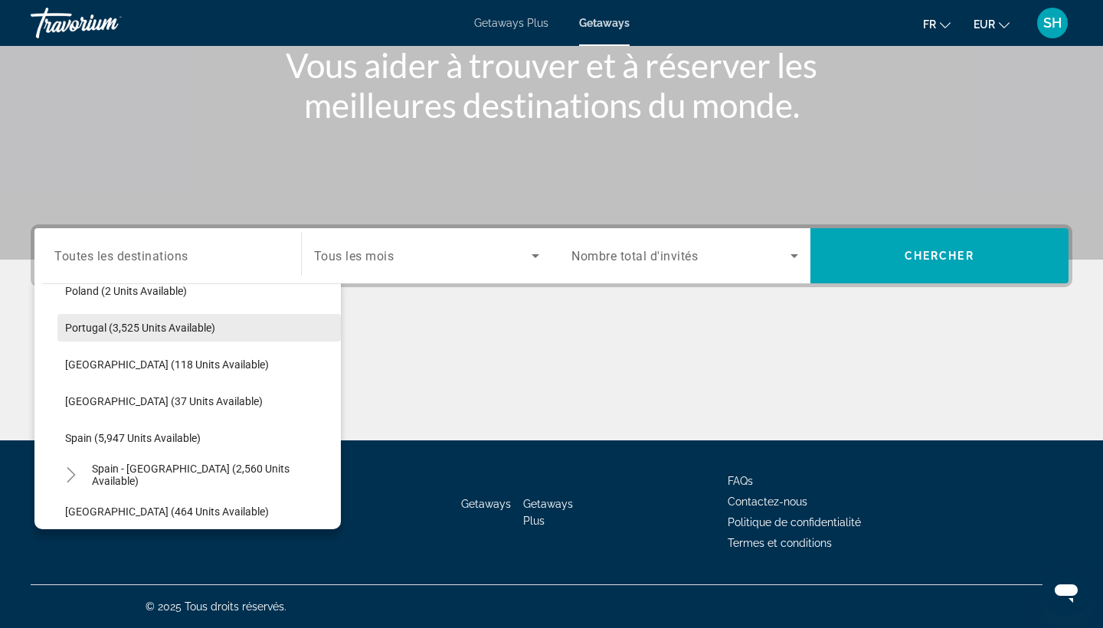
scroll to position [725, 0]
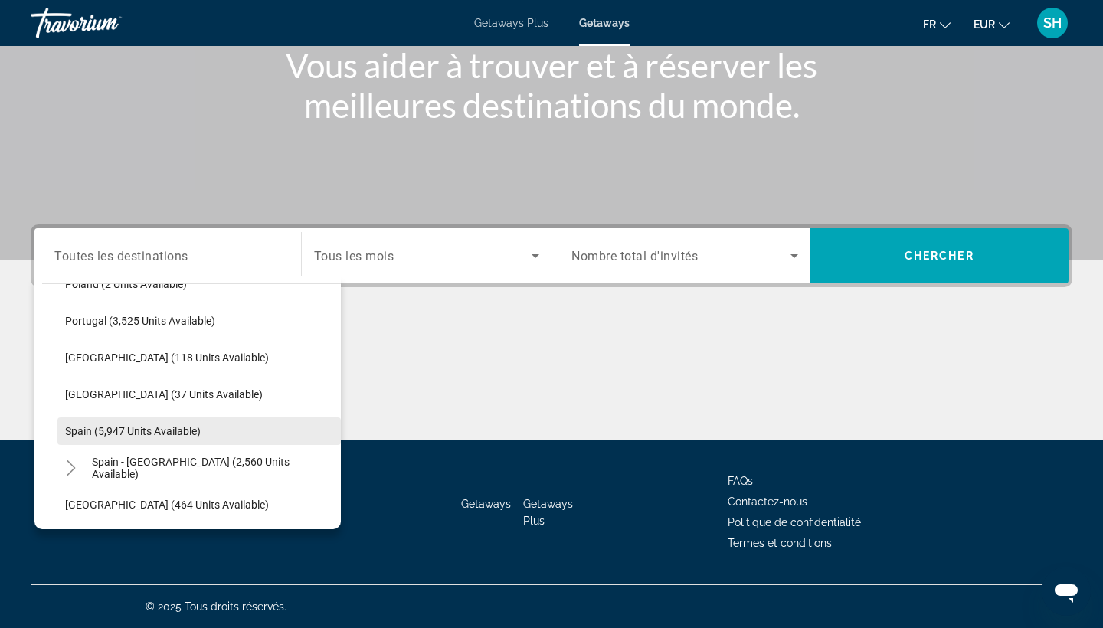
click at [121, 428] on span "Spain (5,947 units available)" at bounding box center [133, 431] width 136 height 12
type input "**********"
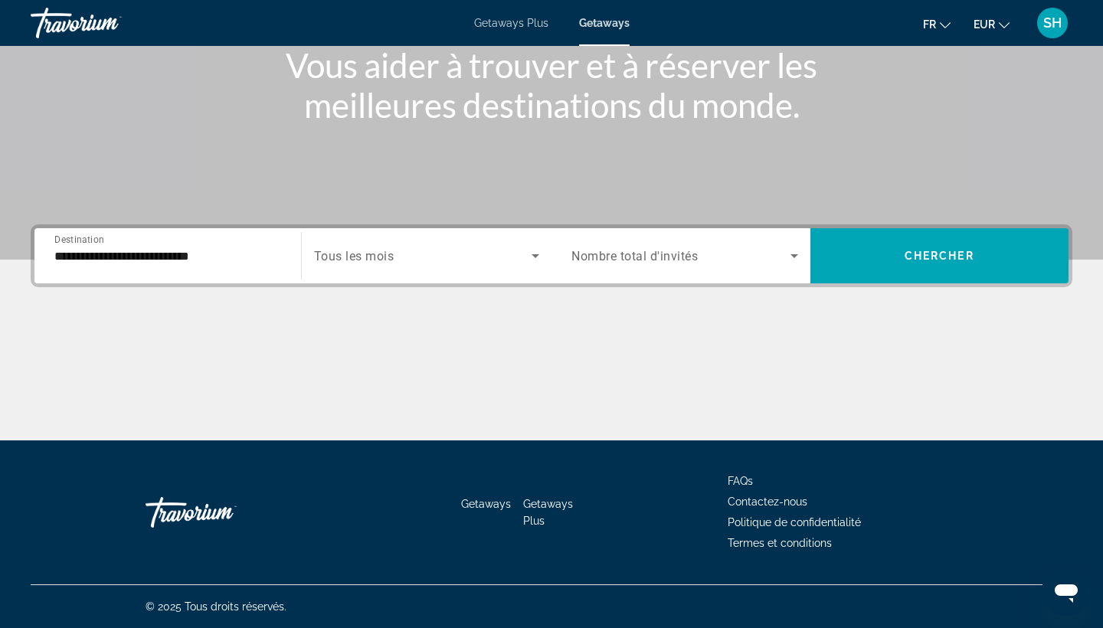
click at [654, 270] on div "Search widget" at bounding box center [685, 255] width 227 height 43
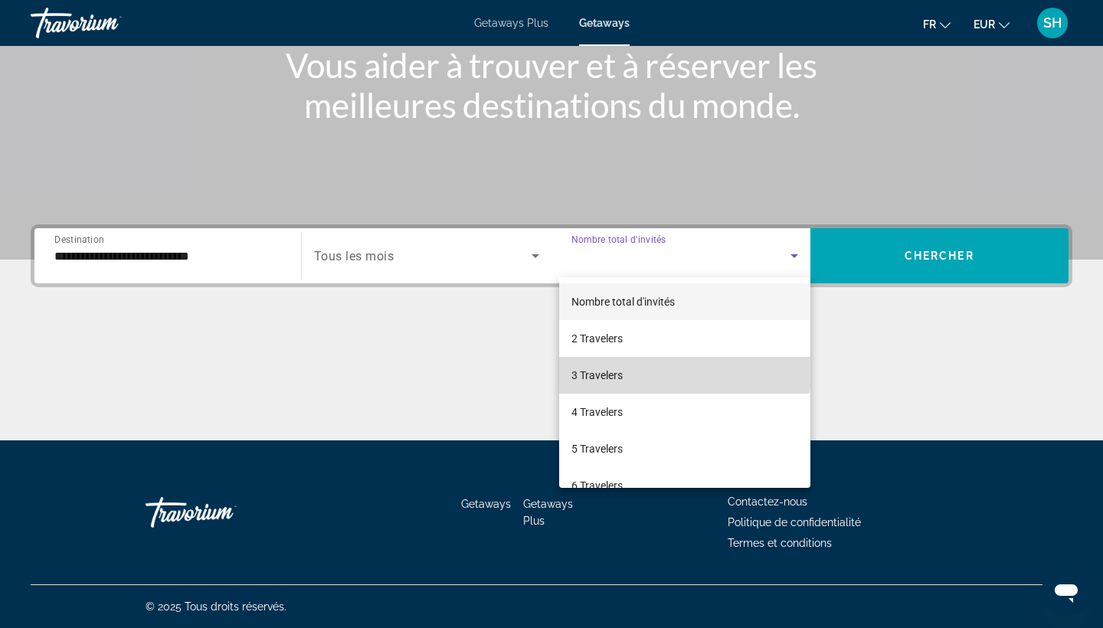
click at [599, 369] on span "3 Travelers" at bounding box center [597, 375] width 51 height 18
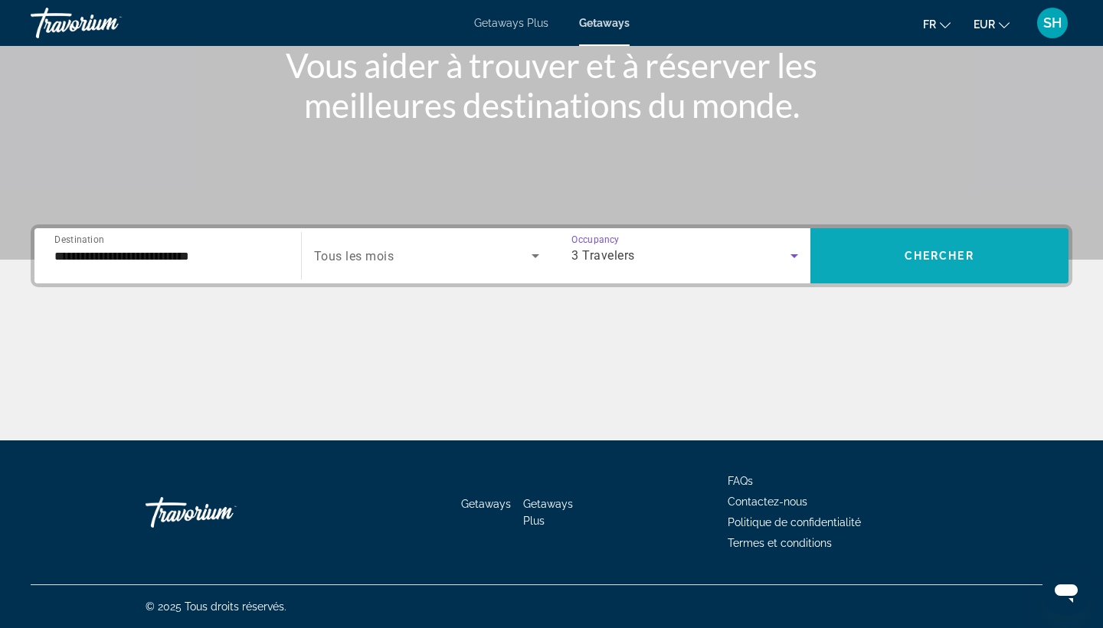
click at [939, 264] on span "Search widget" at bounding box center [940, 256] width 259 height 37
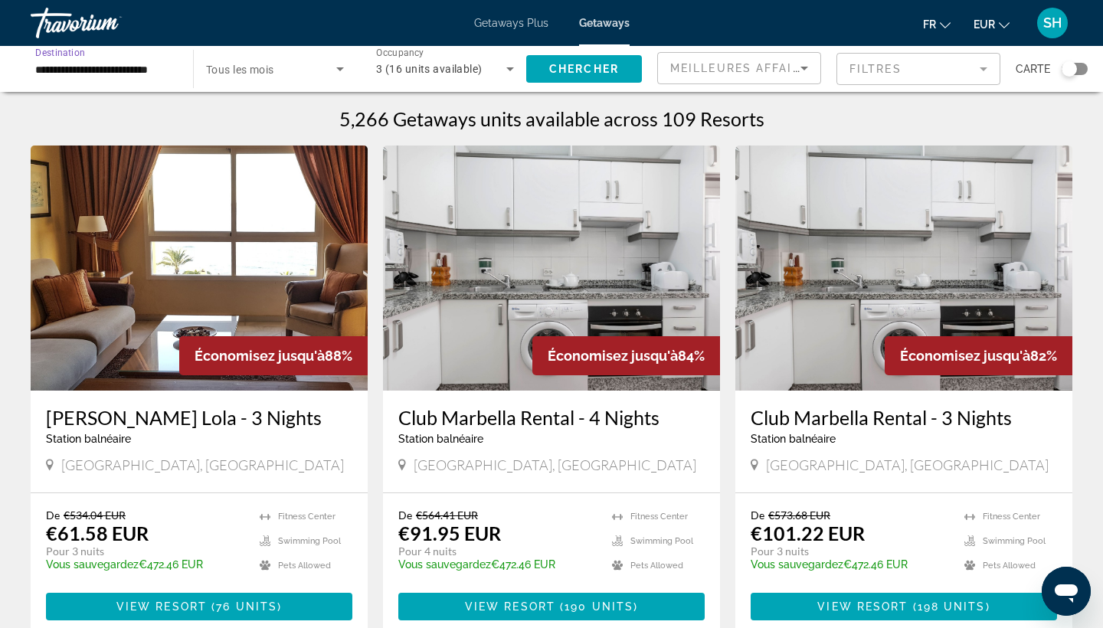
click at [83, 62] on input "**********" at bounding box center [104, 70] width 138 height 18
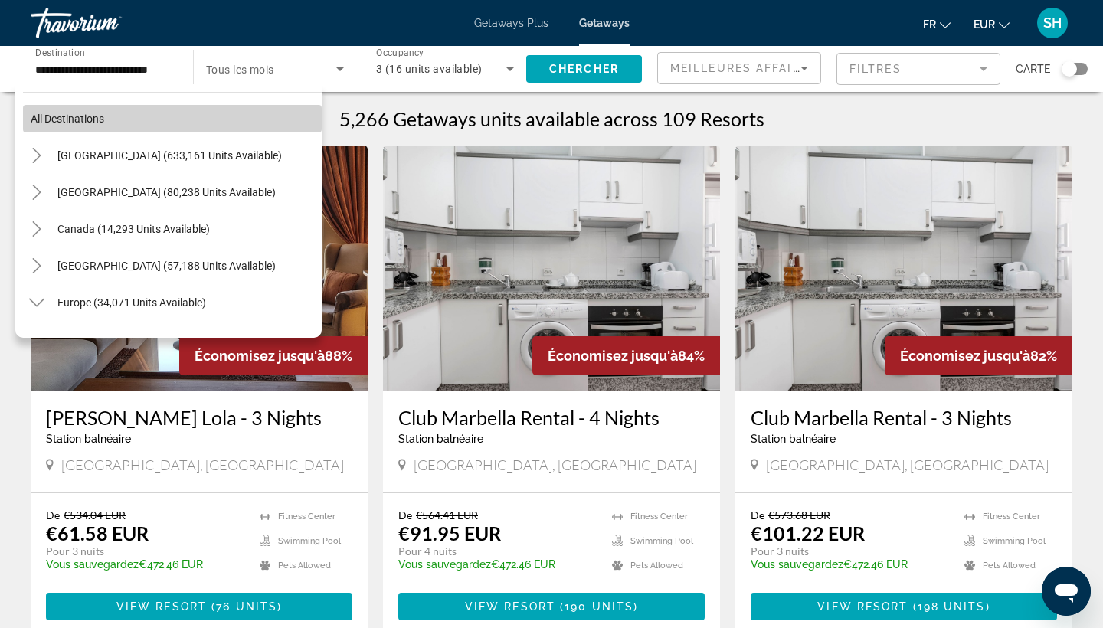
click at [79, 119] on span "All destinations" at bounding box center [68, 119] width 74 height 12
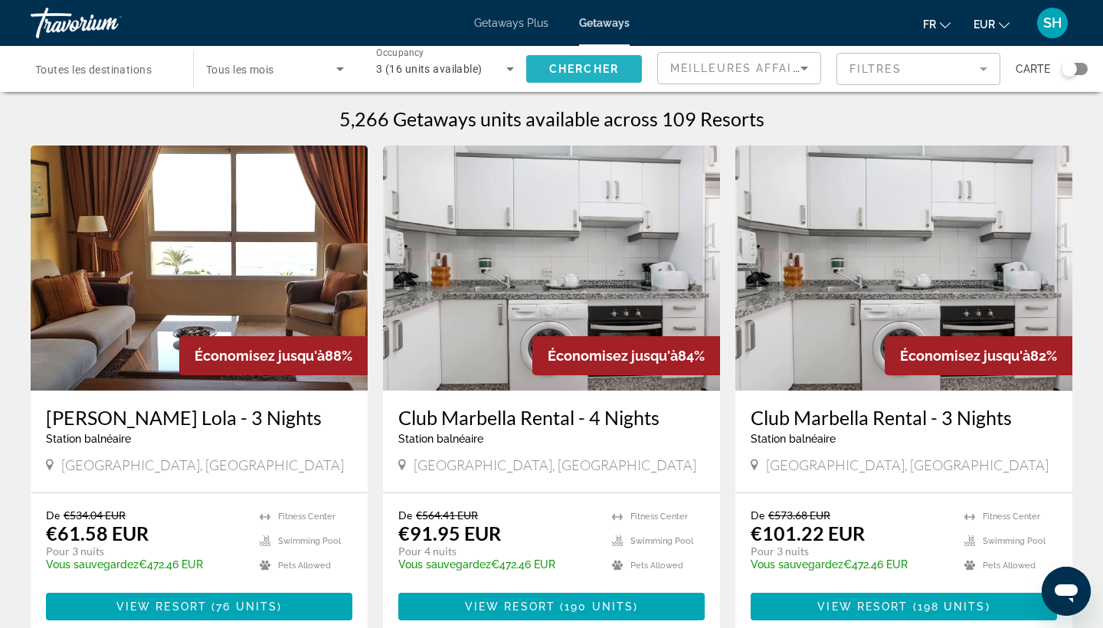
click at [578, 74] on span "Chercher" at bounding box center [584, 69] width 70 height 12
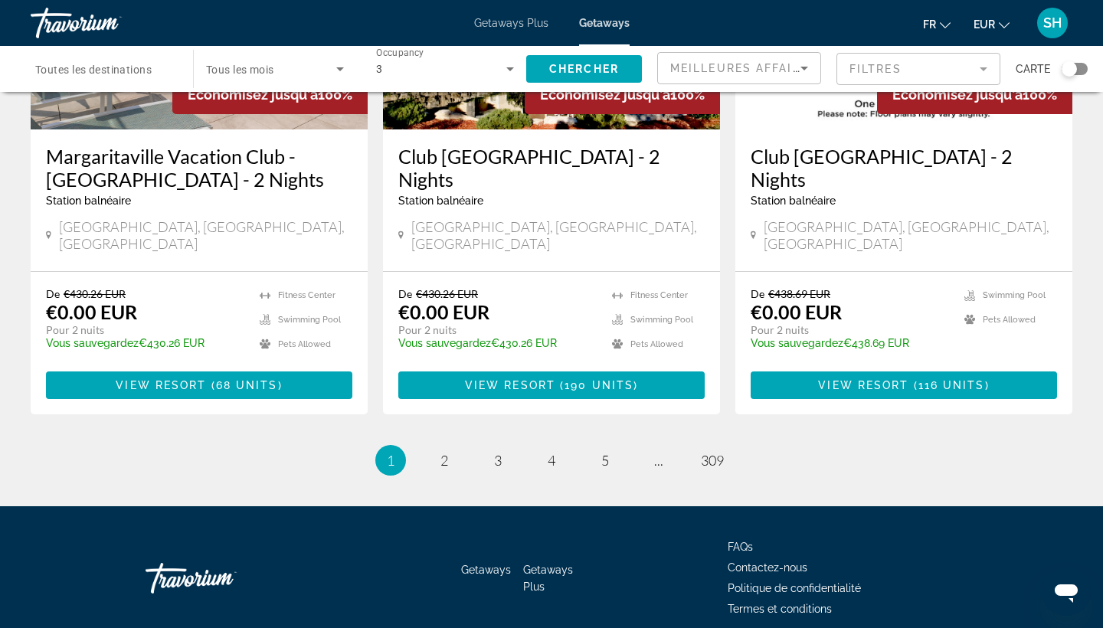
scroll to position [1944, 0]
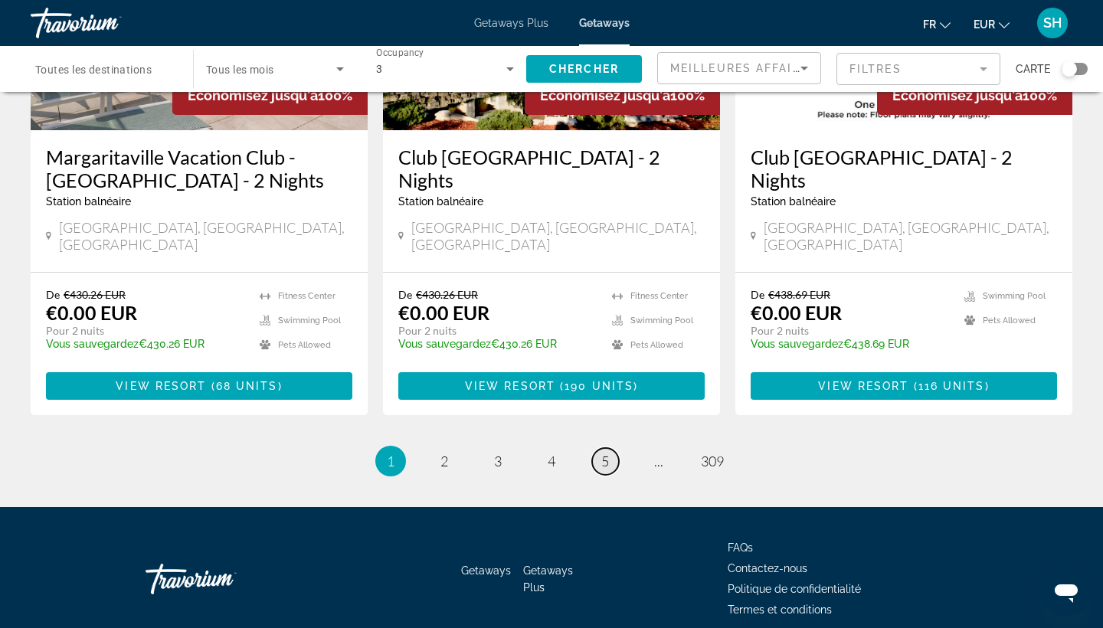
click at [601, 453] on span "5" at bounding box center [605, 461] width 8 height 17
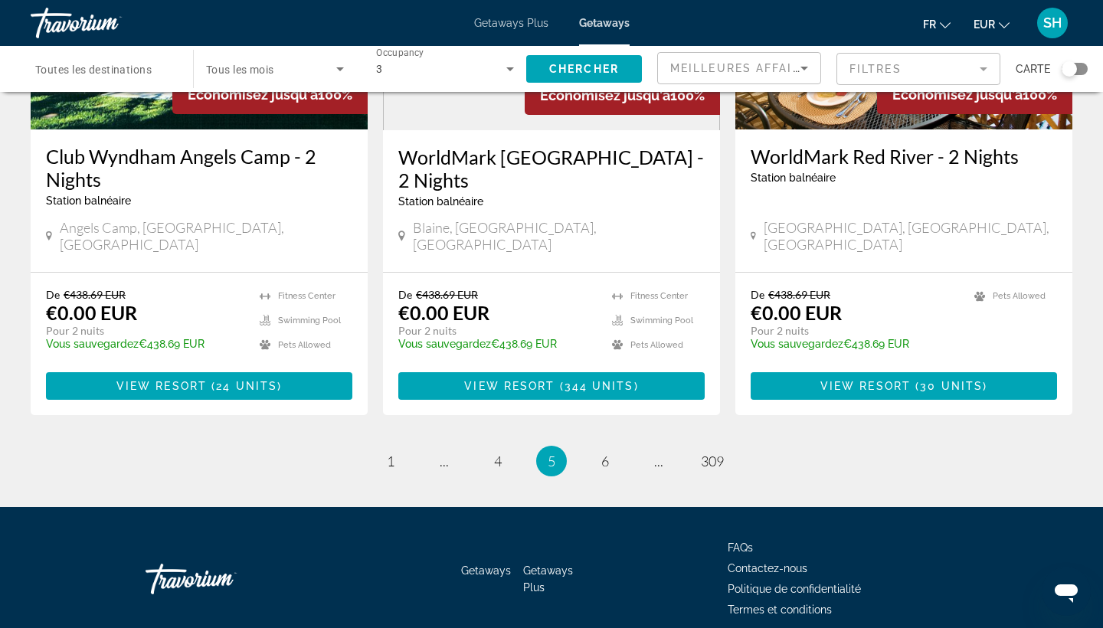
scroll to position [1897, 0]
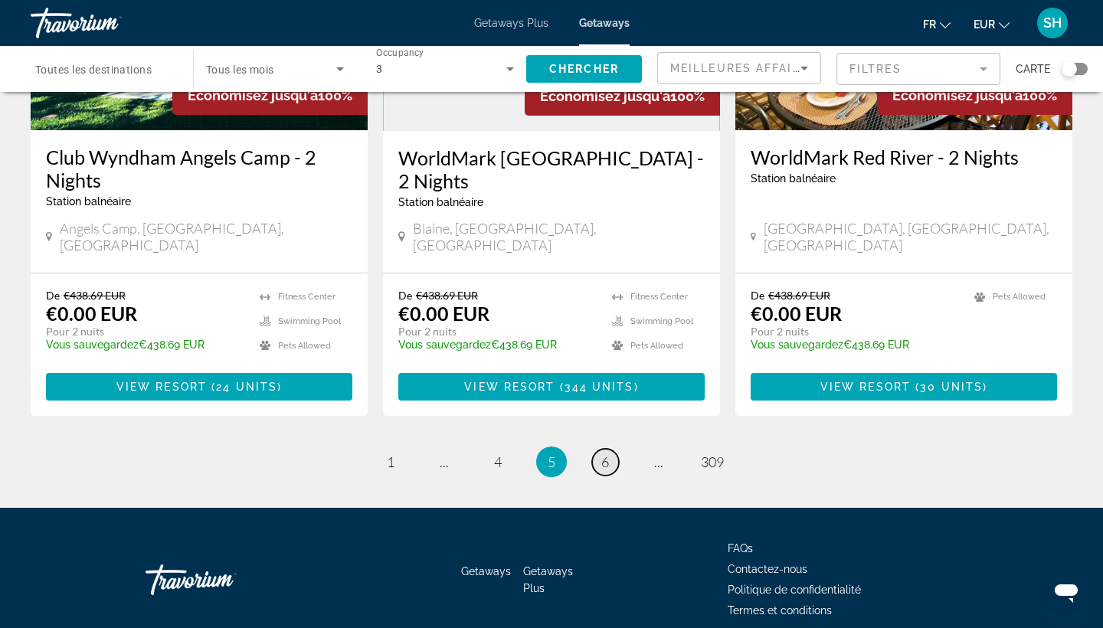
click at [598, 449] on link "page 6" at bounding box center [605, 462] width 27 height 27
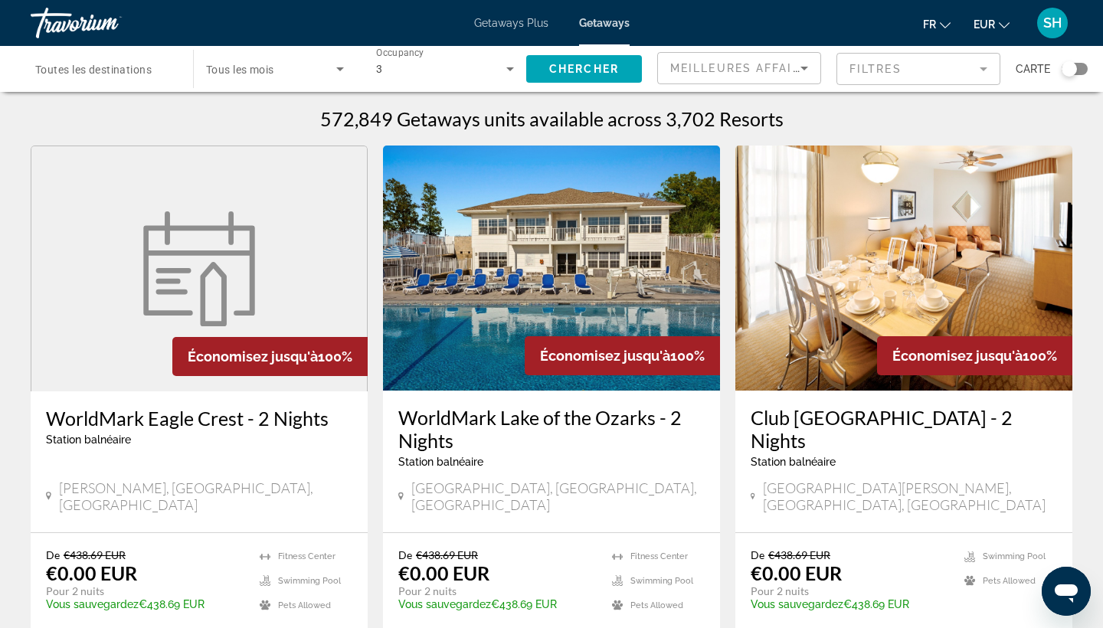
click at [116, 48] on div "Search widget" at bounding box center [104, 70] width 138 height 44
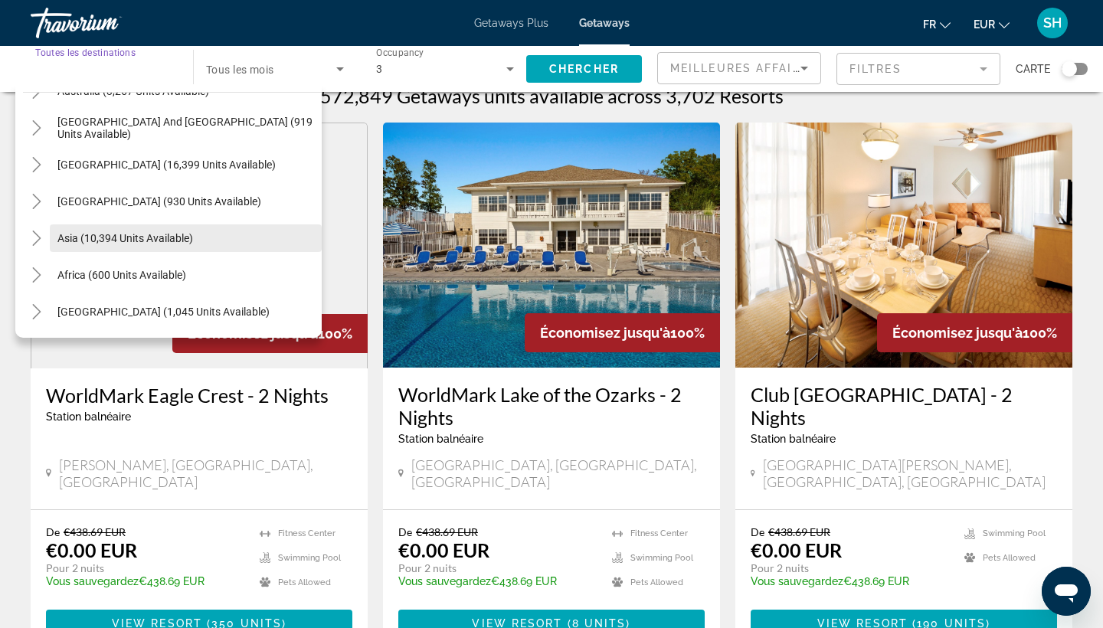
scroll to position [29, 0]
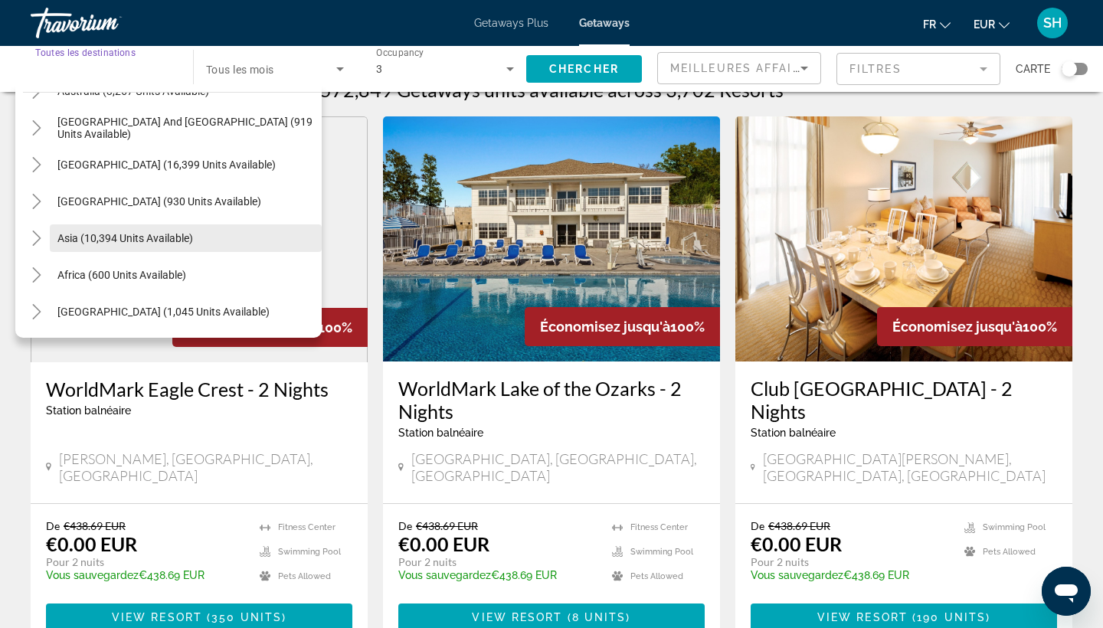
click at [116, 238] on span "Asia (10,394 units available)" at bounding box center [125, 238] width 136 height 12
type input "**********"
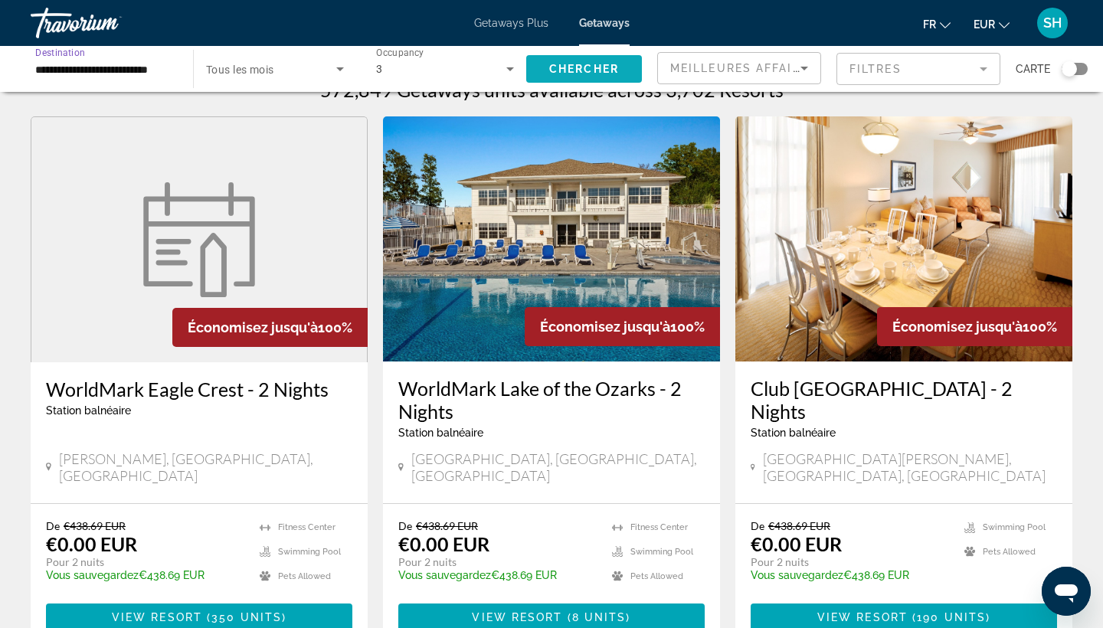
click at [592, 69] on span "Chercher" at bounding box center [584, 69] width 70 height 12
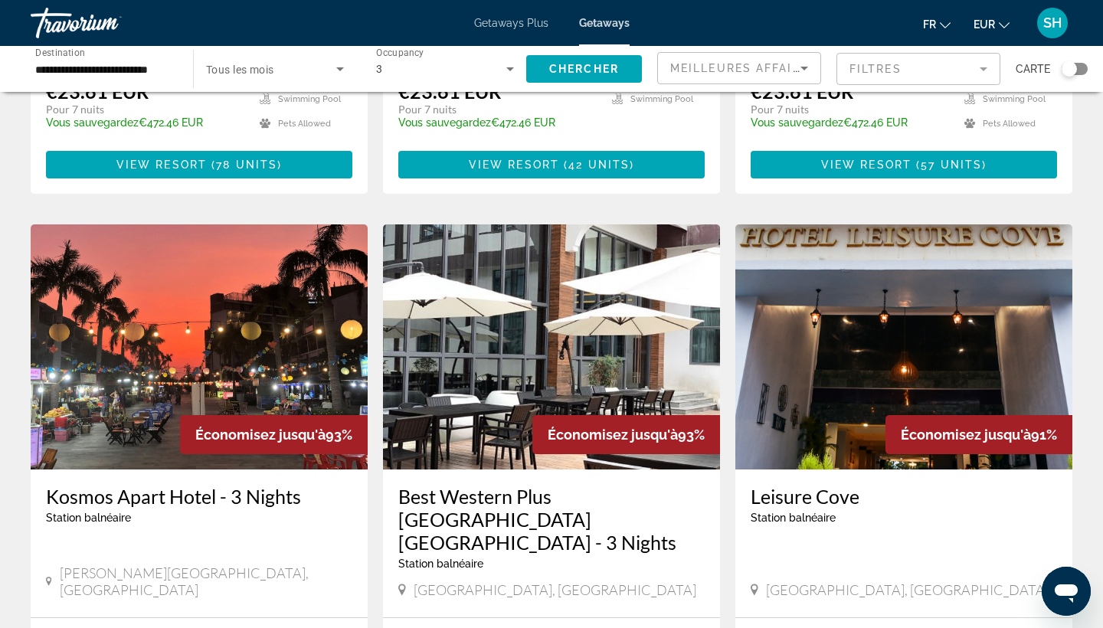
scroll to position [1574, 0]
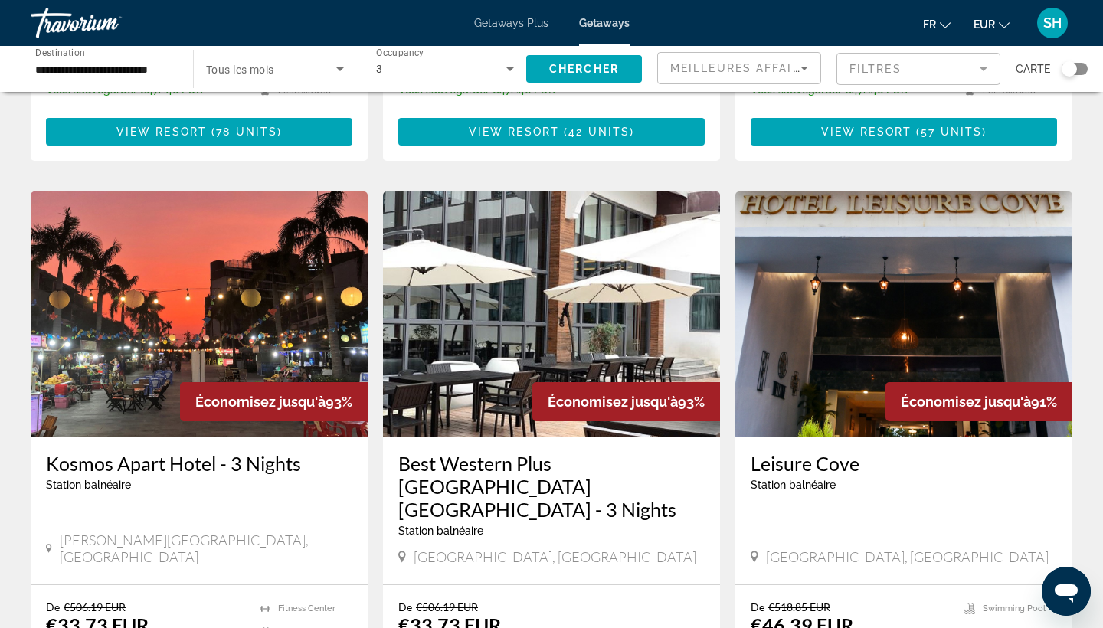
click at [825, 303] on img "Main content" at bounding box center [904, 314] width 337 height 245
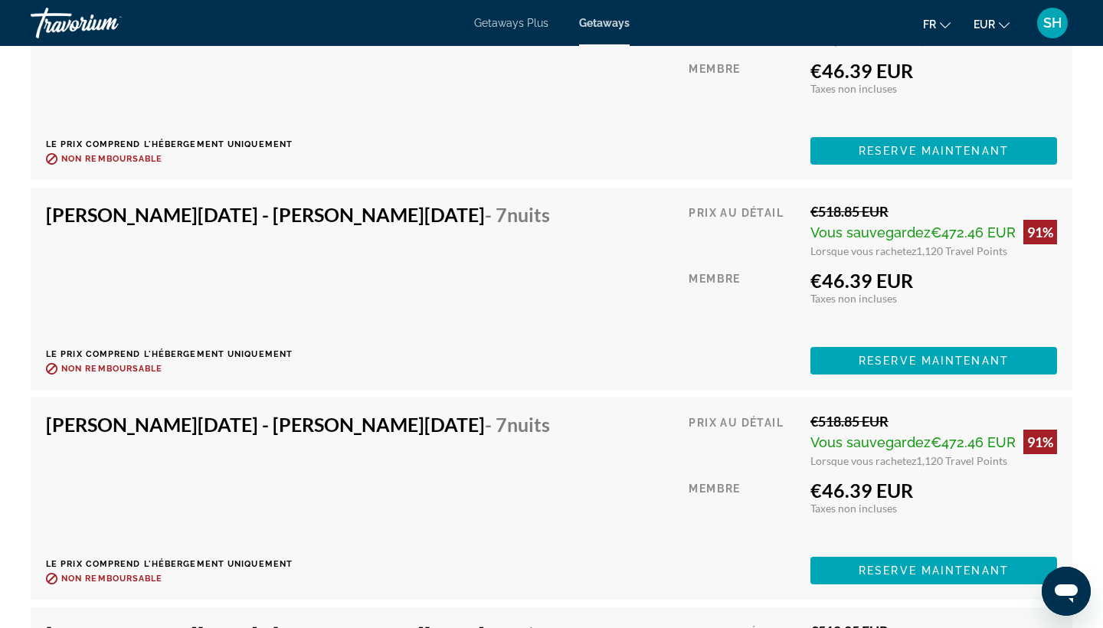
scroll to position [5393, 0]
